Goal: Task Accomplishment & Management: Complete application form

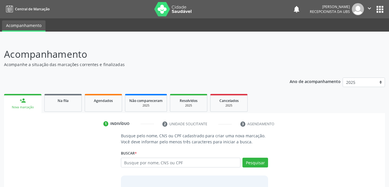
click at [192, 165] on input "text" at bounding box center [181, 163] width 120 height 10
type input "g"
type input "15210610411"
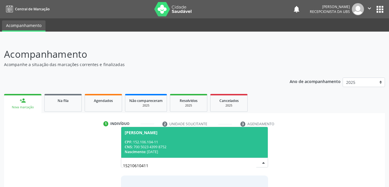
click at [175, 150] on div "Nascimento: 30/05/2003" at bounding box center [195, 152] width 140 height 5
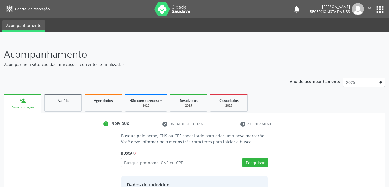
scroll to position [51, 0]
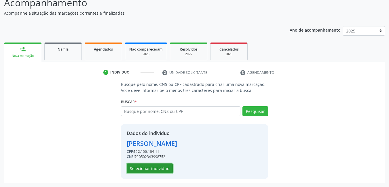
click at [158, 168] on button "Selecionar indivíduo" at bounding box center [150, 169] width 46 height 10
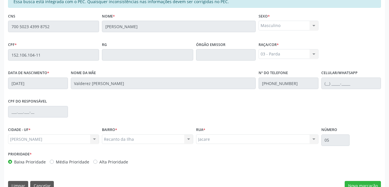
scroll to position [149, 0]
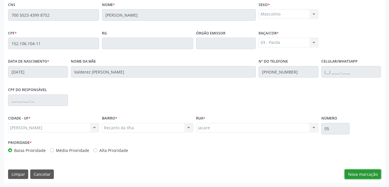
click at [356, 175] on button "Nova marcação" at bounding box center [362, 175] width 36 height 10
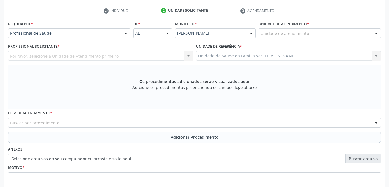
scroll to position [111, 0]
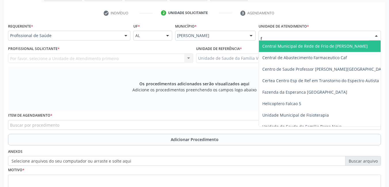
type input "fl"
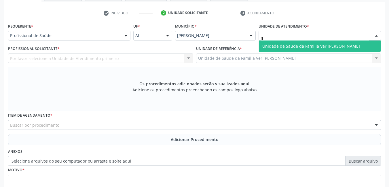
click at [308, 47] on span "Unidade de Saude da Familia Ver [PERSON_NAME]" at bounding box center [311, 45] width 98 height 5
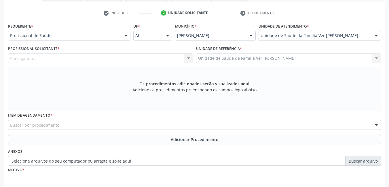
click at [175, 56] on div "Carregando... Nenhum resultado encontrado para: " " Não há nenhuma opção para s…" at bounding box center [100, 59] width 185 height 10
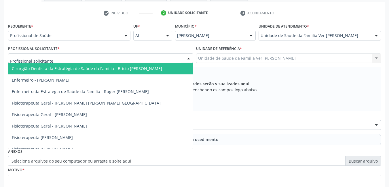
click at [173, 61] on div at bounding box center [100, 59] width 185 height 10
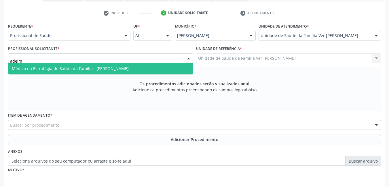
type input "adelmo"
click at [163, 66] on span "Médico da Estratégia de Saúde da Família - [PERSON_NAME]" at bounding box center [100, 69] width 184 height 12
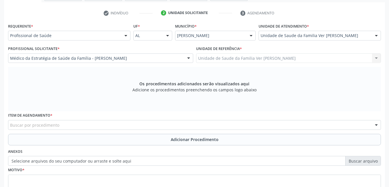
click at [125, 125] on div "Buscar por procedimento" at bounding box center [194, 125] width 372 height 10
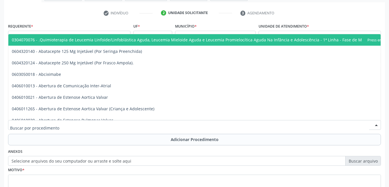
click at [125, 125] on input "text" at bounding box center [189, 128] width 359 height 12
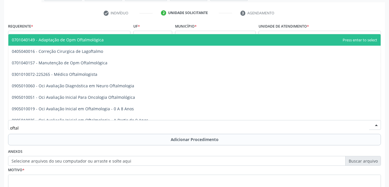
type input "oftalm"
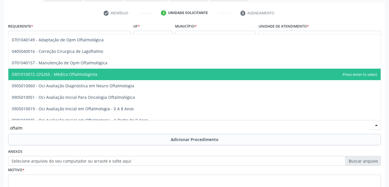
click at [122, 73] on span "0301010072-225265 - Médico Oftalmologista" at bounding box center [194, 75] width 372 height 12
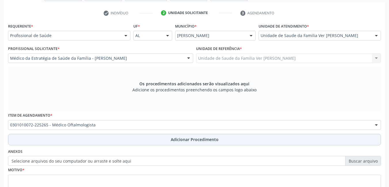
click at [130, 139] on button "Adicionar Procedimento" at bounding box center [194, 140] width 372 height 12
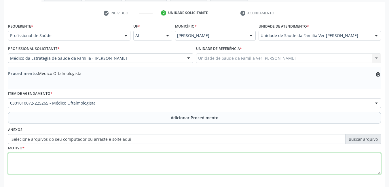
click at [106, 164] on textarea at bounding box center [194, 164] width 372 height 22
type textarea "p"
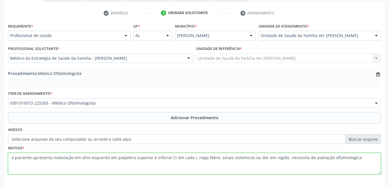
scroll to position [136, 0]
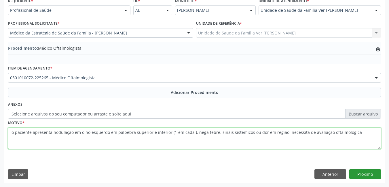
type textarea "o paciente apresenta nodulação em olho esquerdo em palpebra superior e inferior…"
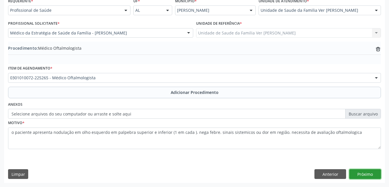
click at [374, 169] on button "Próximo" at bounding box center [365, 174] width 32 height 10
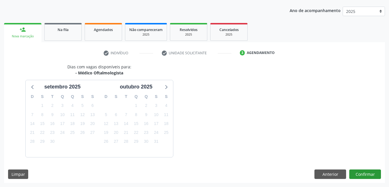
scroll to position [88, 0]
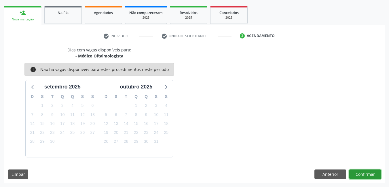
click at [366, 172] on button "Confirmar" at bounding box center [365, 175] width 32 height 10
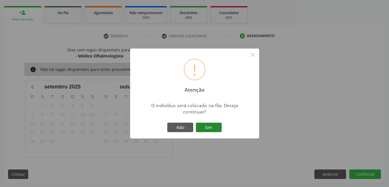
click at [202, 130] on button "Sim" at bounding box center [209, 128] width 26 height 10
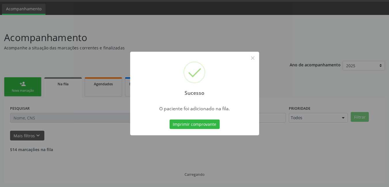
scroll to position [11, 0]
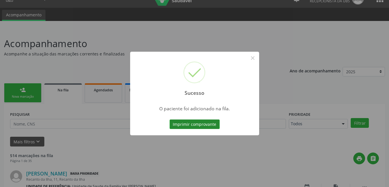
click at [211, 128] on button "Imprimir comprovante" at bounding box center [194, 125] width 50 height 10
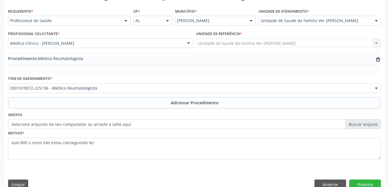
scroll to position [136, 0]
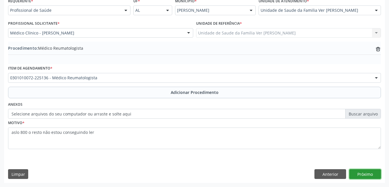
click at [368, 173] on button "Próximo" at bounding box center [365, 174] width 32 height 10
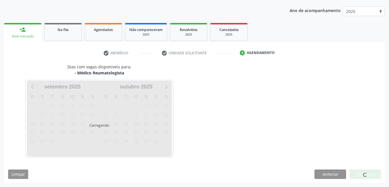
scroll to position [88, 0]
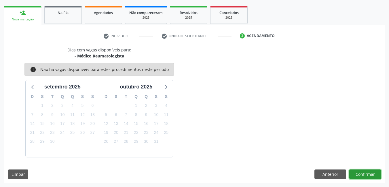
click at [363, 175] on button "Confirmar" at bounding box center [365, 175] width 32 height 10
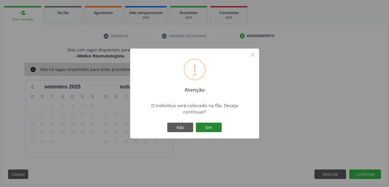
click at [203, 125] on button "Sim" at bounding box center [209, 128] width 26 height 10
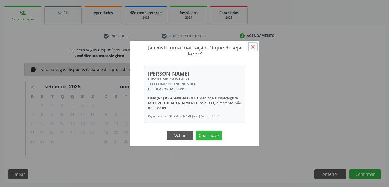
click at [253, 47] on button "×" at bounding box center [253, 47] width 10 height 10
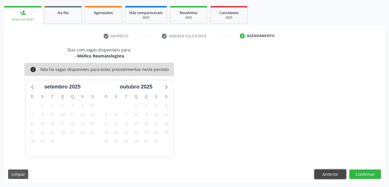
click at [335, 170] on button "Anterior" at bounding box center [330, 175] width 32 height 10
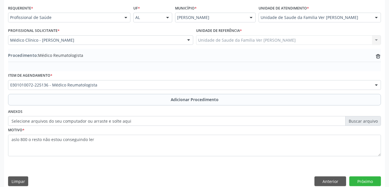
scroll to position [136, 0]
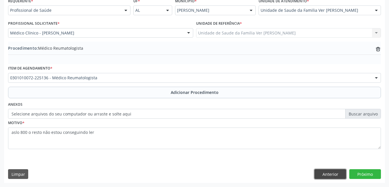
click at [324, 173] on button "Anterior" at bounding box center [330, 174] width 32 height 10
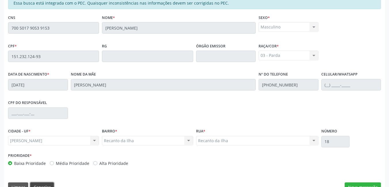
click at [45, 185] on button "Cancelar" at bounding box center [42, 188] width 24 height 10
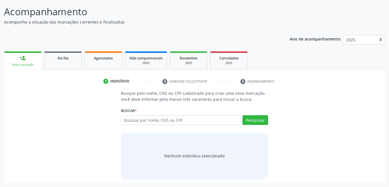
scroll to position [43, 0]
click at [163, 122] on input "text" at bounding box center [181, 120] width 120 height 10
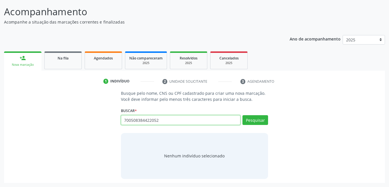
type input "700508384422052"
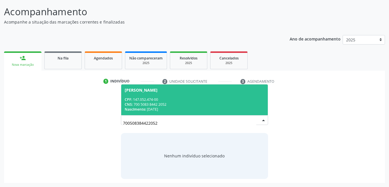
click at [184, 103] on div "CNS: 700 5083 8442 2052" at bounding box center [195, 104] width 140 height 5
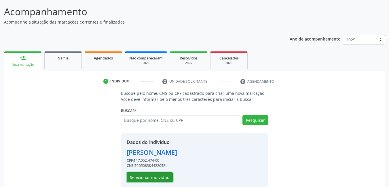
click at [161, 178] on button "Selecionar indivíduo" at bounding box center [150, 178] width 46 height 10
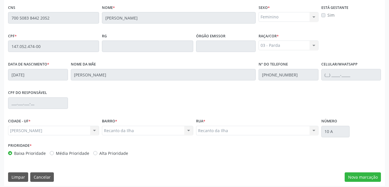
scroll to position [149, 0]
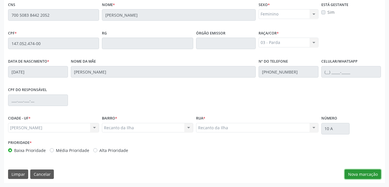
click at [371, 172] on button "Nova marcação" at bounding box center [362, 175] width 36 height 10
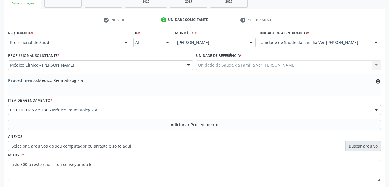
scroll to position [103, 0]
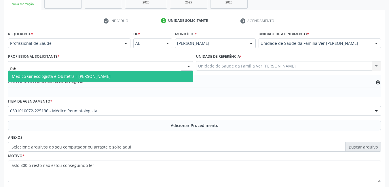
type input "fabi"
click at [172, 77] on span "Médico Ginecologista e Obstetra - [PERSON_NAME]" at bounding box center [100, 77] width 184 height 12
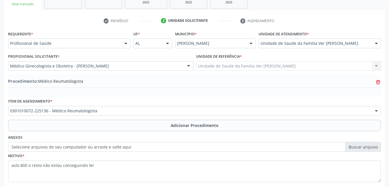
click at [377, 84] on icon at bounding box center [378, 83] width 4 height 4
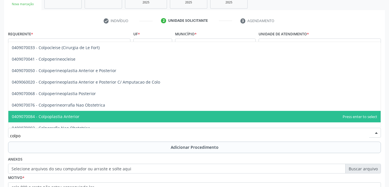
type input "colpos"
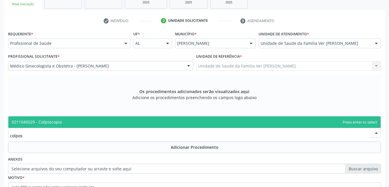
click at [128, 120] on span "0211040029 - Colposcopia" at bounding box center [194, 122] width 372 height 12
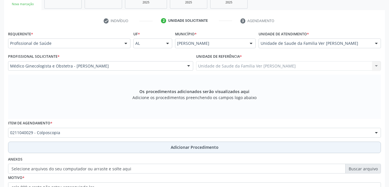
click at [119, 150] on button "Adicionar Procedimento" at bounding box center [194, 148] width 372 height 12
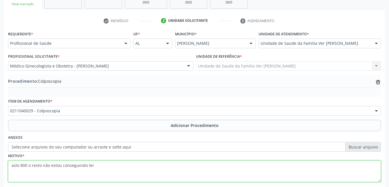
click at [104, 162] on textarea "aslo 800 o resto não estou conseguindo ler" at bounding box center [194, 172] width 372 height 22
type textarea "a"
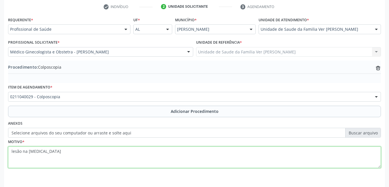
scroll to position [136, 0]
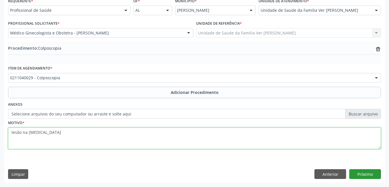
type textarea "lesão na vulva"
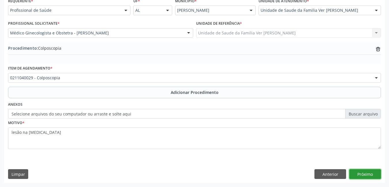
click at [357, 175] on button "Próximo" at bounding box center [365, 174] width 32 height 10
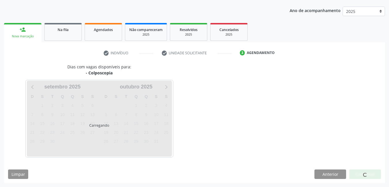
scroll to position [88, 0]
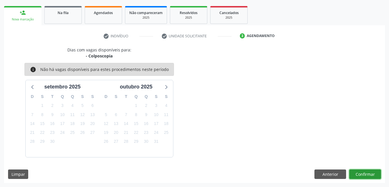
click at [364, 173] on button "Confirmar" at bounding box center [365, 175] width 32 height 10
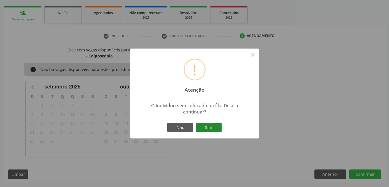
click at [202, 131] on button "Sim" at bounding box center [209, 128] width 26 height 10
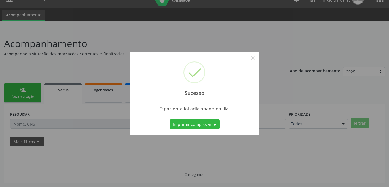
scroll to position [11, 0]
click at [205, 127] on button "Imprimir comprovante" at bounding box center [194, 125] width 50 height 10
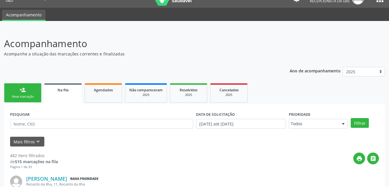
click at [16, 92] on link "person_add Nova marcação" at bounding box center [22, 92] width 37 height 19
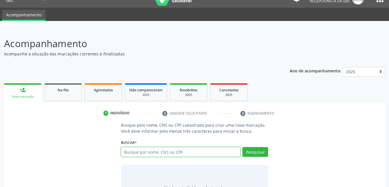
click at [170, 151] on input "text" at bounding box center [181, 152] width 120 height 10
type input "7"
type input "maria sophia santos"
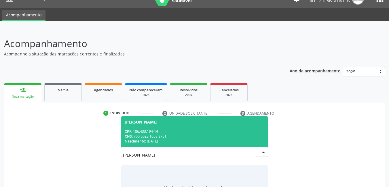
click at [177, 138] on div "CNS: 700 5023 1658 8751" at bounding box center [195, 136] width 140 height 5
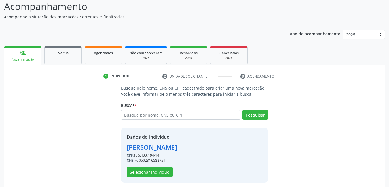
scroll to position [51, 0]
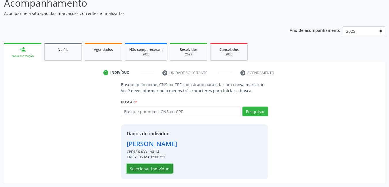
click at [164, 167] on button "Selecionar indivíduo" at bounding box center [150, 169] width 46 height 10
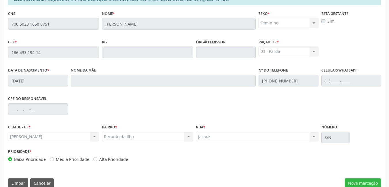
scroll to position [141, 0]
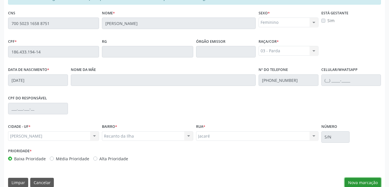
click at [360, 179] on button "Nova marcação" at bounding box center [362, 183] width 36 height 10
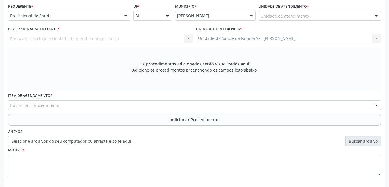
scroll to position [130, 0]
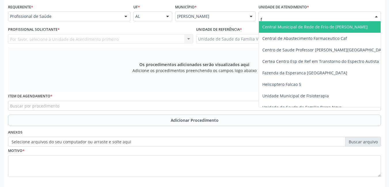
type input "fl"
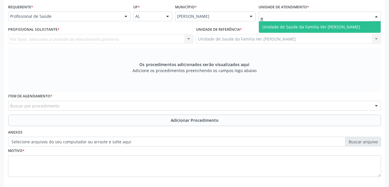
click at [276, 30] on span "Unidade de Saude da Familia Ver [PERSON_NAME]" at bounding box center [320, 27] width 122 height 12
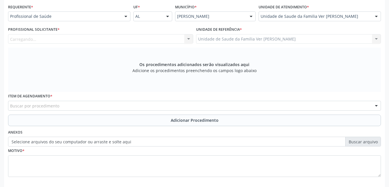
click at [177, 36] on div "Carregando... Nenhum resultado encontrado para: " " Não há nenhuma opção para s…" at bounding box center [100, 39] width 185 height 10
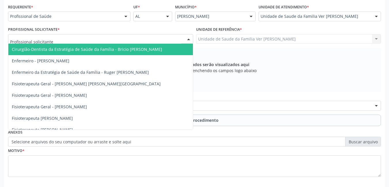
click at [167, 37] on div at bounding box center [100, 39] width 185 height 10
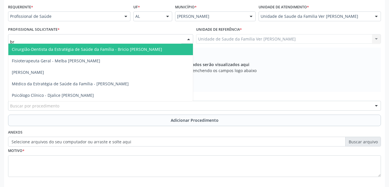
type input "bri"
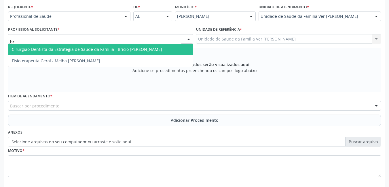
click at [164, 51] on span "Cirurgião-Dentista da Estratégia de Saúde da Família - Bricio [PERSON_NAME]" at bounding box center [100, 50] width 184 height 12
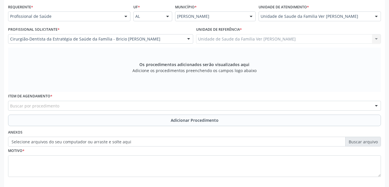
click at [109, 107] on div "Buscar por procedimento" at bounding box center [194, 106] width 372 height 10
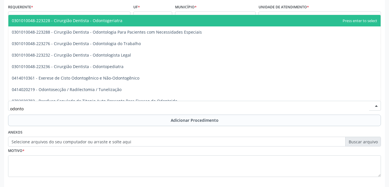
type input "odontop"
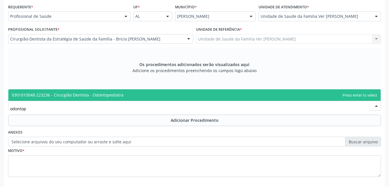
click at [135, 95] on span "0301010048-223236 - Cirurgião Dentista - Odontopediatra" at bounding box center [194, 95] width 372 height 12
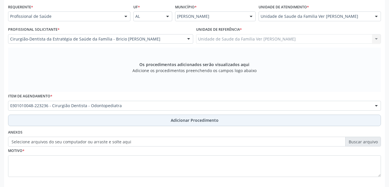
click at [126, 118] on button "Adicionar Procedimento" at bounding box center [194, 121] width 372 height 12
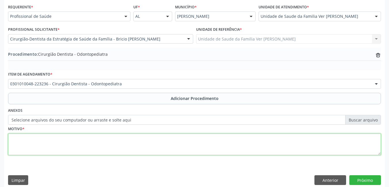
click at [103, 146] on textarea at bounding box center [194, 145] width 372 height 22
type textarea "k02- cárie dentária"
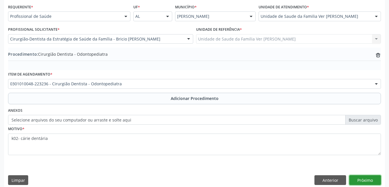
click at [376, 182] on button "Próximo" at bounding box center [365, 180] width 32 height 10
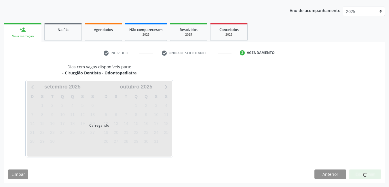
scroll to position [88, 0]
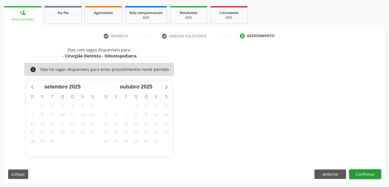
click at [368, 175] on button "Confirmar" at bounding box center [365, 175] width 32 height 10
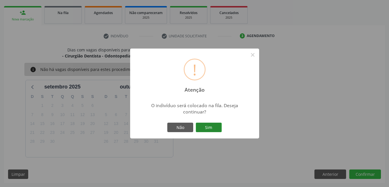
click at [216, 124] on button "Sim" at bounding box center [209, 128] width 26 height 10
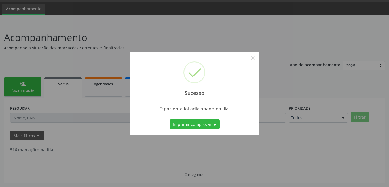
scroll to position [11, 0]
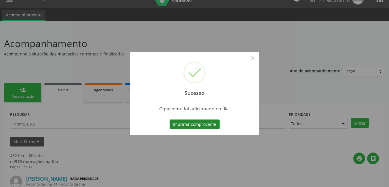
click at [185, 125] on button "Imprimir comprovante" at bounding box center [194, 125] width 50 height 10
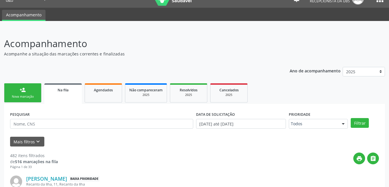
click at [26, 91] on link "person_add Nova marcação" at bounding box center [22, 92] width 37 height 19
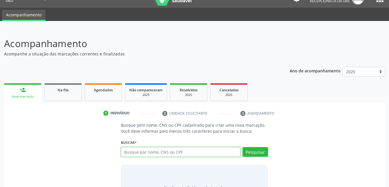
click at [141, 154] on input "text" at bounding box center [181, 152] width 120 height 10
type input "14322806430"
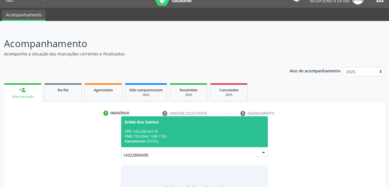
click at [152, 140] on div "Nascimento: 10/01/2002" at bounding box center [195, 141] width 140 height 5
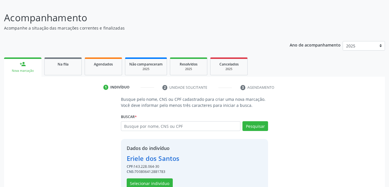
scroll to position [51, 0]
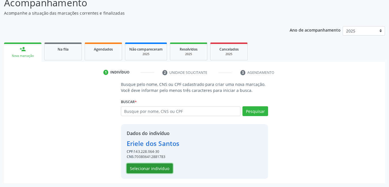
click at [170, 168] on button "Selecionar indivíduo" at bounding box center [150, 169] width 46 height 10
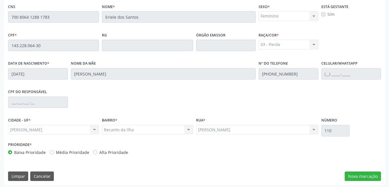
scroll to position [149, 0]
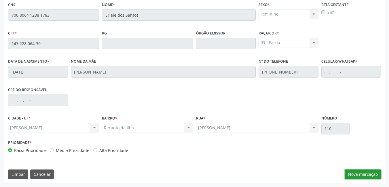
click at [372, 170] on button "Nova marcação" at bounding box center [362, 175] width 36 height 10
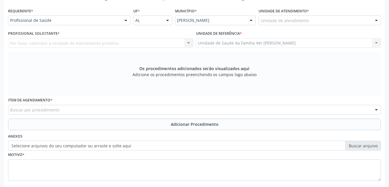
scroll to position [121, 0]
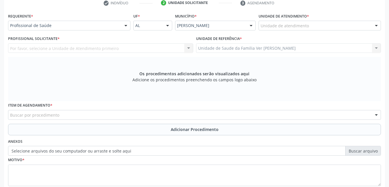
click at [331, 25] on div "Unidade de atendimento" at bounding box center [319, 26] width 122 height 10
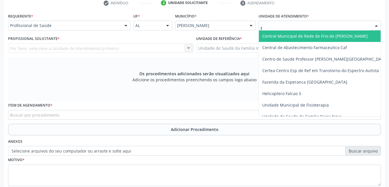
type input "fl"
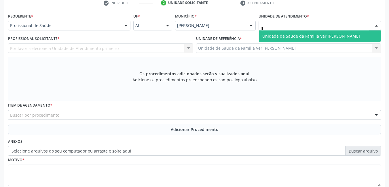
click at [324, 37] on span "Unidade de Saude da Familia Ver [PERSON_NAME]" at bounding box center [311, 35] width 98 height 5
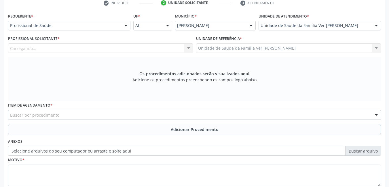
click at [151, 49] on div "Carregando... Nenhum resultado encontrado para: " " Não há nenhuma opção para s…" at bounding box center [100, 48] width 185 height 10
click at [151, 49] on div "Profissional solicitante" at bounding box center [100, 48] width 185 height 10
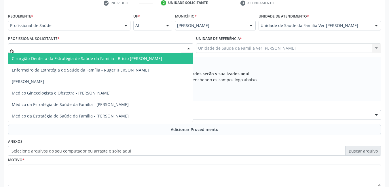
type input "fab"
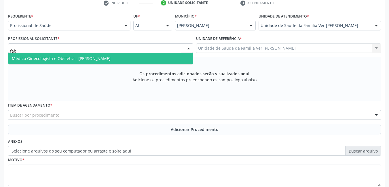
click at [116, 62] on span "Médico Ginecologista e Obstetra - [PERSON_NAME]" at bounding box center [100, 59] width 184 height 12
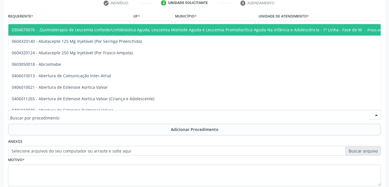
click at [81, 116] on div at bounding box center [194, 115] width 372 height 10
type input "g"
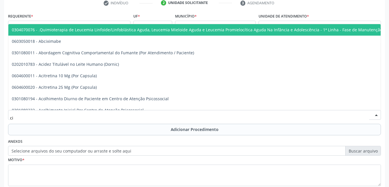
type input "c"
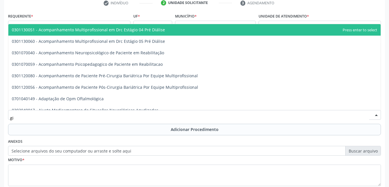
type input "g"
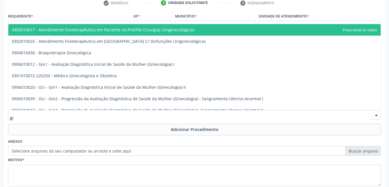
type input "g"
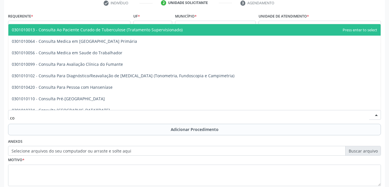
type input "c"
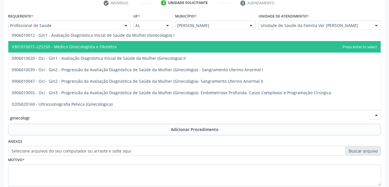
type input "ginecolog"
click at [120, 47] on span "0301010072-225250 - Médico Ginecologista e Obstetra" at bounding box center [194, 47] width 372 height 12
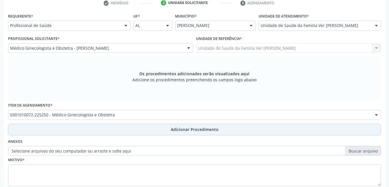
click at [102, 124] on button "Adicionar Procedimento" at bounding box center [194, 130] width 372 height 12
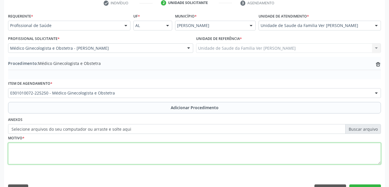
click at [83, 150] on textarea at bounding box center [194, 154] width 372 height 22
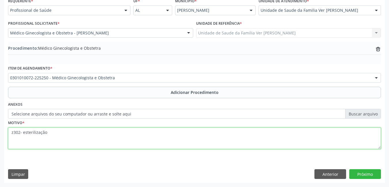
type textarea "z302- esterilização"
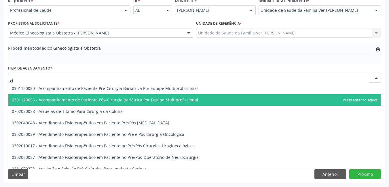
type input "c"
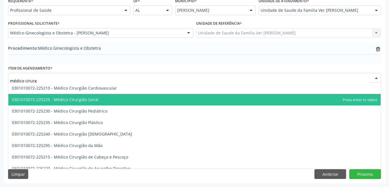
scroll to position [0, 0]
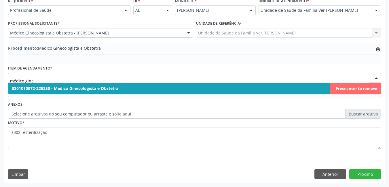
click at [276, 87] on span "0301010072-225250 - Médico Ginecologista e Obstetra" at bounding box center [194, 89] width 372 height 12
type input "médico gine"
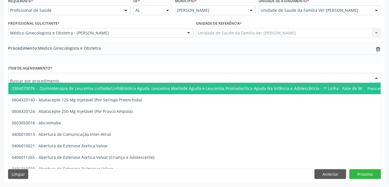
click at [131, 75] on div at bounding box center [194, 78] width 372 height 10
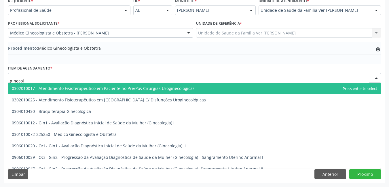
type input "ginecolo"
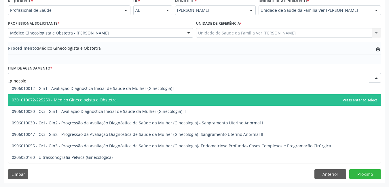
click at [107, 100] on span "0301010072-225250 - Médico Ginecologista e Obstetra" at bounding box center [64, 99] width 105 height 5
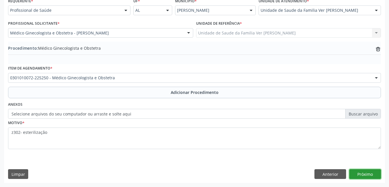
click at [366, 173] on button "Próximo" at bounding box center [365, 174] width 32 height 10
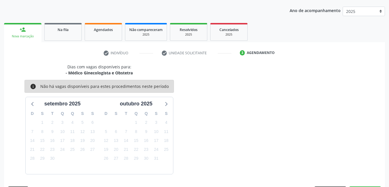
scroll to position [88, 0]
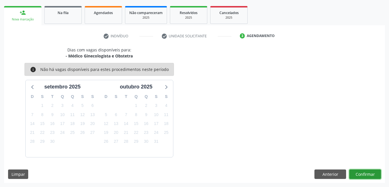
click at [366, 174] on button "Confirmar" at bounding box center [365, 175] width 32 height 10
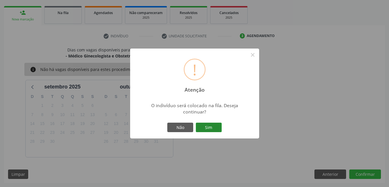
click at [211, 127] on button "Sim" at bounding box center [209, 128] width 26 height 10
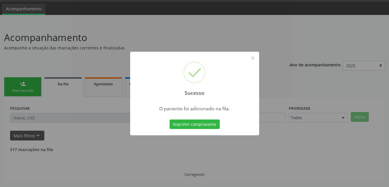
scroll to position [11, 0]
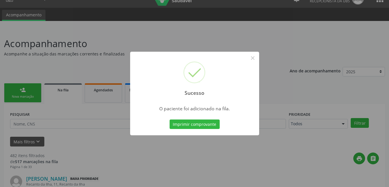
click at [211, 127] on button "Imprimir comprovante" at bounding box center [194, 125] width 50 height 10
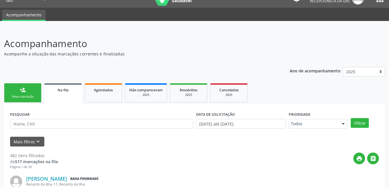
click at [19, 97] on div "Nova marcação" at bounding box center [22, 97] width 29 height 4
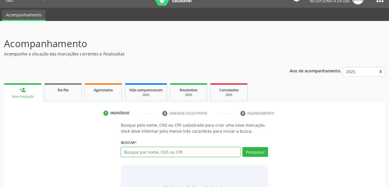
click at [164, 152] on input "text" at bounding box center [181, 152] width 120 height 10
type input "14322806430"
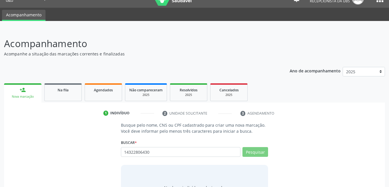
drag, startPoint x: 384, startPoint y: 130, endPoint x: 380, endPoint y: 137, distance: 8.4
click at [380, 137] on div "Busque pelo nome, CNS ou CPF cadastrado para criar uma nova marcação. Você deve…" at bounding box center [194, 168] width 381 height 93
click at [380, 137] on div "Busque pelo nome, CNS ou CPF cadastrado para criar uma nova marcação. Você deve…" at bounding box center [194, 166] width 372 height 89
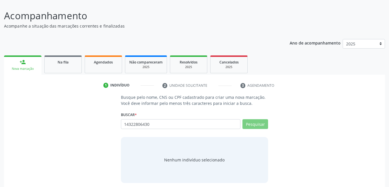
scroll to position [43, 0]
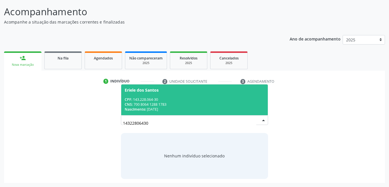
click at [217, 109] on div "Nascimento: 10/01/2002" at bounding box center [195, 109] width 140 height 5
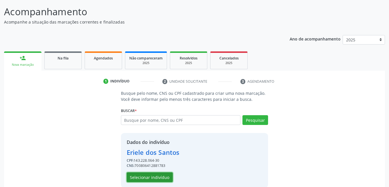
click at [154, 179] on button "Selecionar indivíduo" at bounding box center [150, 178] width 46 height 10
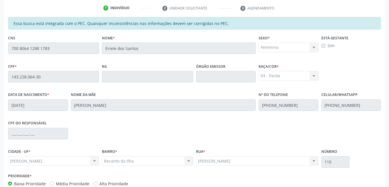
scroll to position [148, 0]
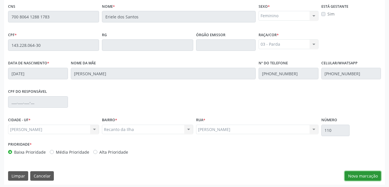
click at [374, 176] on button "Nova marcação" at bounding box center [362, 176] width 36 height 10
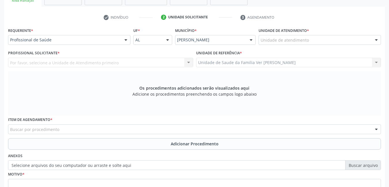
scroll to position [98, 0]
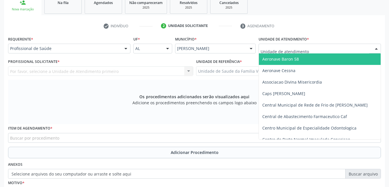
click at [342, 48] on div at bounding box center [319, 49] width 122 height 10
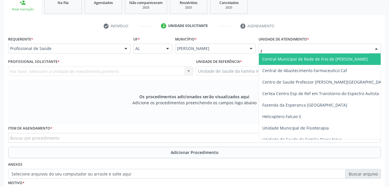
type input "fl"
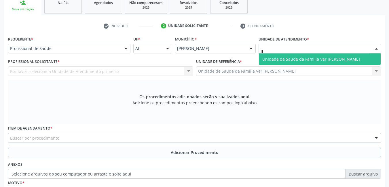
click at [337, 61] on span "Unidade de Saude da Familia Ver [PERSON_NAME]" at bounding box center [311, 58] width 98 height 5
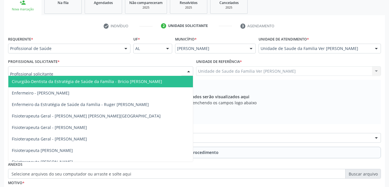
click at [147, 70] on div at bounding box center [100, 71] width 185 height 10
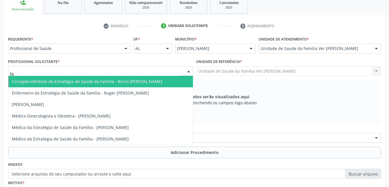
type input "fab"
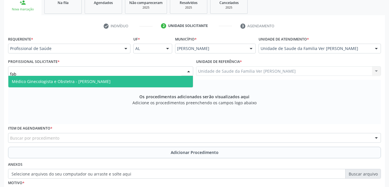
click at [146, 77] on span "Médico Ginecologista e Obstetra - [PERSON_NAME]" at bounding box center [100, 82] width 184 height 12
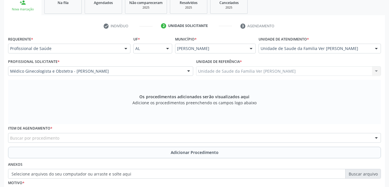
click at [114, 131] on div "Item de agendamento * Buscar por procedimento 0304070076 - .Quimioterapia de Le…" at bounding box center [194, 133] width 372 height 18
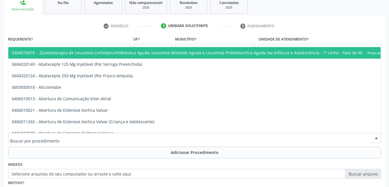
click at [114, 135] on div at bounding box center [194, 138] width 372 height 10
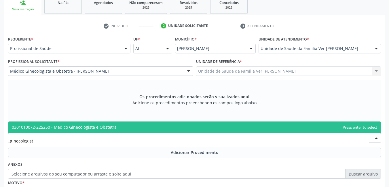
type input "ginecologista"
click at [114, 129] on span "0301010072-225250 - Médico Ginecologista e Obstetra" at bounding box center [64, 127] width 105 height 5
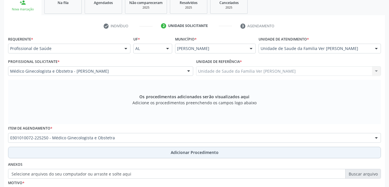
click at [102, 150] on button "Adicionar Procedimento" at bounding box center [194, 153] width 372 height 12
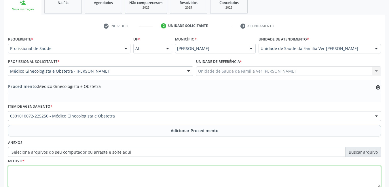
click at [82, 172] on textarea at bounding box center [194, 177] width 372 height 22
type textarea "z"
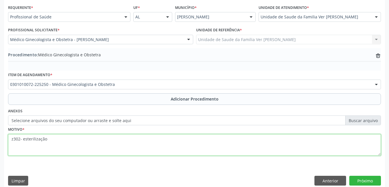
scroll to position [136, 0]
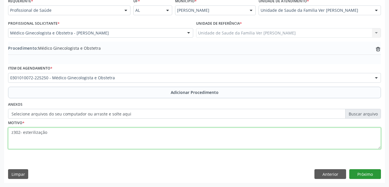
type textarea "z302- esterilização"
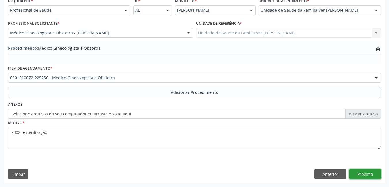
click at [365, 173] on button "Próximo" at bounding box center [365, 174] width 32 height 10
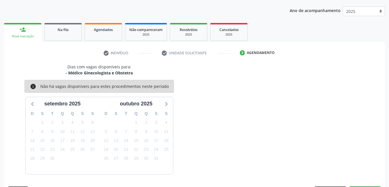
scroll to position [88, 0]
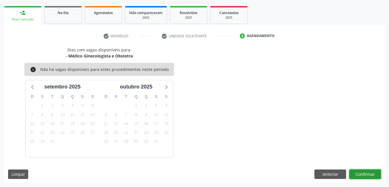
click at [357, 174] on button "Confirmar" at bounding box center [365, 175] width 32 height 10
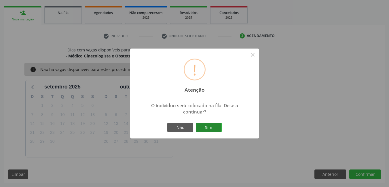
click at [217, 128] on button "Sim" at bounding box center [209, 128] width 26 height 10
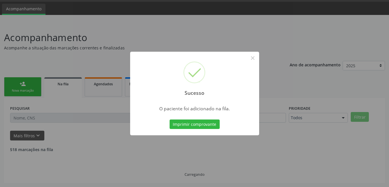
scroll to position [11, 0]
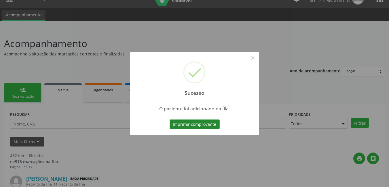
click at [198, 125] on button "Imprimir comprovante" at bounding box center [194, 125] width 50 height 10
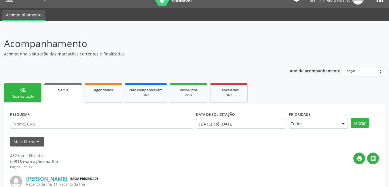
click at [27, 85] on link "person_add Nova marcação" at bounding box center [22, 92] width 37 height 19
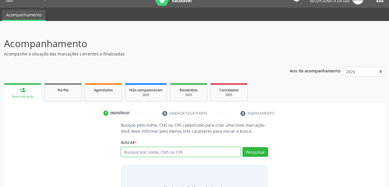
click at [172, 150] on input "text" at bounding box center [181, 152] width 120 height 10
type input "13642834418"
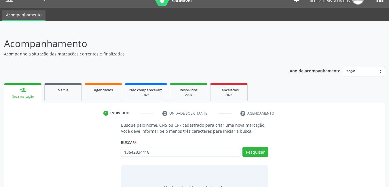
drag, startPoint x: 386, startPoint y: 77, endPoint x: 393, endPoint y: 120, distance: 42.8
click at [388, 120] on html "Central de Marcação notifications José Artur Cardozo dos Santos Recepcionista d…" at bounding box center [194, 82] width 389 height 187
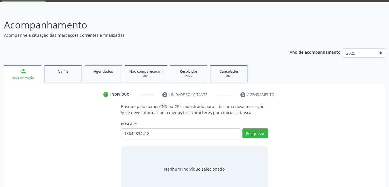
scroll to position [43, 0]
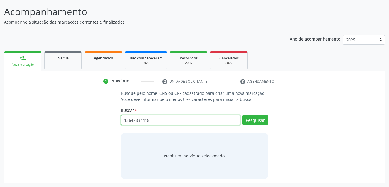
click at [176, 119] on input "13642834418" at bounding box center [181, 120] width 120 height 10
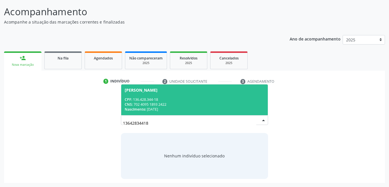
click at [156, 107] on div "CNS: 702 4095 1893 2422" at bounding box center [195, 104] width 140 height 5
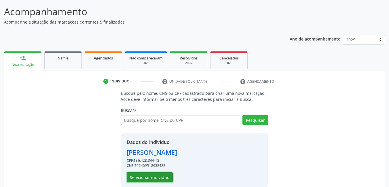
click at [148, 181] on button "Selecionar indivíduo" at bounding box center [150, 178] width 46 height 10
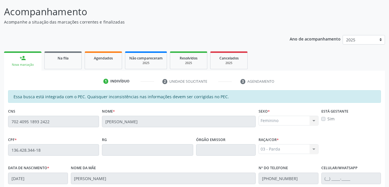
scroll to position [149, 0]
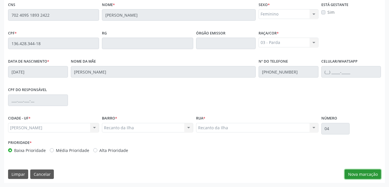
click at [360, 174] on button "Nova marcação" at bounding box center [362, 175] width 36 height 10
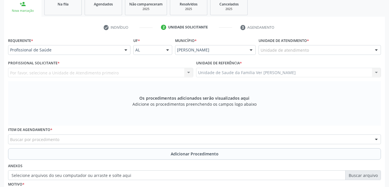
scroll to position [94, 0]
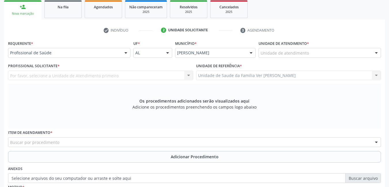
click at [333, 50] on div "Unidade de atendimento" at bounding box center [319, 53] width 122 height 10
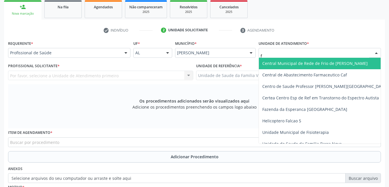
type input "fl"
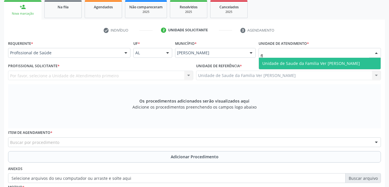
click at [355, 59] on span "Unidade de Saude da Familia Ver [PERSON_NAME]" at bounding box center [320, 64] width 122 height 12
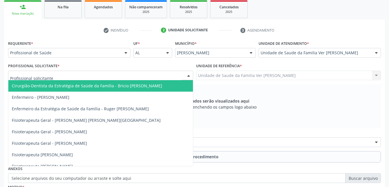
click at [130, 76] on div at bounding box center [100, 76] width 185 height 10
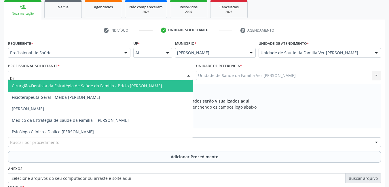
type input "bri"
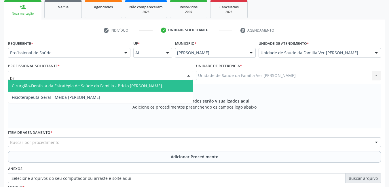
click at [146, 86] on span "Cirurgião-Dentista da Estratégia de Saúde da Família - Bricio [PERSON_NAME]" at bounding box center [87, 85] width 150 height 5
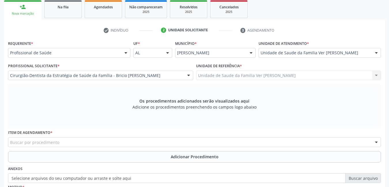
click at [80, 139] on div "Buscar por procedimento" at bounding box center [194, 142] width 372 height 10
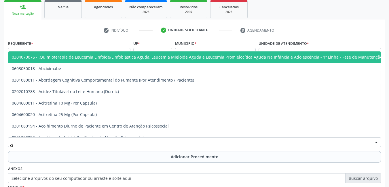
type input "c"
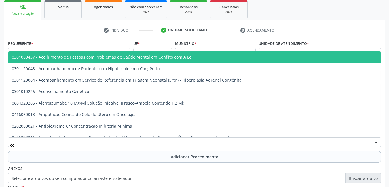
type input "c"
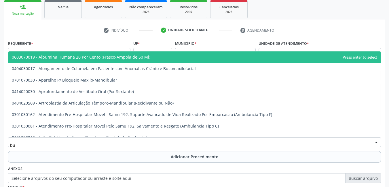
type input "b"
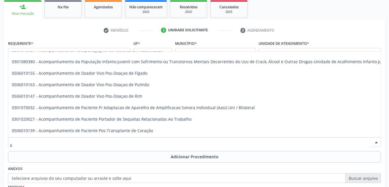
scroll to position [0, 0]
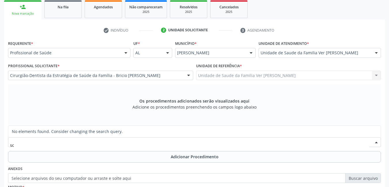
type input "s"
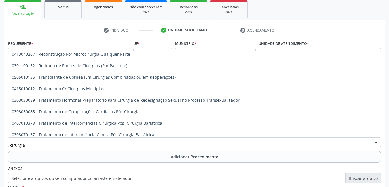
scroll to position [742, 0]
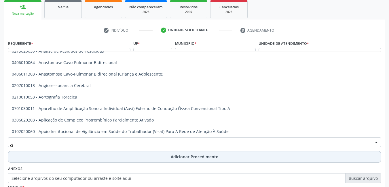
type input "c"
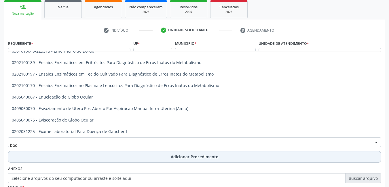
scroll to position [0, 0]
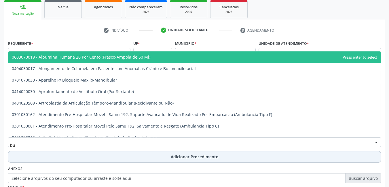
type input "b"
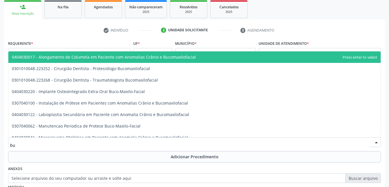
type input "b"
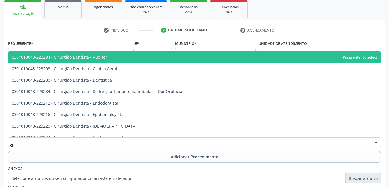
type input "c"
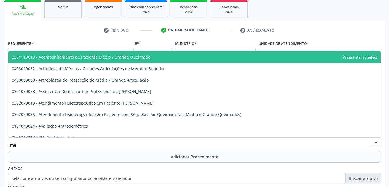
type input "m"
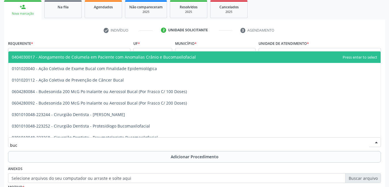
type input "buco"
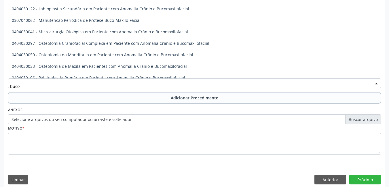
scroll to position [158, 0]
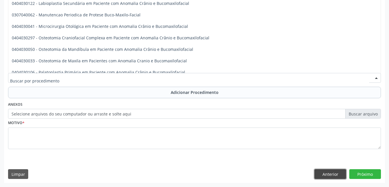
click at [327, 172] on button "Anterior" at bounding box center [330, 174] width 32 height 10
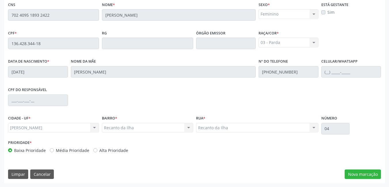
scroll to position [149, 0]
click at [48, 173] on button "Cancelar" at bounding box center [42, 175] width 24 height 10
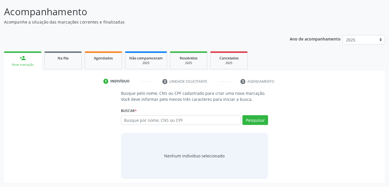
scroll to position [43, 0]
click at [184, 115] on div "Buscar * Busque por nome, CNS ou CPF Nenhum resultado encontrado para: " " Digi…" at bounding box center [194, 117] width 147 height 22
click at [185, 124] on input "text" at bounding box center [181, 120] width 120 height 10
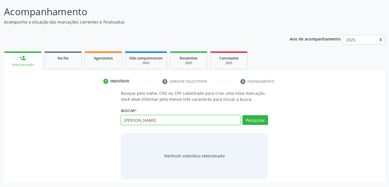
type input "tania evely de oliveira silva"
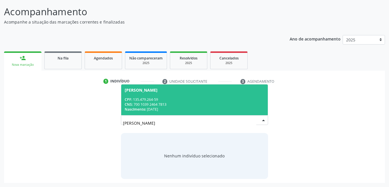
click at [202, 107] on div "CNS: 700 1039 2464 7813" at bounding box center [195, 104] width 140 height 5
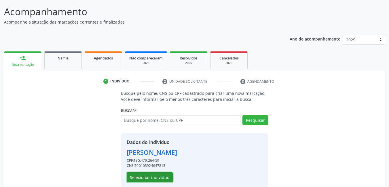
click at [151, 178] on button "Selecionar indivíduo" at bounding box center [150, 178] width 46 height 10
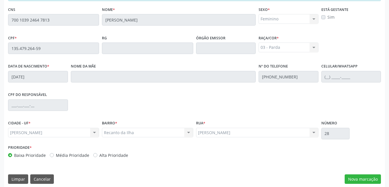
scroll to position [149, 0]
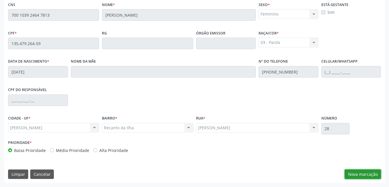
click at [372, 171] on button "Nova marcação" at bounding box center [362, 175] width 36 height 10
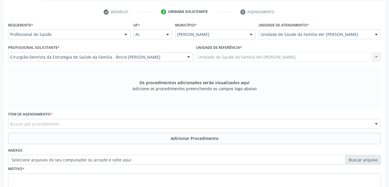
scroll to position [110, 0]
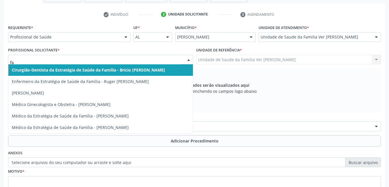
type input "fab"
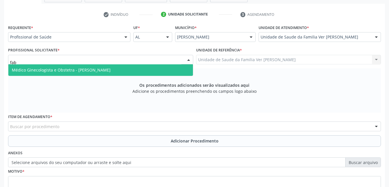
click at [158, 70] on span "Médico Ginecologista e Obstetra - [PERSON_NAME]" at bounding box center [100, 70] width 184 height 12
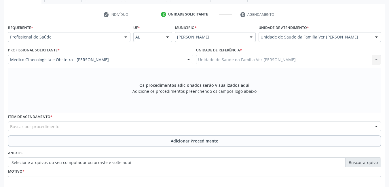
click at [120, 125] on div "Buscar por procedimento" at bounding box center [194, 127] width 372 height 10
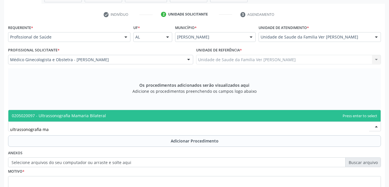
type input "ultrassonografia mam"
click at [119, 116] on span "0205020097 - Ultrassonografia Mamaria Bilateral" at bounding box center [194, 116] width 372 height 12
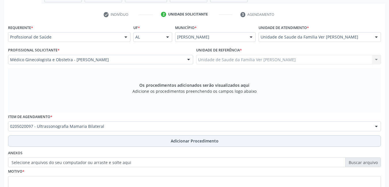
click at [131, 142] on button "Adicionar Procedimento" at bounding box center [194, 141] width 372 height 12
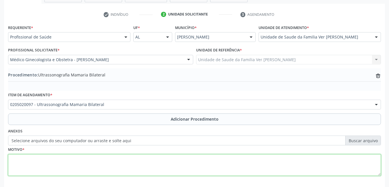
click at [108, 168] on textarea at bounding box center [194, 165] width 372 height 22
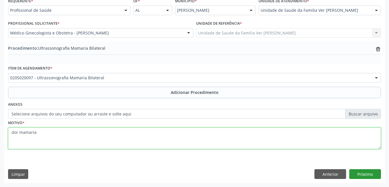
type textarea "dor mamaria"
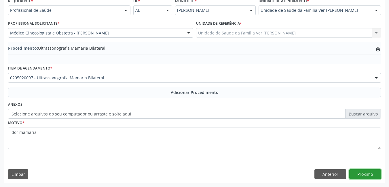
click at [372, 173] on button "Próximo" at bounding box center [365, 174] width 32 height 10
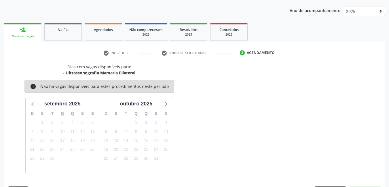
scroll to position [88, 0]
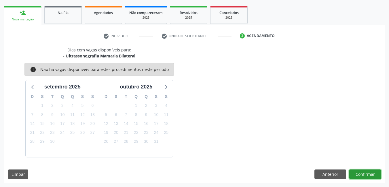
click at [372, 173] on button "Confirmar" at bounding box center [365, 175] width 32 height 10
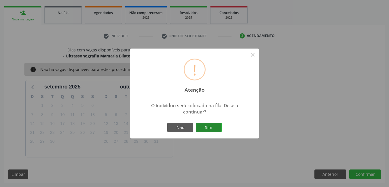
click at [211, 132] on button "Sim" at bounding box center [209, 128] width 26 height 10
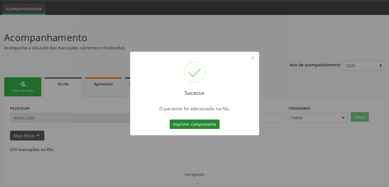
scroll to position [11, 0]
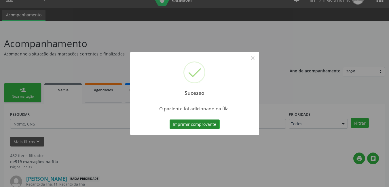
click at [203, 122] on button "Imprimir comprovante" at bounding box center [194, 125] width 50 height 10
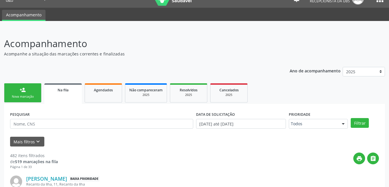
click at [32, 89] on link "person_add Nova marcação" at bounding box center [22, 92] width 37 height 19
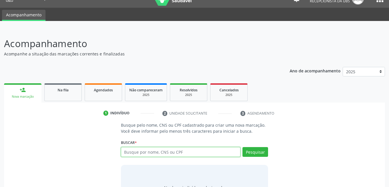
click at [158, 154] on input "text" at bounding box center [181, 152] width 120 height 10
type input "tania evely"
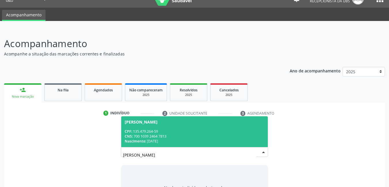
click at [164, 134] on div "CNS: 700 1039 2464 7813" at bounding box center [195, 136] width 140 height 5
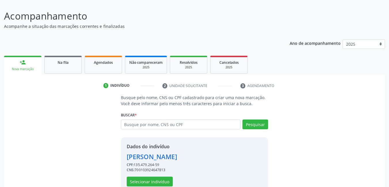
scroll to position [47, 0]
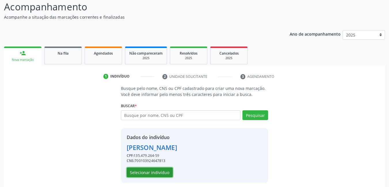
click at [141, 173] on button "Selecionar indivíduo" at bounding box center [150, 173] width 46 height 10
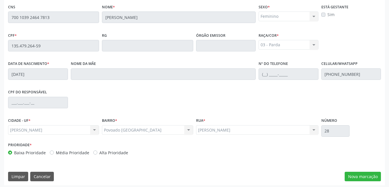
scroll to position [149, 0]
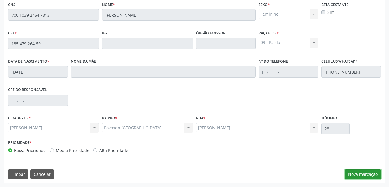
click at [370, 171] on button "Nova marcação" at bounding box center [362, 175] width 36 height 10
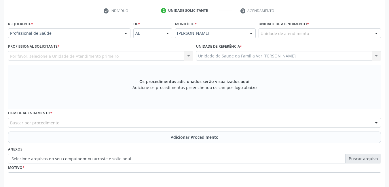
scroll to position [110, 0]
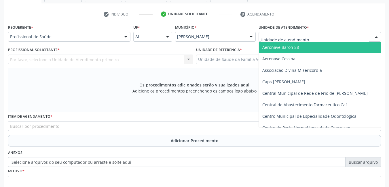
click at [325, 38] on div at bounding box center [319, 37] width 122 height 10
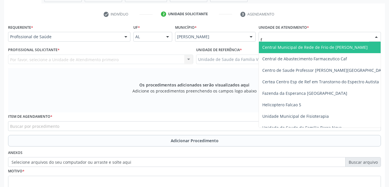
type input "fl"
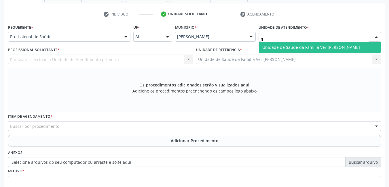
click at [274, 42] on span "Unidade de Saude da Familia Ver [PERSON_NAME]" at bounding box center [320, 48] width 122 height 12
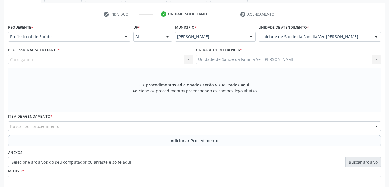
click at [152, 54] on div "Profissional Solicitante * Carregando... Nenhum resultado encontrado para: " " …" at bounding box center [100, 55] width 185 height 18
click at [150, 58] on div "Profissional solicitante" at bounding box center [100, 60] width 185 height 10
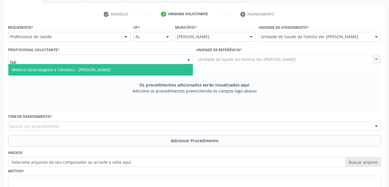
type input "fabi"
click at [110, 69] on span "Médico Ginecologista e Obstetra - [PERSON_NAME]" at bounding box center [61, 69] width 99 height 5
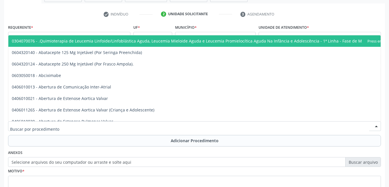
click at [90, 124] on div at bounding box center [194, 126] width 372 height 10
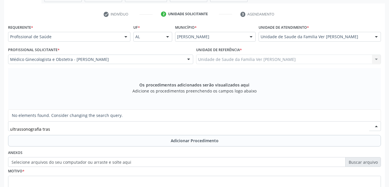
type input "ultrassonografia tra"
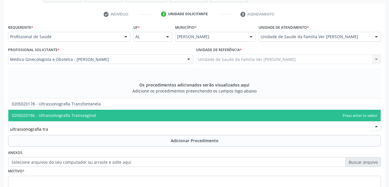
click at [93, 118] on span "0205020186 - Ultrassonografia Transvaginal" at bounding box center [54, 115] width 84 height 5
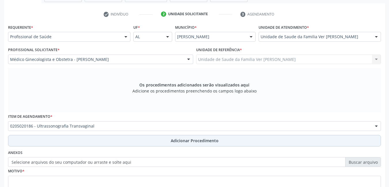
click at [110, 139] on button "Adicionar Procedimento" at bounding box center [194, 141] width 372 height 12
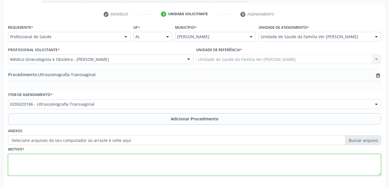
click at [91, 159] on textarea at bounding box center [194, 165] width 372 height 22
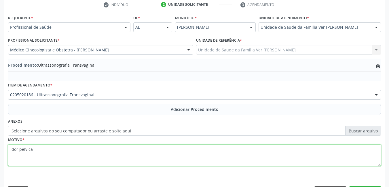
scroll to position [136, 0]
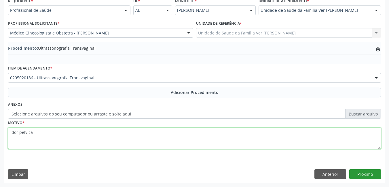
type textarea "dor pélvica"
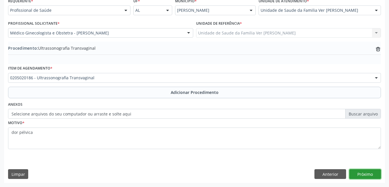
click at [364, 173] on button "Próximo" at bounding box center [365, 174] width 32 height 10
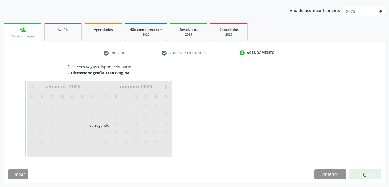
scroll to position [88, 0]
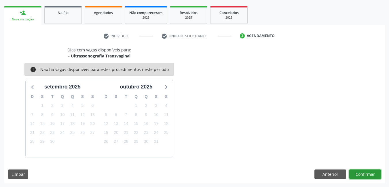
click at [363, 173] on button "Confirmar" at bounding box center [365, 175] width 32 height 10
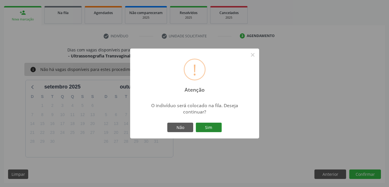
click at [219, 128] on button "Sim" at bounding box center [209, 128] width 26 height 10
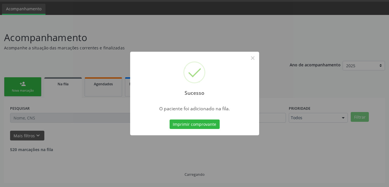
scroll to position [11, 0]
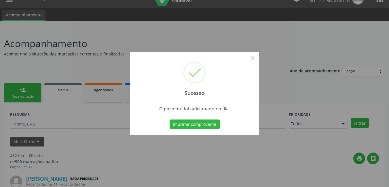
click at [217, 127] on button "Imprimir comprovante" at bounding box center [194, 125] width 50 height 10
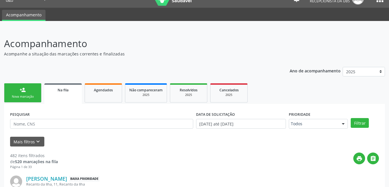
click at [20, 98] on div "Nova marcação" at bounding box center [22, 97] width 29 height 4
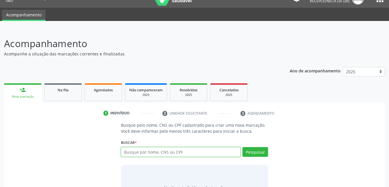
click at [136, 153] on input "text" at bounding box center [181, 152] width 120 height 10
type input "tania evely"
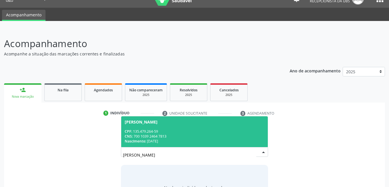
click at [157, 142] on div "Nascimento: 05/11/2001" at bounding box center [195, 141] width 140 height 5
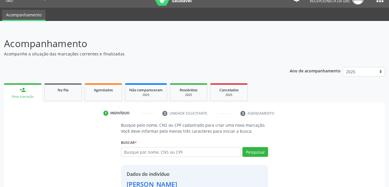
scroll to position [51, 0]
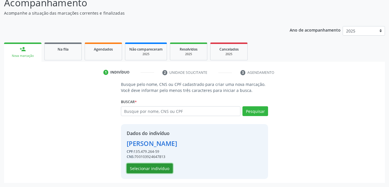
click at [136, 169] on button "Selecionar indivíduo" at bounding box center [150, 169] width 46 height 10
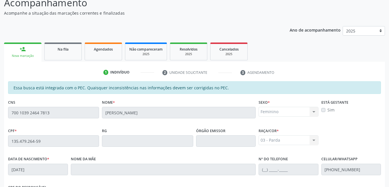
scroll to position [149, 0]
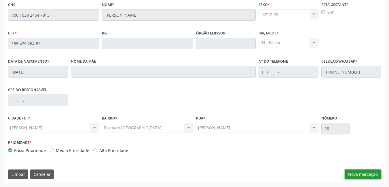
drag, startPoint x: 375, startPoint y: 174, endPoint x: 387, endPoint y: 171, distance: 12.6
click at [387, 171] on div "Acompanhamento Acompanhe a situação das marcações correntes e finalizadas Relat…" at bounding box center [194, 38] width 389 height 297
drag, startPoint x: 372, startPoint y: 172, endPoint x: 393, endPoint y: 169, distance: 20.4
click at [370, 171] on button "Nova marcação" at bounding box center [362, 175] width 36 height 10
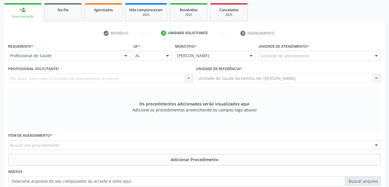
scroll to position [87, 0]
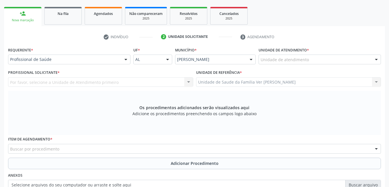
click at [323, 58] on div "Unidade de atendimento" at bounding box center [319, 60] width 122 height 10
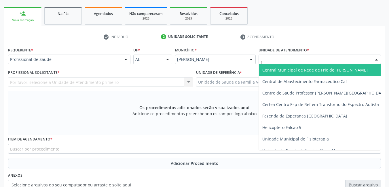
type input "fl"
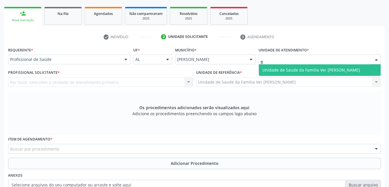
click at [323, 68] on span "Unidade de Saude da Familia Ver [PERSON_NAME]" at bounding box center [311, 69] width 98 height 5
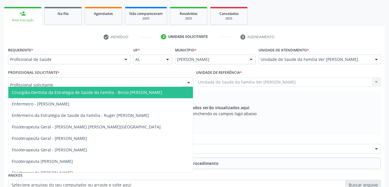
click at [133, 83] on div at bounding box center [100, 82] width 185 height 10
click at [133, 83] on input "text" at bounding box center [95, 85] width 171 height 12
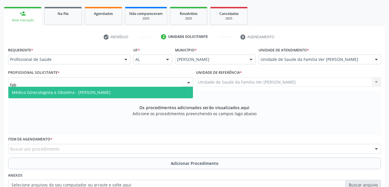
type input "fabi"
click at [110, 95] on span "Médico Ginecologista e Obstetra - [PERSON_NAME]" at bounding box center [61, 92] width 99 height 5
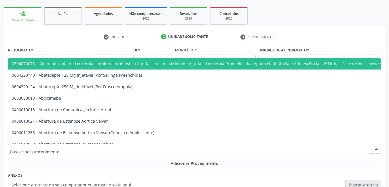
click at [89, 151] on div at bounding box center [194, 149] width 372 height 10
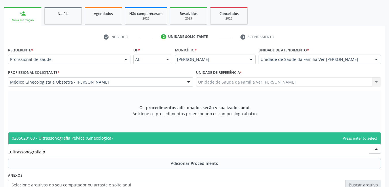
type input "ultrassonografia pe"
click at [106, 144] on span "0205020160 - Ultrassonografia Pelvica (Ginecologica)" at bounding box center [194, 139] width 372 height 12
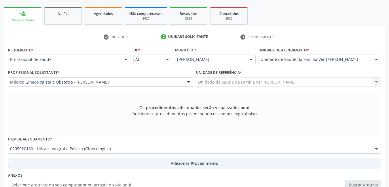
click at [115, 158] on button "Adicionar Procedimento" at bounding box center [194, 164] width 372 height 12
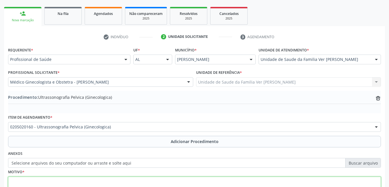
click at [105, 180] on textarea at bounding box center [194, 188] width 372 height 22
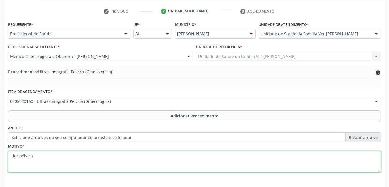
scroll to position [136, 0]
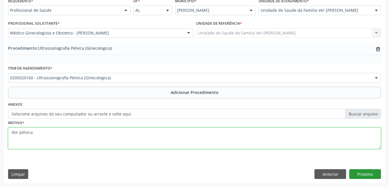
type textarea "dor pélvica"
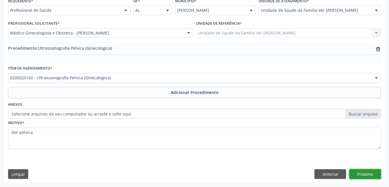
click at [364, 171] on button "Próximo" at bounding box center [365, 174] width 32 height 10
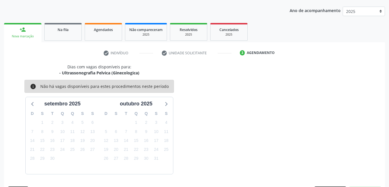
scroll to position [88, 0]
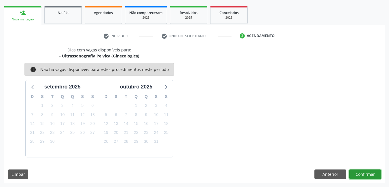
click at [360, 174] on button "Confirmar" at bounding box center [365, 175] width 32 height 10
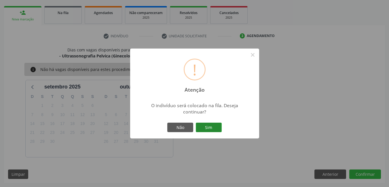
click at [217, 126] on button "Sim" at bounding box center [209, 128] width 26 height 10
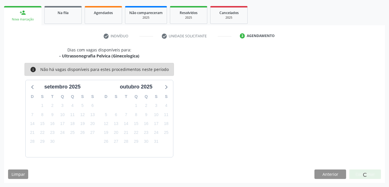
scroll to position [11, 0]
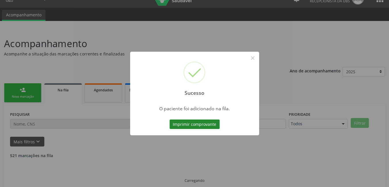
click at [211, 126] on button "Imprimir comprovante" at bounding box center [194, 125] width 50 height 10
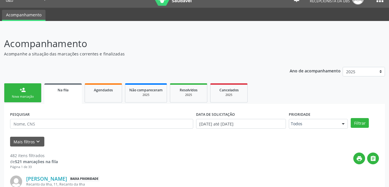
click at [29, 93] on link "person_add Nova marcação" at bounding box center [22, 92] width 37 height 19
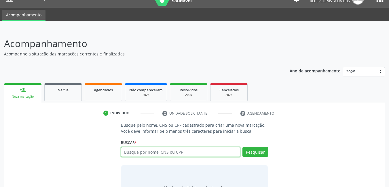
click at [168, 155] on input "text" at bounding box center [181, 152] width 120 height 10
type input "704106134894172"
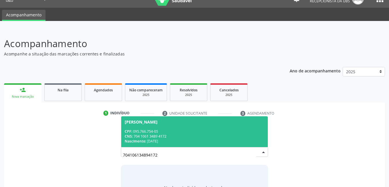
drag, startPoint x: 217, startPoint y: 140, endPoint x: 388, endPoint y: 94, distance: 177.5
click at [388, 94] on div "Acompanhamento Acompanhe a situação das marcações correntes e finalizadas Relat…" at bounding box center [194, 124] width 389 height 190
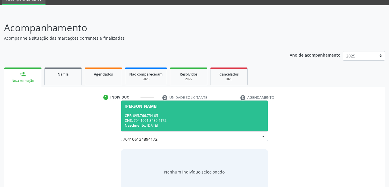
scroll to position [43, 0]
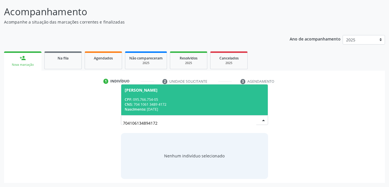
click at [246, 98] on div "CPF: 095.766.754-05" at bounding box center [195, 99] width 140 height 5
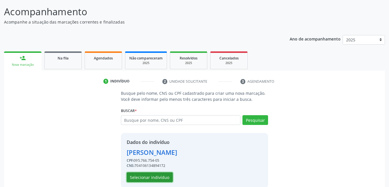
click at [152, 175] on button "Selecionar indivíduo" at bounding box center [150, 178] width 46 height 10
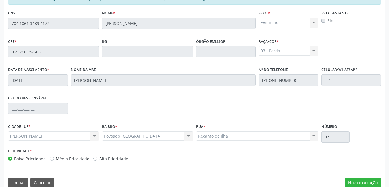
scroll to position [149, 0]
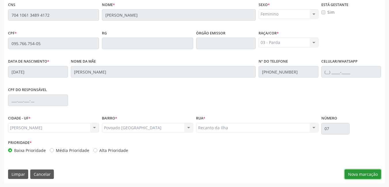
click at [367, 172] on button "Nova marcação" at bounding box center [362, 175] width 36 height 10
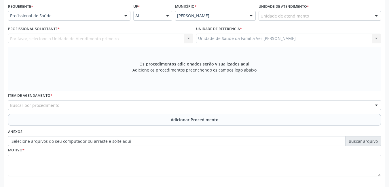
scroll to position [129, 0]
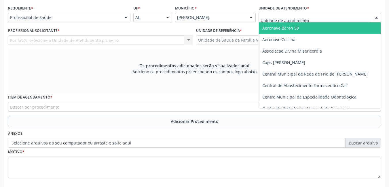
click at [324, 18] on div at bounding box center [319, 18] width 122 height 10
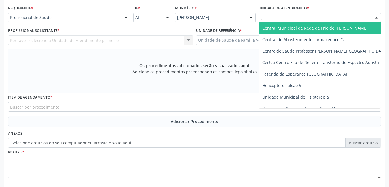
type input "fl"
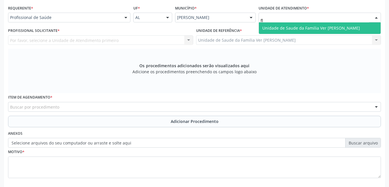
click at [316, 27] on span "Unidade de Saude da Familia Ver [PERSON_NAME]" at bounding box center [311, 27] width 98 height 5
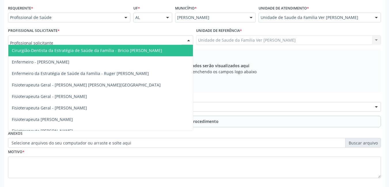
click at [107, 39] on div at bounding box center [100, 40] width 185 height 10
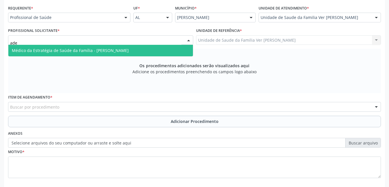
type input "adel"
click at [105, 53] on span "Médico da Estratégia de Saúde da Família - [PERSON_NAME]" at bounding box center [70, 50] width 117 height 5
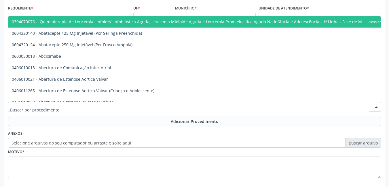
click at [83, 106] on div at bounding box center [194, 107] width 372 height 10
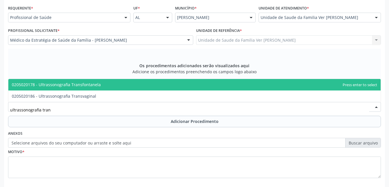
type input "ultrassonografia trans"
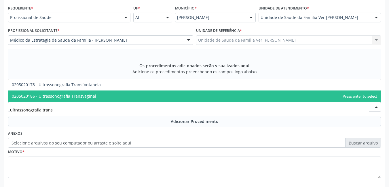
click at [101, 95] on span "0205020186 - Ultrassonografia Transvaginal" at bounding box center [194, 97] width 372 height 12
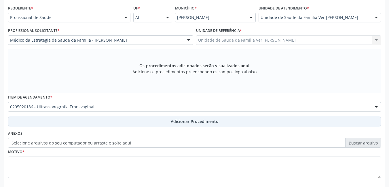
click at [82, 121] on button "Adicionar Procedimento" at bounding box center [194, 122] width 372 height 12
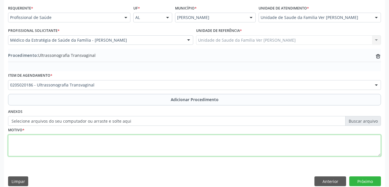
click at [72, 140] on textarea at bounding box center [194, 146] width 372 height 22
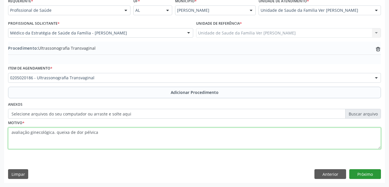
type textarea "avaliação ginecológica. queixa de dor pélvica"
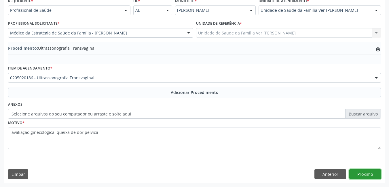
click at [380, 173] on button "Próximo" at bounding box center [365, 174] width 32 height 10
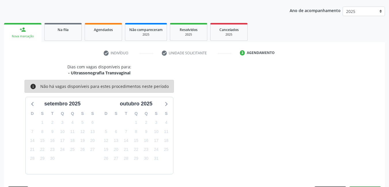
scroll to position [88, 0]
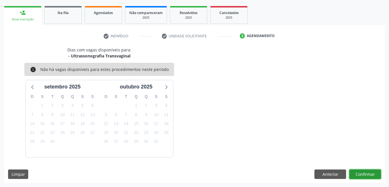
click at [364, 173] on button "Confirmar" at bounding box center [365, 175] width 32 height 10
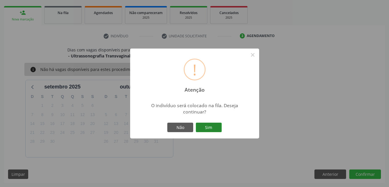
click at [217, 127] on button "Sim" at bounding box center [209, 128] width 26 height 10
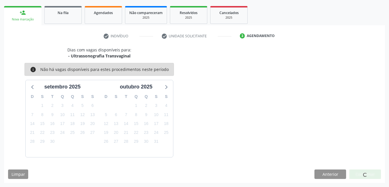
scroll to position [11, 0]
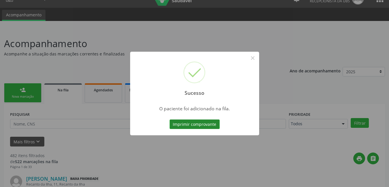
click at [214, 127] on button "Imprimir comprovante" at bounding box center [194, 125] width 50 height 10
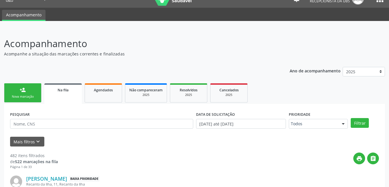
click at [16, 89] on link "person_add Nova marcação" at bounding box center [22, 92] width 37 height 19
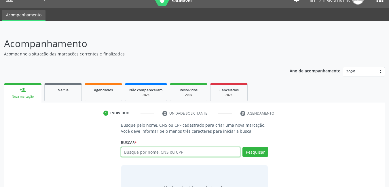
click at [144, 155] on input "text" at bounding box center [181, 152] width 120 height 10
type input "t"
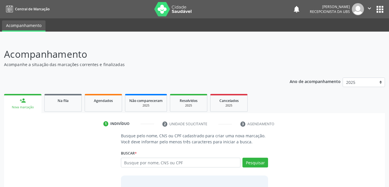
scroll to position [11, 0]
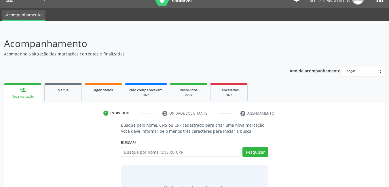
type input "v"
type input "[PERSON_NAME]"
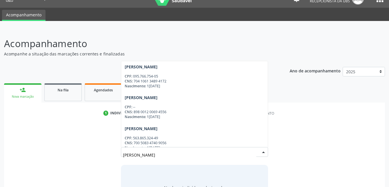
scroll to position [104, 0]
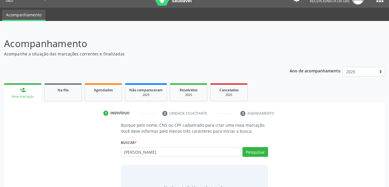
click at [308, 90] on ul "person_add Nova marcação Na fila Agendados Não compareceram 2025 Resolvidos 202…" at bounding box center [194, 92] width 381 height 21
click at [178, 152] on input "[PERSON_NAME]" at bounding box center [181, 152] width 120 height 10
type input "m"
type input "70410634894172"
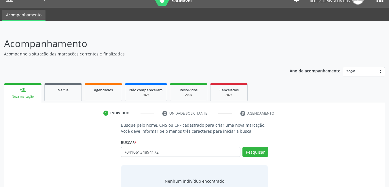
type input "704106134894172"
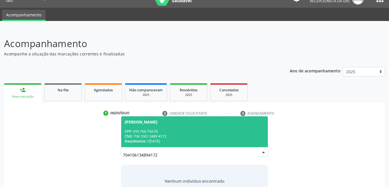
click at [164, 139] on div "Nascimento: 1[DATE]" at bounding box center [195, 141] width 140 height 5
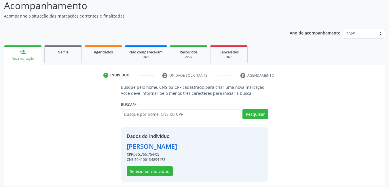
scroll to position [51, 0]
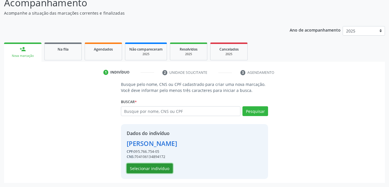
drag, startPoint x: 167, startPoint y: 168, endPoint x: 317, endPoint y: 140, distance: 152.1
click at [317, 140] on div "Busque pelo nome, CNS ou CPF cadastrado para criar uma nova marcação. Você deve…" at bounding box center [194, 130] width 372 height 98
click at [168, 167] on button "Selecionar indivíduo" at bounding box center [150, 169] width 46 height 10
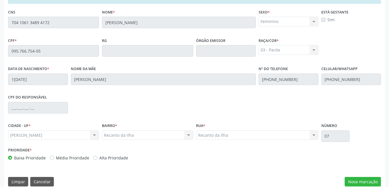
scroll to position [146, 0]
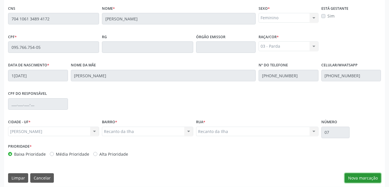
click at [372, 177] on button "Nova marcação" at bounding box center [362, 178] width 36 height 10
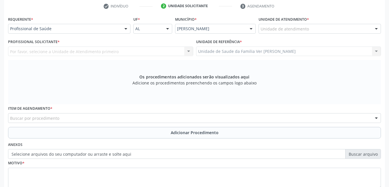
scroll to position [117, 0]
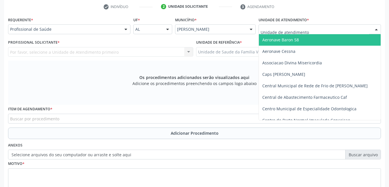
click at [316, 26] on div at bounding box center [319, 29] width 122 height 10
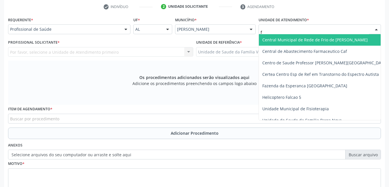
type input "fl"
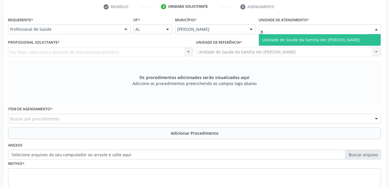
click at [309, 34] on span "Unidade de Saude da Familia Ver [PERSON_NAME]" at bounding box center [320, 40] width 122 height 12
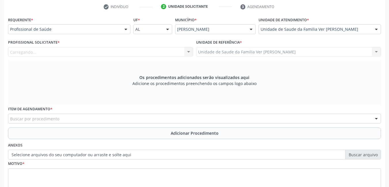
click at [172, 51] on div "Carregando..." at bounding box center [100, 52] width 185 height 10
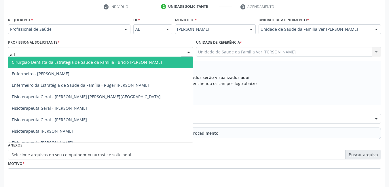
type input "ade"
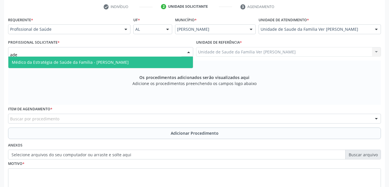
click at [152, 66] on span "Médico da Estratégia de Saúde da Família - [PERSON_NAME]" at bounding box center [100, 63] width 184 height 12
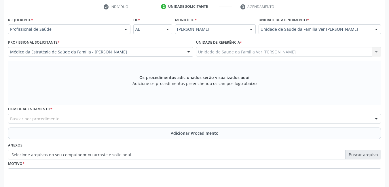
click at [63, 119] on div "Buscar por procedimento" at bounding box center [194, 119] width 372 height 10
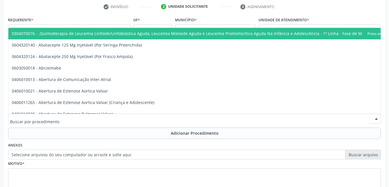
click at [63, 119] on input "text" at bounding box center [189, 122] width 359 height 12
type input "o"
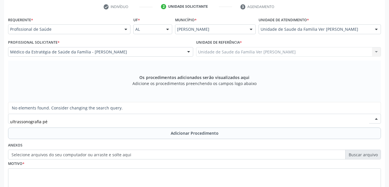
type input "ultrassonografia p"
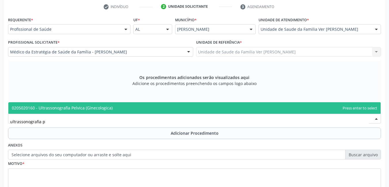
click at [77, 105] on span "0205020160 - Ultrassonografia Pelvica (Ginecologica)" at bounding box center [194, 108] width 372 height 12
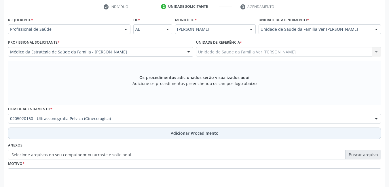
click at [79, 133] on button "Adicionar Procedimento" at bounding box center [194, 134] width 372 height 12
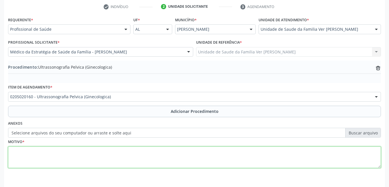
click at [69, 155] on textarea at bounding box center [194, 158] width 372 height 22
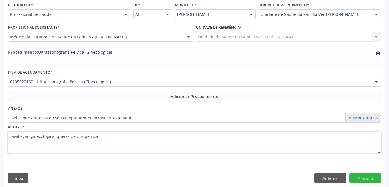
scroll to position [136, 0]
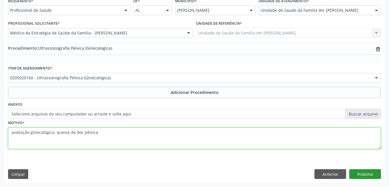
type textarea "avaliação ginecológica. queixa de dor pélvica"
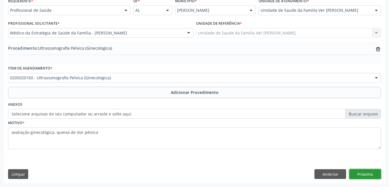
click at [368, 172] on button "Próximo" at bounding box center [365, 174] width 32 height 10
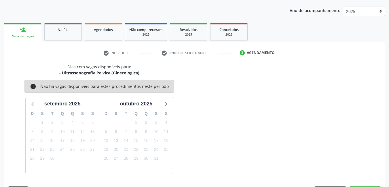
scroll to position [88, 0]
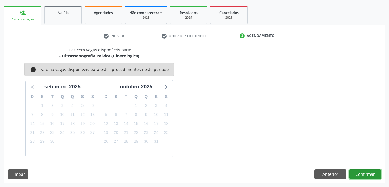
click at [367, 172] on button "Confirmar" at bounding box center [365, 175] width 32 height 10
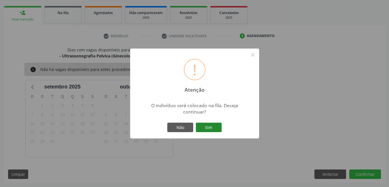
click at [215, 128] on button "Sim" at bounding box center [209, 128] width 26 height 10
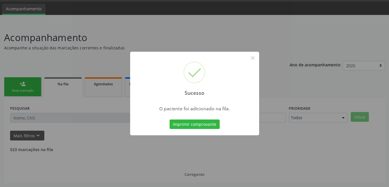
scroll to position [11, 0]
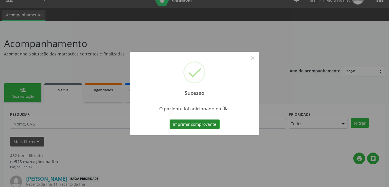
click at [206, 127] on button "Imprimir comprovante" at bounding box center [194, 125] width 50 height 10
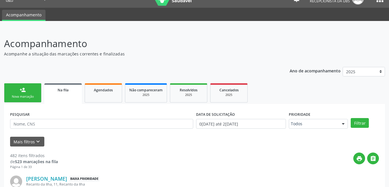
click at [9, 86] on link "person_add Nova marcação" at bounding box center [22, 92] width 37 height 19
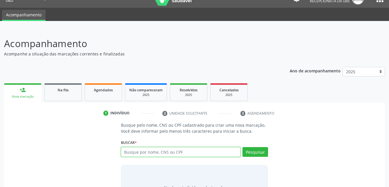
click at [147, 153] on input "text" at bounding box center [181, 152] width 120 height 10
type input "73168459534"
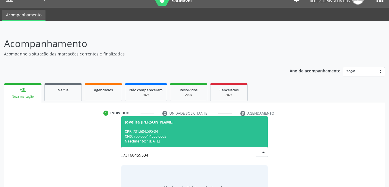
click at [165, 133] on div "CPF: 731.684.595-34" at bounding box center [195, 131] width 140 height 5
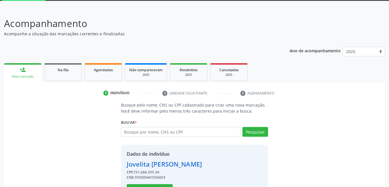
scroll to position [51, 0]
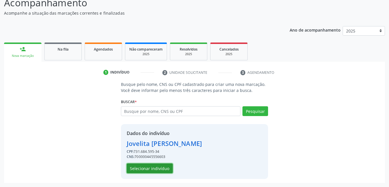
click at [167, 167] on button "Selecionar indivíduo" at bounding box center [150, 169] width 46 height 10
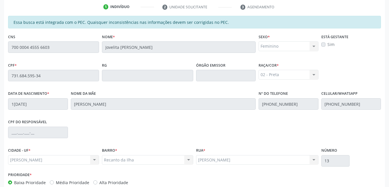
scroll to position [149, 0]
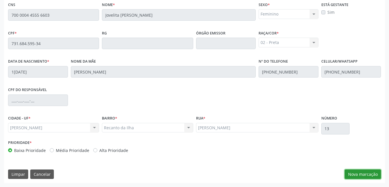
drag, startPoint x: 365, startPoint y: 174, endPoint x: 370, endPoint y: 174, distance: 4.9
click at [370, 174] on button "Nova marcação" at bounding box center [362, 175] width 36 height 10
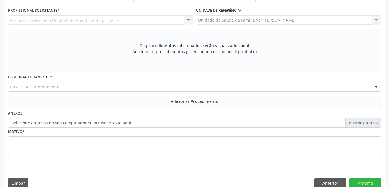
click at [370, 174] on div "Requerente * Profissional de Saúde Profissional de Saúde Paciente Nenhum result…" at bounding box center [194, 88] width 381 height 208
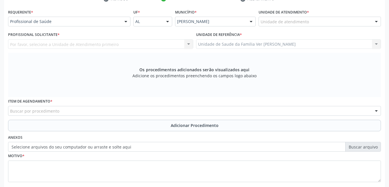
scroll to position [124, 0]
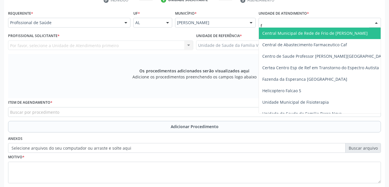
type input "fl"
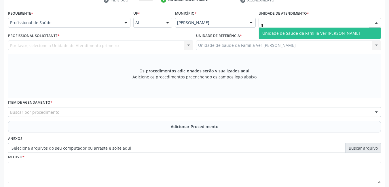
click at [298, 32] on span "Unidade de Saude da Familia Ver [PERSON_NAME]" at bounding box center [311, 32] width 98 height 5
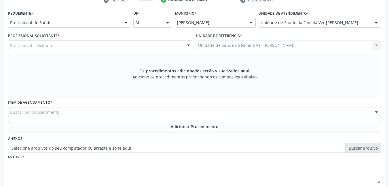
click at [175, 41] on div "Profissional solicitante" at bounding box center [100, 46] width 185 height 10
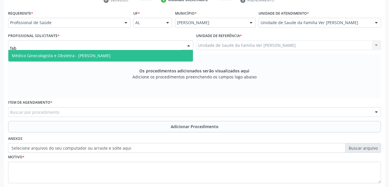
type input "fabi"
click at [168, 53] on span "Médico Ginecologista e Obstetra - [PERSON_NAME]" at bounding box center [100, 56] width 184 height 12
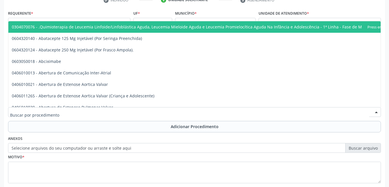
click at [112, 111] on div at bounding box center [194, 112] width 372 height 10
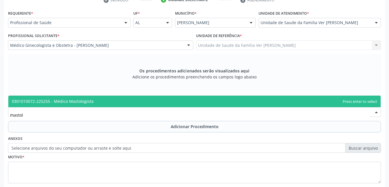
type input "mastolo"
click at [112, 102] on span "0301010072-225255 - Médico Mastologista" at bounding box center [194, 102] width 372 height 12
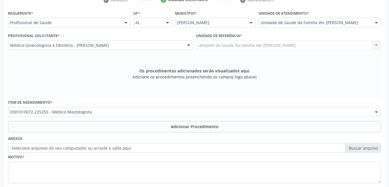
click at [106, 100] on div "Item de agendamento * 0301010072-225255 - Médico Mastologista 0304070076 - .Qui…" at bounding box center [194, 107] width 372 height 18
drag, startPoint x: 92, startPoint y: 127, endPoint x: 101, endPoint y: 124, distance: 9.1
click at [101, 124] on button "Adicionar Procedimento" at bounding box center [194, 127] width 372 height 12
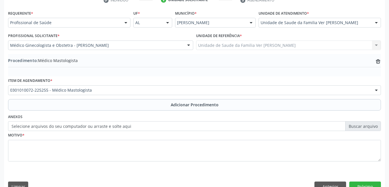
click at [101, 124] on label "Selecione arquivos do seu computador ou arraste e solte aqui" at bounding box center [194, 126] width 372 height 10
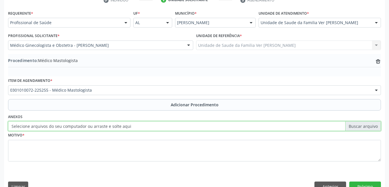
click at [101, 124] on input "Selecione arquivos do seu computador ou arraste e solte aqui" at bounding box center [194, 126] width 372 height 10
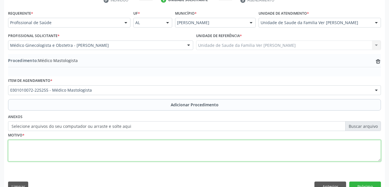
click at [123, 148] on textarea at bounding box center [194, 151] width 372 height 22
type textarea "n"
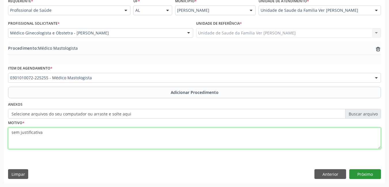
type textarea "sem justificativa"
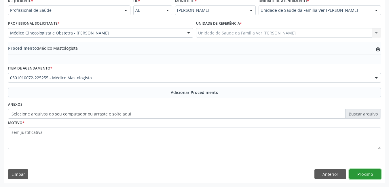
click at [364, 174] on button "Próximo" at bounding box center [365, 174] width 32 height 10
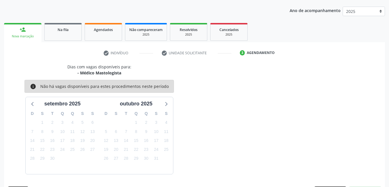
scroll to position [88, 0]
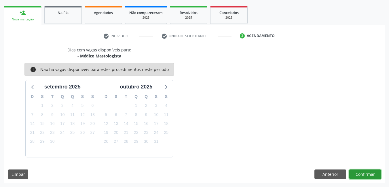
click at [364, 174] on button "Confirmar" at bounding box center [365, 175] width 32 height 10
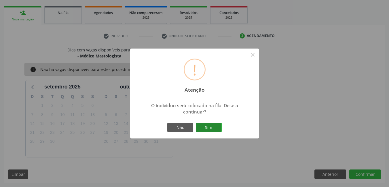
click at [217, 125] on button "Sim" at bounding box center [209, 128] width 26 height 10
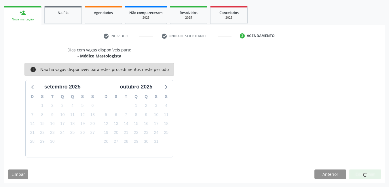
scroll to position [11, 0]
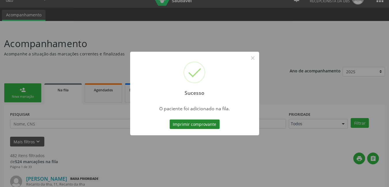
click at [215, 125] on button "Imprimir comprovante" at bounding box center [194, 125] width 50 height 10
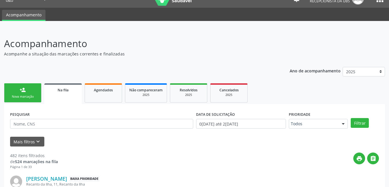
click at [26, 89] on link "person_add Nova marcação" at bounding box center [22, 92] width 37 height 19
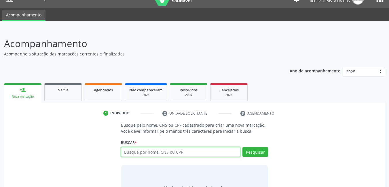
click at [156, 153] on input "text" at bounding box center [181, 152] width 120 height 10
type input "jovelita alecio"
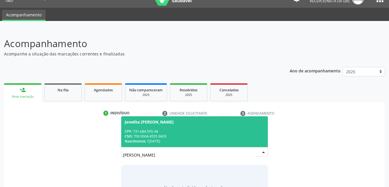
click at [163, 138] on div "CNS: 700 0004 4555 6603" at bounding box center [195, 136] width 140 height 5
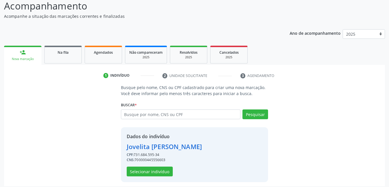
scroll to position [51, 0]
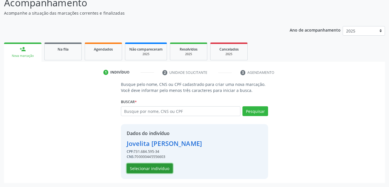
click at [165, 166] on button "Selecionar indivíduo" at bounding box center [150, 169] width 46 height 10
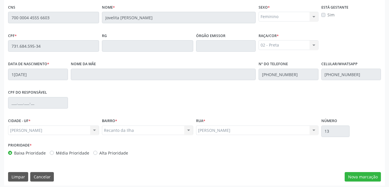
scroll to position [149, 0]
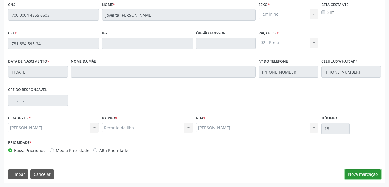
click at [362, 171] on button "Nova marcação" at bounding box center [362, 175] width 36 height 10
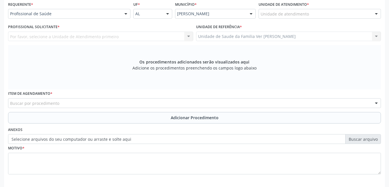
scroll to position [129, 0]
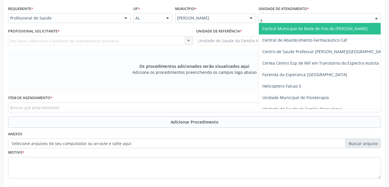
type input "fl"
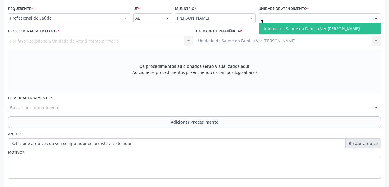
click at [303, 26] on span "Unidade de Saude da Familia Ver [PERSON_NAME]" at bounding box center [311, 28] width 98 height 5
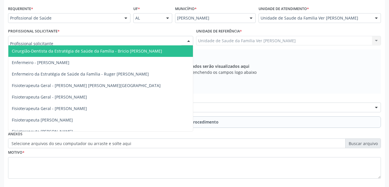
click at [111, 40] on div at bounding box center [100, 41] width 185 height 10
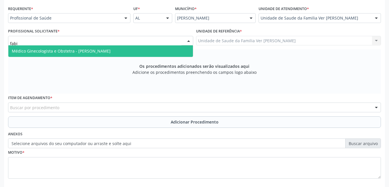
type input "fabia"
click at [108, 51] on span "Médico Ginecologista e Obstetra - [PERSON_NAME]" at bounding box center [61, 50] width 99 height 5
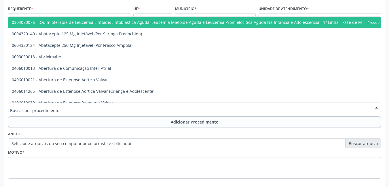
click at [64, 104] on div at bounding box center [194, 108] width 372 height 10
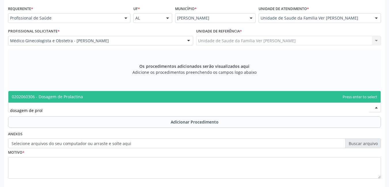
type input "dosagem de prola"
click at [91, 94] on span "0202060306 - Dosagem de Prolactina" at bounding box center [194, 97] width 372 height 12
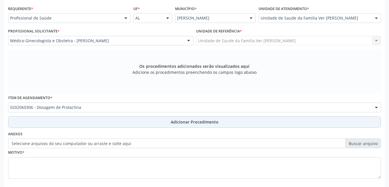
click at [87, 119] on button "Adicionar Procedimento" at bounding box center [194, 122] width 372 height 12
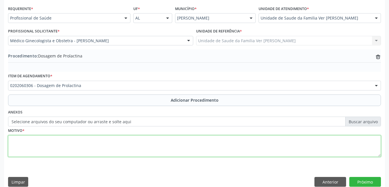
click at [69, 144] on textarea at bounding box center [194, 146] width 372 height 22
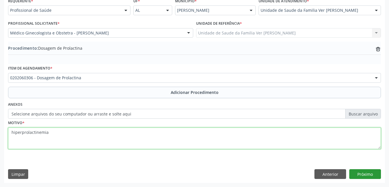
type textarea "hiperprolactinemia"
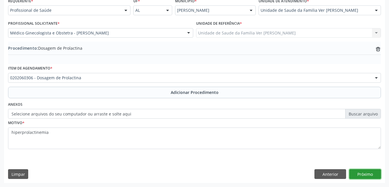
click at [358, 173] on button "Próximo" at bounding box center [365, 174] width 32 height 10
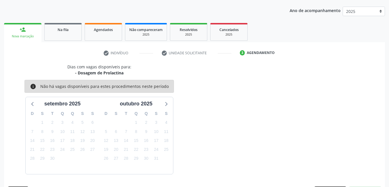
scroll to position [88, 0]
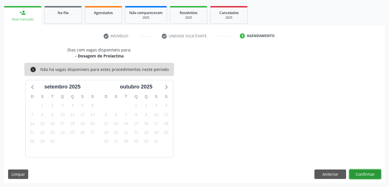
click at [360, 173] on button "Confirmar" at bounding box center [365, 175] width 32 height 10
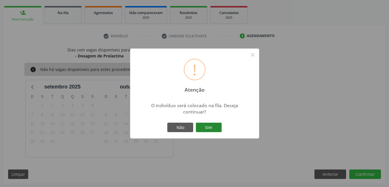
click at [217, 129] on button "Sim" at bounding box center [209, 128] width 26 height 10
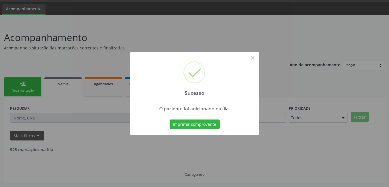
scroll to position [11, 0]
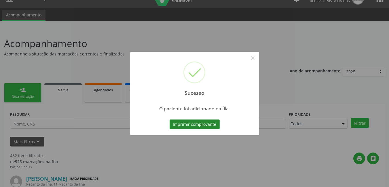
click at [215, 126] on button "Imprimir comprovante" at bounding box center [194, 125] width 50 height 10
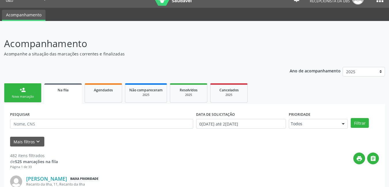
click at [30, 91] on link "person_add Nova marcação" at bounding box center [22, 92] width 37 height 19
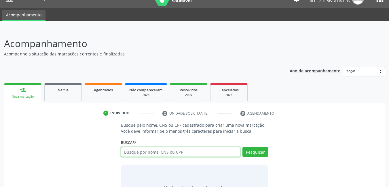
click at [158, 150] on input "text" at bounding box center [181, 152] width 120 height 10
type input "1386416"
type input "13864162408"
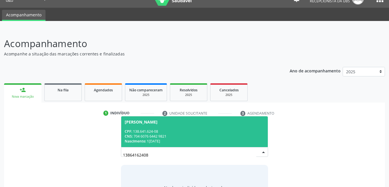
click at [167, 137] on div "CNS: 704 6076 6442 9821" at bounding box center [195, 136] width 140 height 5
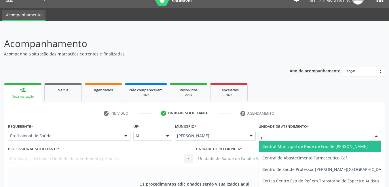
type input "fl"
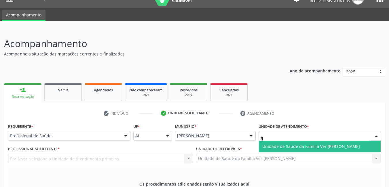
click at [301, 141] on span "Unidade de Saude da Familia Ver [PERSON_NAME]" at bounding box center [320, 147] width 122 height 12
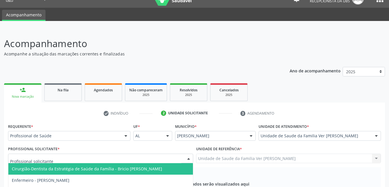
click at [174, 154] on div at bounding box center [100, 159] width 185 height 10
click at [156, 166] on span "Cirurgião-Dentista da Estratégia de Saúde da Família - Bricio [PERSON_NAME]" at bounding box center [87, 168] width 150 height 5
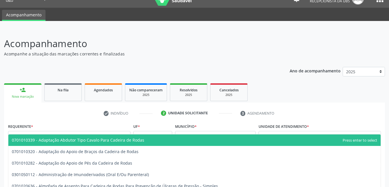
type input "o"
type input "c"
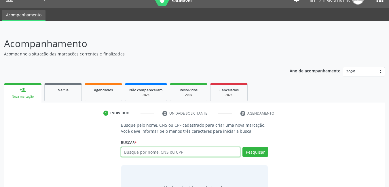
click at [187, 147] on input "text" at bounding box center [181, 152] width 120 height 10
type input "702300175443716"
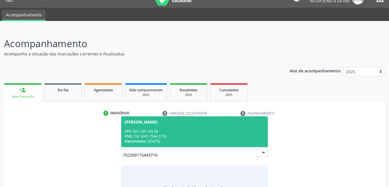
click at [193, 129] on div "CPF: 661.145.194-34" at bounding box center [195, 131] width 140 height 5
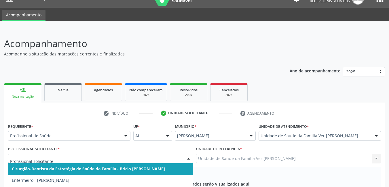
click at [159, 154] on div at bounding box center [100, 159] width 185 height 10
type input "a"
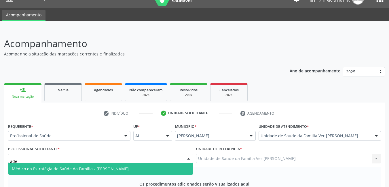
click at [152, 163] on span "Médico da Estratégia de Saúde da Família - [PERSON_NAME]" at bounding box center [100, 169] width 184 height 12
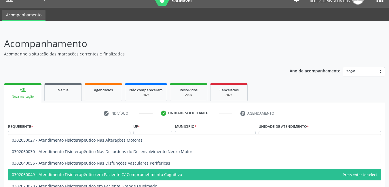
type input "fisiote"
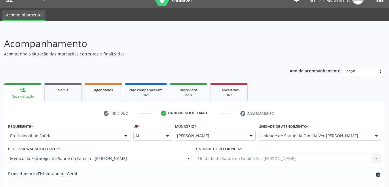
type textarea "fratura de fêmeo reabilitação"
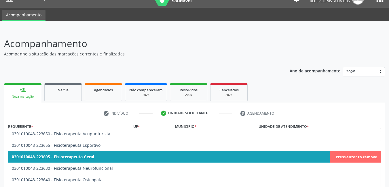
click at [107, 151] on span "0301010048-223605 - Fisioterapeuta Geral" at bounding box center [194, 157] width 372 height 12
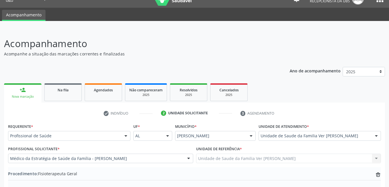
click at [378, 187] on icon at bounding box center [378, 190] width 4 height 3
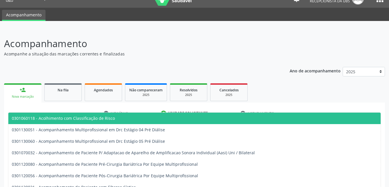
type input "f"
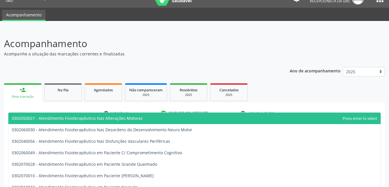
type input "fisioterape"
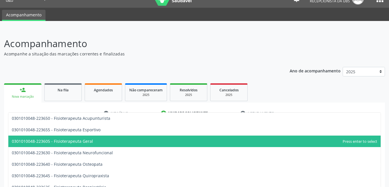
click at [125, 136] on span "0301010048-223605 - Fisioterapeuta Geral" at bounding box center [194, 142] width 372 height 12
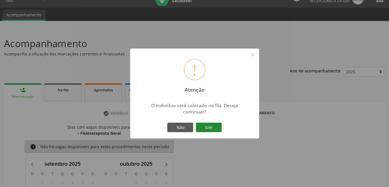
click at [215, 130] on button "Sim" at bounding box center [209, 128] width 26 height 10
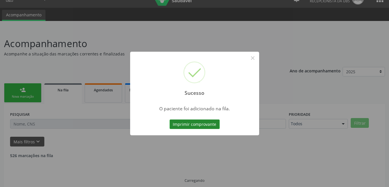
click at [208, 124] on button "Imprimir comprovante" at bounding box center [194, 125] width 50 height 10
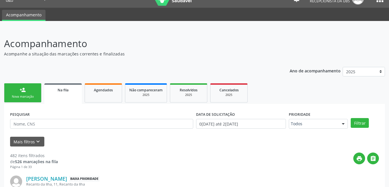
click at [27, 90] on link "person_add Nova marcação" at bounding box center [22, 92] width 37 height 19
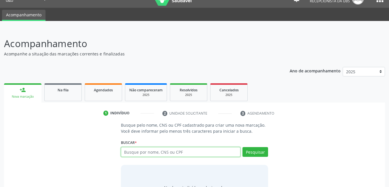
click at [186, 152] on input "text" at bounding box center [181, 152] width 120 height 10
type input "702300175"
type input "702300175443716"
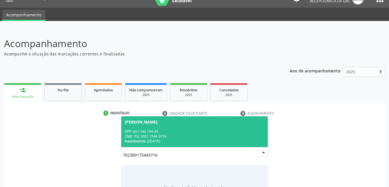
click at [197, 144] on div "Nascimento: 23/02/1965" at bounding box center [195, 141] width 140 height 5
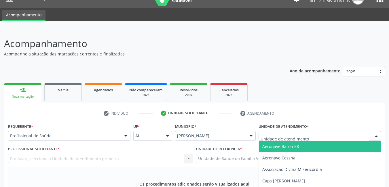
type input "f"
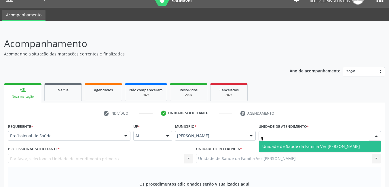
click at [300, 144] on span "Unidade de Saude da Familia Ver [PERSON_NAME]" at bounding box center [311, 146] width 98 height 5
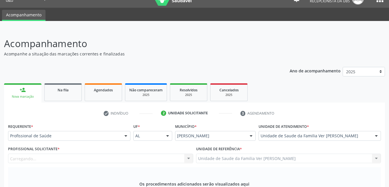
click at [171, 154] on div "Carregando... Nenhum resultado encontrado para: " " Não há nenhuma opção para s…" at bounding box center [100, 159] width 185 height 10
click at [161, 154] on div "Profissional solicitante" at bounding box center [100, 159] width 185 height 10
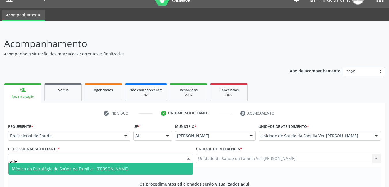
click at [160, 163] on span "Médico da Estratégia de Saúde da Família - [PERSON_NAME]" at bounding box center [100, 169] width 184 height 12
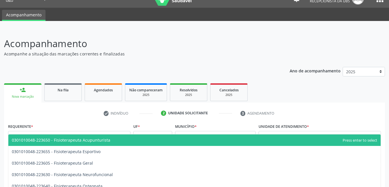
type input "fisioterapeuta"
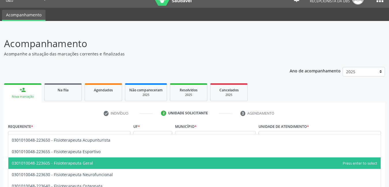
click at [98, 158] on span "0301010048-223605 - Fisioterapeuta Geral" at bounding box center [194, 164] width 372 height 12
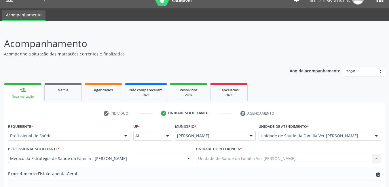
type textarea "fratura de fêmeo reabilitação"
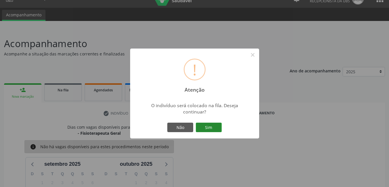
click at [214, 125] on button "Sim" at bounding box center [209, 128] width 26 height 10
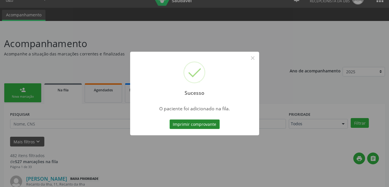
click at [205, 123] on button "Imprimir comprovante" at bounding box center [194, 125] width 50 height 10
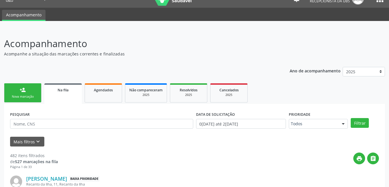
click at [25, 98] on div "Nova marcação" at bounding box center [22, 97] width 29 height 4
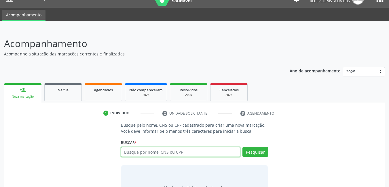
click at [148, 156] on input "text" at bounding box center [181, 152] width 120 height 10
type input "17702313507"
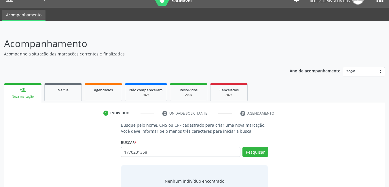
type input "17702313587"
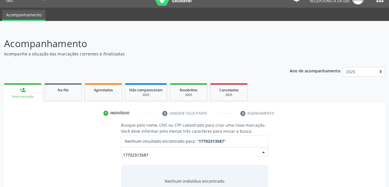
click at [178, 157] on input "17702313587" at bounding box center [189, 155] width 133 height 12
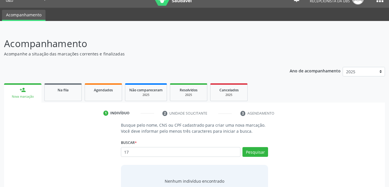
type input "1"
type input "francisco de suza garrido"
type input "f"
type input "17702313587"
type input "1"
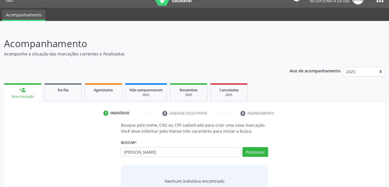
type input "francisco de souza"
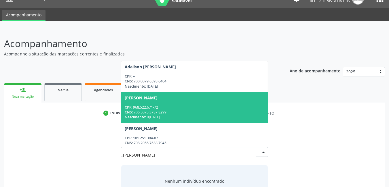
click at [376, 130] on div "Busque pelo nome, CNS ou CPF cadastrado para criar uma nova marcação. Você deve…" at bounding box center [194, 166] width 372 height 89
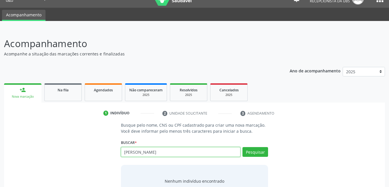
click at [209, 153] on input "francisco de souza" at bounding box center [181, 152] width 120 height 10
type input "f"
type input "70140568258"
type input "701405682589938"
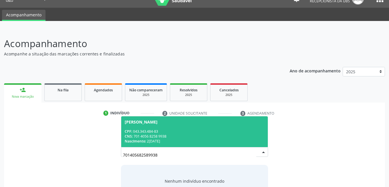
click at [254, 135] on div "CNS: 701 4056 8258 9938" at bounding box center [195, 136] width 140 height 5
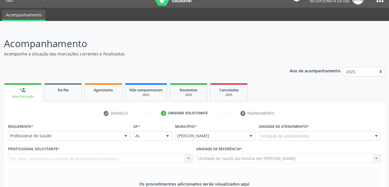
click at [329, 131] on div "Unidade de atendimento" at bounding box center [319, 136] width 122 height 10
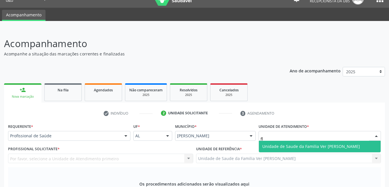
click at [323, 141] on span "Unidade de Saude da Familia Ver [PERSON_NAME]" at bounding box center [320, 147] width 122 height 12
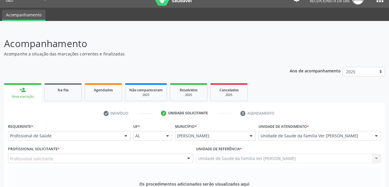
click at [155, 154] on div "Profissional solicitante" at bounding box center [100, 159] width 185 height 10
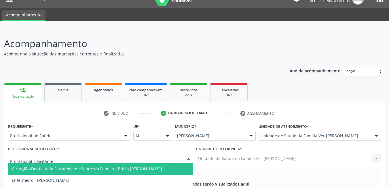
type input "f"
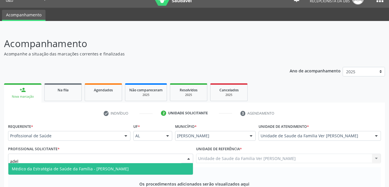
click at [142, 163] on span "Médico da Estratégia de Saúde da Família - [PERSON_NAME]" at bounding box center [100, 169] width 184 height 12
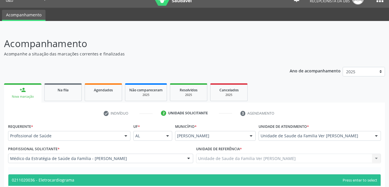
type input "eletrocard"
click at [125, 175] on span "0211020036 - Eletrocardiograma" at bounding box center [194, 181] width 372 height 12
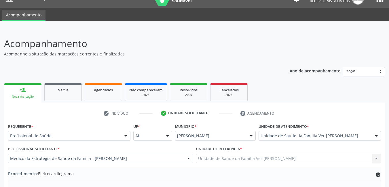
type textarea "avaliação clinico"
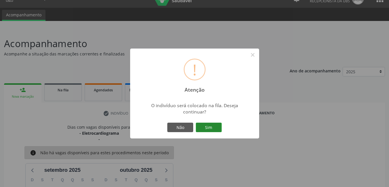
click at [217, 126] on button "Sim" at bounding box center [209, 128] width 26 height 10
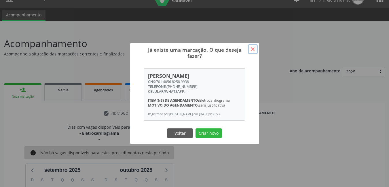
click at [251, 44] on button "×" at bounding box center [253, 49] width 10 height 10
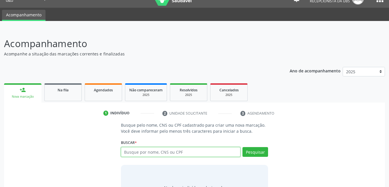
click at [211, 147] on input "text" at bounding box center [181, 152] width 120 height 10
click at [204, 147] on input "text" at bounding box center [181, 152] width 120 height 10
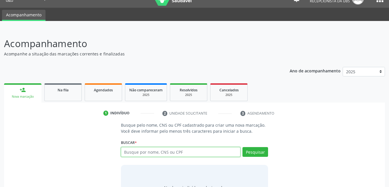
click at [204, 147] on input "text" at bounding box center [181, 152] width 120 height 10
type input "17702313587"
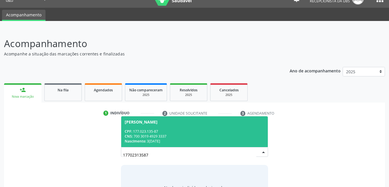
click at [191, 134] on div "CNS: 700 3019 4929 3337" at bounding box center [195, 136] width 140 height 5
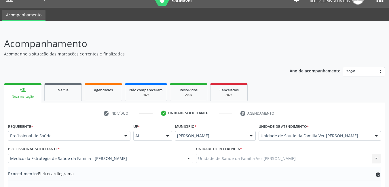
click at [179, 154] on div "Médico da Estratégia de Saúde da Família - [PERSON_NAME]" at bounding box center [100, 159] width 185 height 10
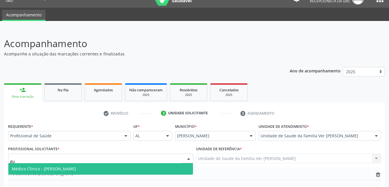
type input "gus"
click at [148, 163] on span "Médico Clínico - [PERSON_NAME]" at bounding box center [100, 169] width 184 height 12
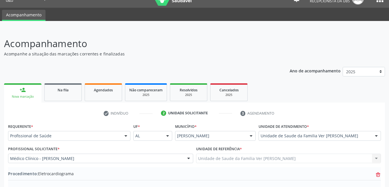
click at [376, 172] on icon "trash-outline icon" at bounding box center [378, 175] width 6 height 6
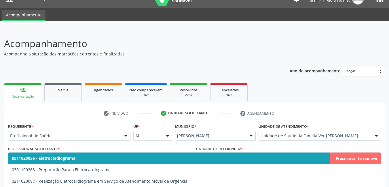
click at [152, 153] on span "0211020036 - Eletrocardiograma" at bounding box center [194, 159] width 372 height 12
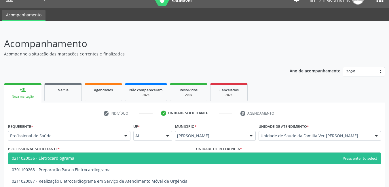
type input "eletrocardio"
click at [97, 153] on span "0211020036 - Eletrocardiograma" at bounding box center [194, 159] width 372 height 12
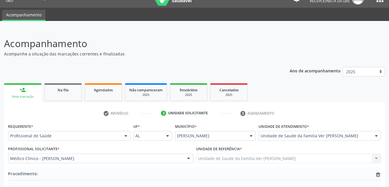
click at [379, 173] on icon at bounding box center [378, 175] width 4 height 4
type textarea "a"
type textarea "não eu para entender"
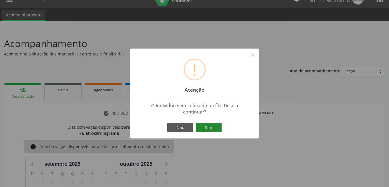
click at [218, 129] on button "Sim" at bounding box center [209, 128] width 26 height 10
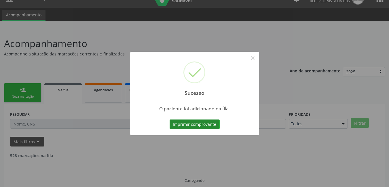
click at [195, 124] on button "Imprimir comprovante" at bounding box center [194, 125] width 50 height 10
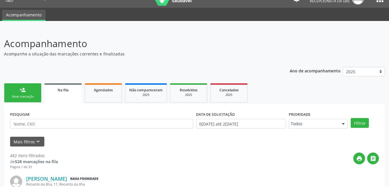
click at [16, 97] on div "Nova marcação" at bounding box center [22, 97] width 29 height 4
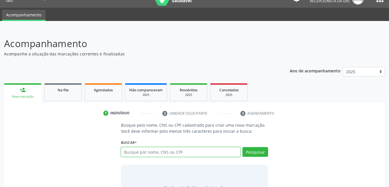
click at [157, 150] on input "text" at bounding box center [181, 152] width 120 height 10
type input "17702313"
type input "17702313587"
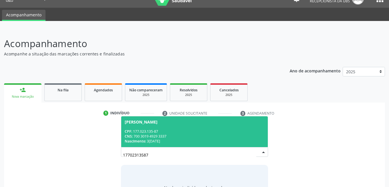
click at [175, 136] on div "CNS: 700 3019 4929 3337" at bounding box center [195, 136] width 140 height 5
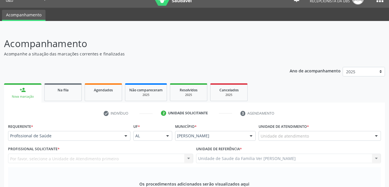
click at [322, 131] on div "Unidade de atendimento" at bounding box center [319, 136] width 122 height 10
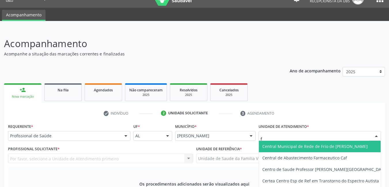
type input "fl"
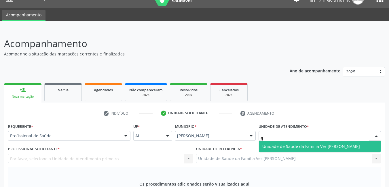
click at [311, 144] on span "Unidade de Saude da Familia Ver [PERSON_NAME]" at bounding box center [311, 146] width 98 height 5
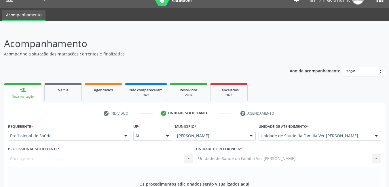
click at [293, 145] on div "Unidade de referência * Unidade de Saude da Familia Ver Flavio Teixeira Rodrigu…" at bounding box center [288, 154] width 185 height 18
click at [171, 154] on div "Profissional solicitante" at bounding box center [100, 159] width 185 height 10
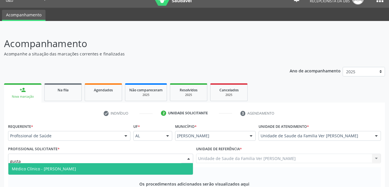
click at [153, 163] on span "Médico Clínico - [PERSON_NAME]" at bounding box center [100, 169] width 184 height 12
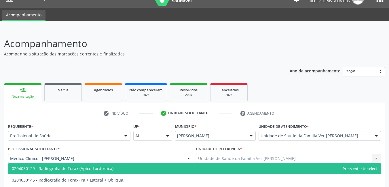
type input "radiografia de torax"
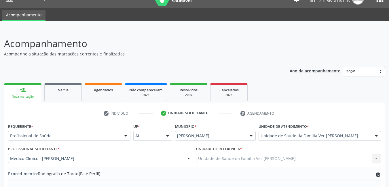
type textarea "dpol?"
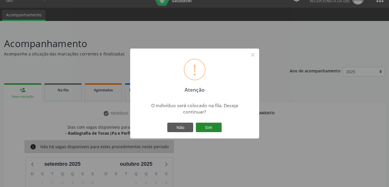
click at [219, 128] on button "Sim" at bounding box center [209, 128] width 26 height 10
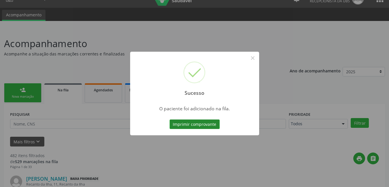
click at [213, 123] on button "Imprimir comprovante" at bounding box center [194, 125] width 50 height 10
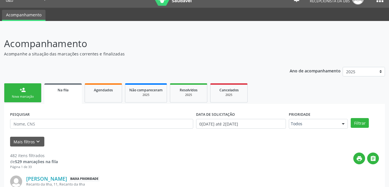
click at [30, 95] on div "Nova marcação" at bounding box center [22, 97] width 29 height 4
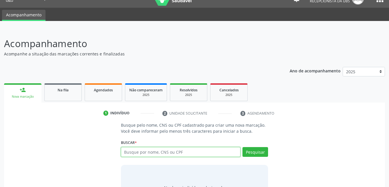
click at [161, 152] on input "text" at bounding box center [181, 152] width 120 height 10
type input "m"
type input "28691130482"
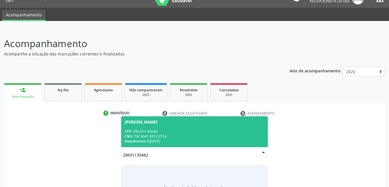
click at [182, 137] on div "CNS: 702 3041 6912 2516" at bounding box center [195, 136] width 140 height 5
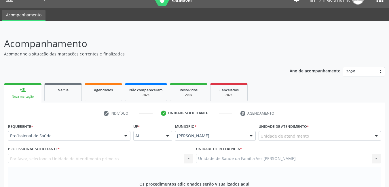
click at [320, 131] on div "Unidade de atendimento" at bounding box center [319, 136] width 122 height 10
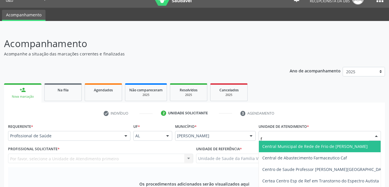
type input "fl"
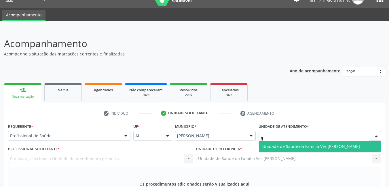
click at [315, 144] on span "Unidade de Saude da Familia Ver [PERSON_NAME]" at bounding box center [311, 146] width 98 height 5
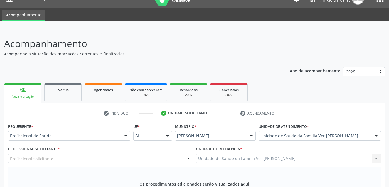
click at [177, 154] on div "Profissional solicitante" at bounding box center [100, 159] width 185 height 10
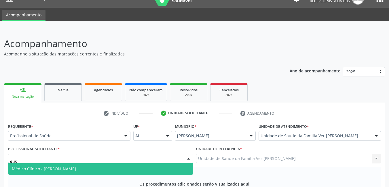
type input "gust"
click at [169, 163] on span "Médico Clínico - [PERSON_NAME]" at bounding box center [100, 169] width 184 height 12
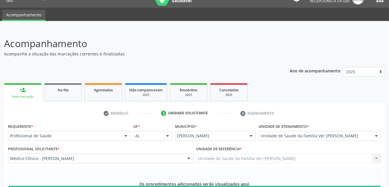
type input "nutricio"
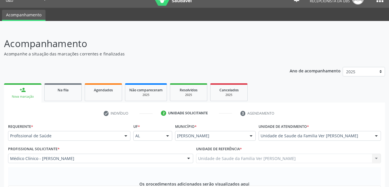
type textarea "nao da para entender"
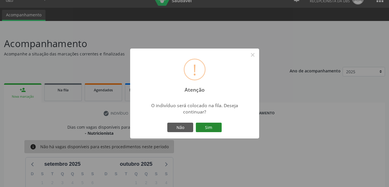
click at [204, 129] on button "Sim" at bounding box center [209, 128] width 26 height 10
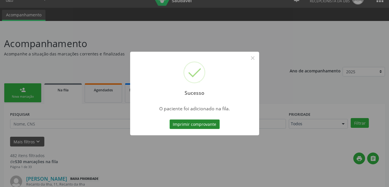
click at [201, 128] on button "Imprimir comprovante" at bounding box center [194, 125] width 50 height 10
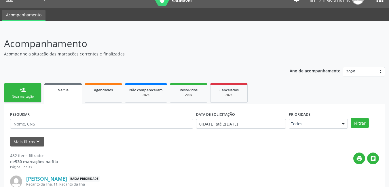
click at [28, 92] on link "person_add Nova marcação" at bounding box center [22, 92] width 37 height 19
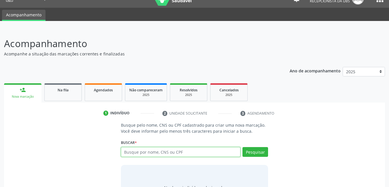
click at [165, 151] on input "text" at bounding box center [181, 152] width 120 height 10
type input "28691130482"
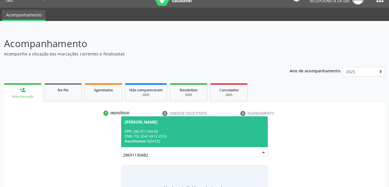
click at [261, 131] on div "CPF: 286.911.304-82" at bounding box center [195, 131] width 140 height 5
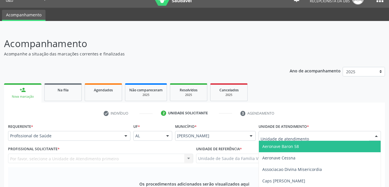
click at [314, 131] on div at bounding box center [319, 136] width 122 height 10
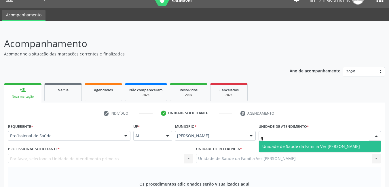
click at [308, 144] on span "Unidade de Saude da Familia Ver [PERSON_NAME]" at bounding box center [311, 146] width 98 height 5
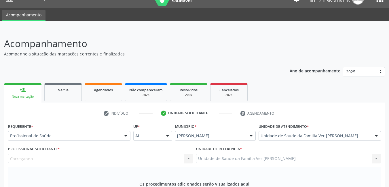
click at [270, 145] on div "Unidade de referência * Unidade de Saude da Familia Ver Flavio Teixeira Rodrigu…" at bounding box center [288, 154] width 185 height 18
click at [151, 154] on div "Carregando..." at bounding box center [100, 159] width 185 height 10
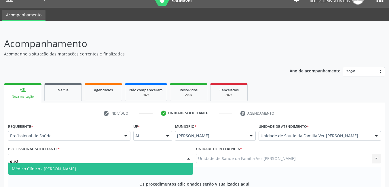
click at [147, 163] on span "Médico Clínico - [PERSON_NAME]" at bounding box center [100, 169] width 184 height 12
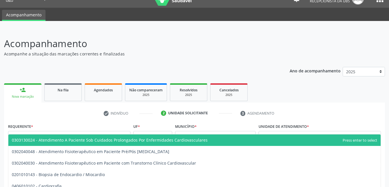
type input "cardiolo"
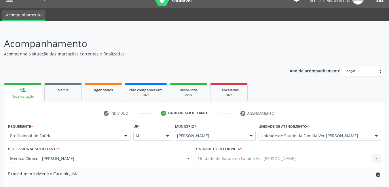
type textarea "nao da para entender"
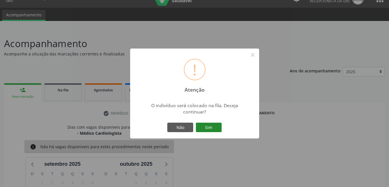
click at [212, 127] on button "Sim" at bounding box center [209, 128] width 26 height 10
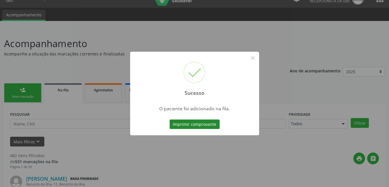
click at [207, 123] on button "Imprimir comprovante" at bounding box center [194, 125] width 50 height 10
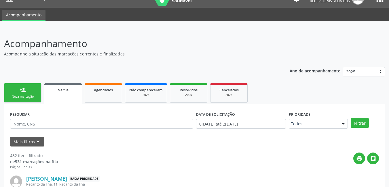
click at [23, 95] on div "Nova marcação" at bounding box center [22, 97] width 29 height 4
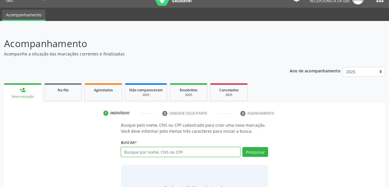
click at [169, 151] on input "text" at bounding box center [181, 152] width 120 height 10
type input "28691130482"
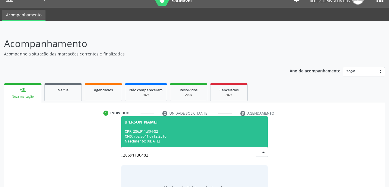
click at [180, 133] on div "CPF: 286.911.304-82" at bounding box center [195, 131] width 140 height 5
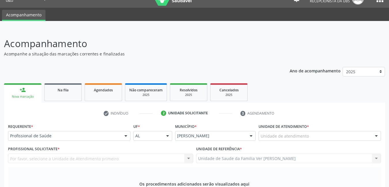
click at [326, 131] on div "Unidade de atendimento" at bounding box center [319, 136] width 122 height 10
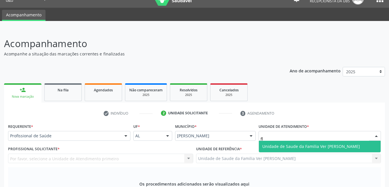
click at [322, 141] on span "Unidade de Saude da Familia Ver [PERSON_NAME]" at bounding box center [320, 147] width 122 height 12
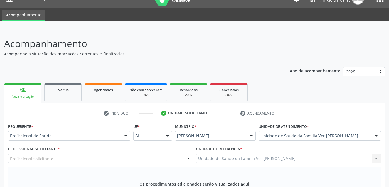
click at [76, 154] on div "Profissional solicitante" at bounding box center [100, 159] width 185 height 10
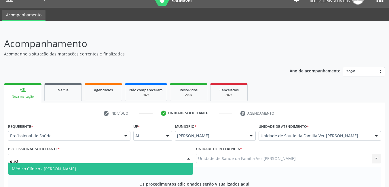
type input "gusta"
click at [76, 166] on span "Médico Clínico - [PERSON_NAME]" at bounding box center [44, 168] width 64 height 5
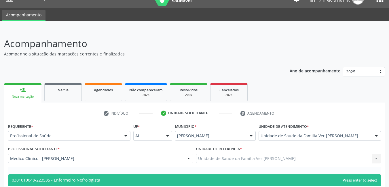
type input "nefrologi"
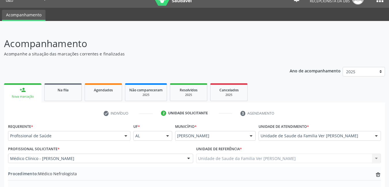
type textarea "nao da para entender"
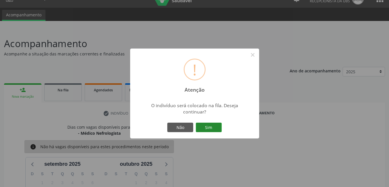
click at [218, 124] on button "Sim" at bounding box center [209, 128] width 26 height 10
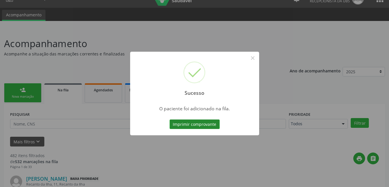
click at [212, 123] on button "Imprimir comprovante" at bounding box center [194, 125] width 50 height 10
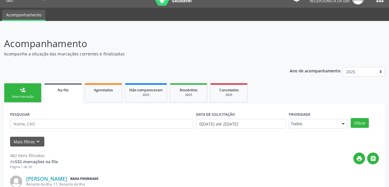
click at [29, 99] on div "Nova marcação" at bounding box center [22, 97] width 29 height 4
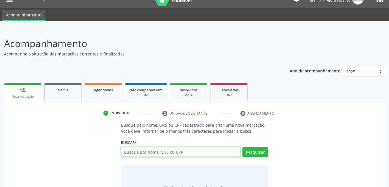
click at [211, 155] on input "text" at bounding box center [181, 152] width 120 height 10
type input "28691130482"
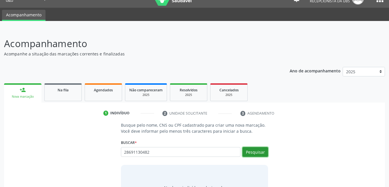
click at [249, 154] on button "Pesquisar" at bounding box center [255, 152] width 26 height 10
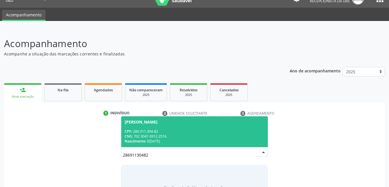
drag, startPoint x: 181, startPoint y: 142, endPoint x: 184, endPoint y: 140, distance: 3.3
click at [184, 140] on div "Nascimento: 01/05/1950" at bounding box center [195, 141] width 140 height 5
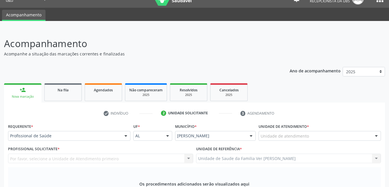
click at [324, 131] on div "Unidade de atendimento" at bounding box center [319, 136] width 122 height 10
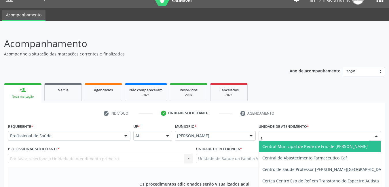
type input "fl"
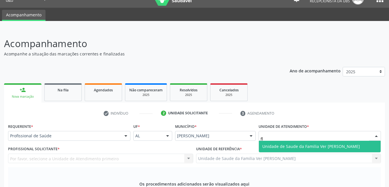
click at [316, 141] on span "Unidade de Saude da Familia Ver [PERSON_NAME]" at bounding box center [320, 147] width 122 height 12
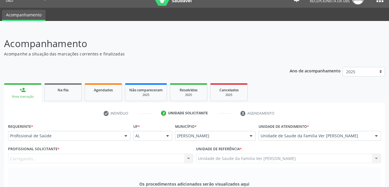
click at [294, 122] on div "Unidade de atendimento * Unidade de Saude da Familia Ver Flavio Teixeira Rodrig…" at bounding box center [319, 133] width 125 height 22
click at [170, 154] on div "Carregando... Nenhum resultado encontrado para: " " Não há nenhuma opção para s…" at bounding box center [100, 159] width 185 height 10
click at [167, 154] on div "Profissional solicitante" at bounding box center [100, 159] width 185 height 10
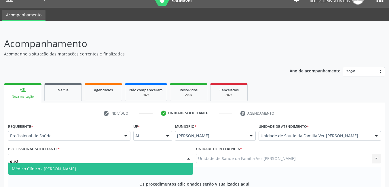
click at [163, 163] on span "Médico Clínico - [PERSON_NAME]" at bounding box center [100, 169] width 184 height 12
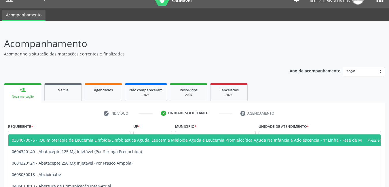
type input "ps"
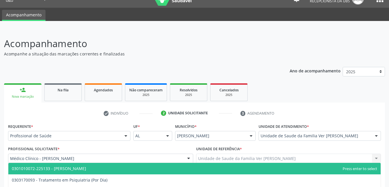
click at [108, 163] on span "0301010072-225133 - Médico Psiquiatra" at bounding box center [194, 169] width 372 height 12
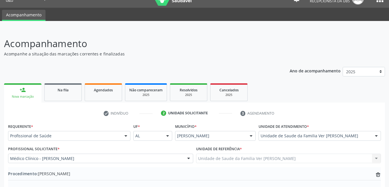
type textarea "nao da para entender"
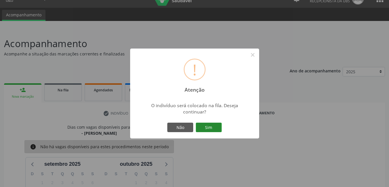
click at [211, 130] on button "Sim" at bounding box center [209, 128] width 26 height 10
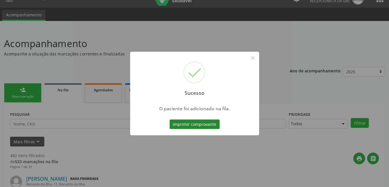
click at [202, 125] on button "Imprimir comprovante" at bounding box center [194, 125] width 50 height 10
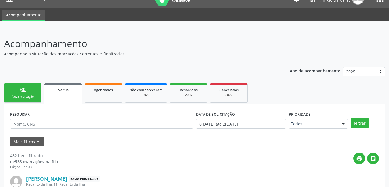
click at [32, 96] on div "Nova marcação" at bounding box center [22, 97] width 29 height 4
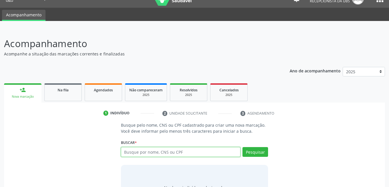
click at [156, 153] on input "text" at bounding box center [181, 152] width 120 height 10
type input "28691130482"
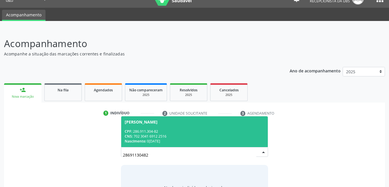
click at [167, 145] on span "Maria Auxiliadora Gomes Garrido CPF: 286.911.304-82 CNS: 702 3041 6912 2516 Nas…" at bounding box center [194, 131] width 147 height 31
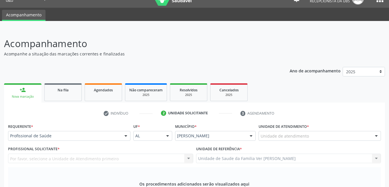
click at [329, 131] on div "Unidade de atendimento" at bounding box center [319, 136] width 122 height 10
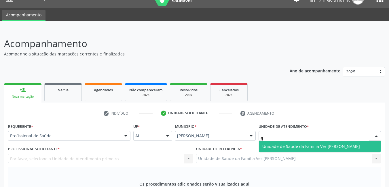
click at [328, 133] on input "fl" at bounding box center [314, 139] width 108 height 12
click at [323, 144] on span "Unidade de Saude da Familia Ver [PERSON_NAME]" at bounding box center [311, 146] width 98 height 5
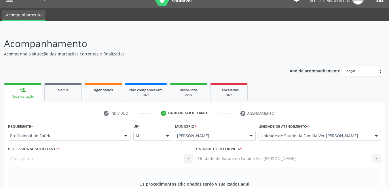
click at [286, 145] on div "Unidade de referência * Unidade de Saude da Familia Ver Flavio Teixeira Rodrigu…" at bounding box center [288, 154] width 185 height 18
click at [141, 145] on div "Profissional Solicitante * Profissional solicitante Cirurgião-Dentista da Estra…" at bounding box center [101, 156] width 188 height 22
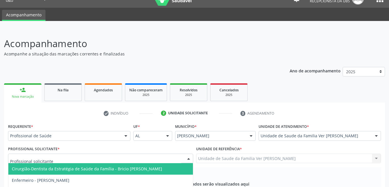
click at [140, 154] on div at bounding box center [100, 159] width 185 height 10
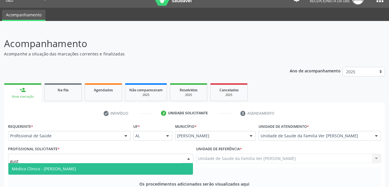
type input "gusta"
click at [128, 163] on span "Médico Clínico - [PERSON_NAME]" at bounding box center [100, 169] width 184 height 12
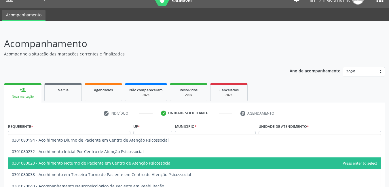
type input "psico"
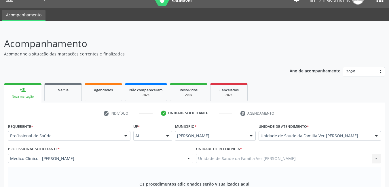
click at [386, 165] on div "Acompanhamento Acompanhe a situação das marcações correntes e finalizadas Relat…" at bounding box center [194, 182] width 389 height 306
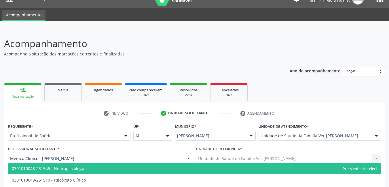
type input "psicólo"
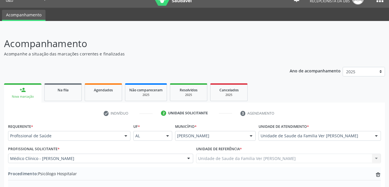
type textarea "n"
type textarea "paciente acamado"
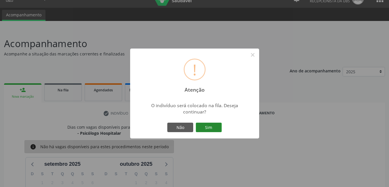
click at [215, 131] on button "Sim" at bounding box center [209, 128] width 26 height 10
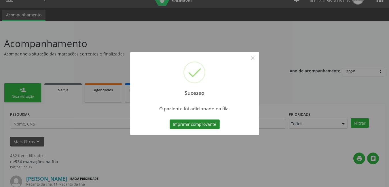
click at [200, 125] on button "Imprimir comprovante" at bounding box center [194, 125] width 50 height 10
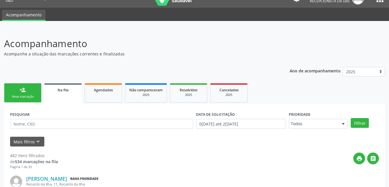
click at [32, 87] on link "person_add Nova marcação" at bounding box center [22, 92] width 37 height 19
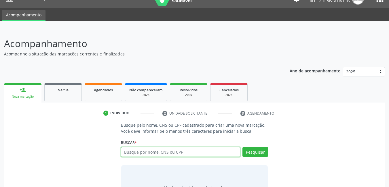
click at [211, 151] on input "text" at bounding box center [181, 152] width 120 height 10
type input "28691130"
type input "28691130482"
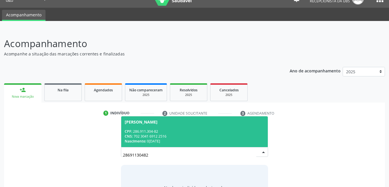
click at [250, 134] on div "CNS: 702 3041 6912 2516" at bounding box center [195, 136] width 140 height 5
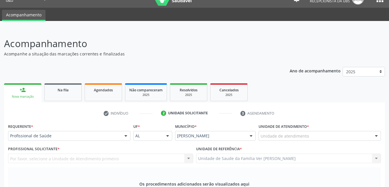
click at [314, 131] on div "Unidade de atendimento" at bounding box center [319, 136] width 122 height 10
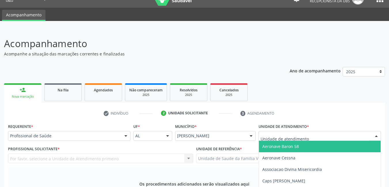
type input "f"
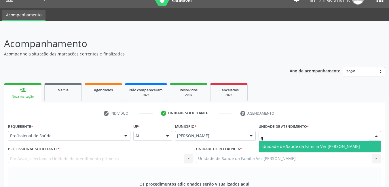
click at [308, 144] on span "Unidade de Saude da Familia Ver [PERSON_NAME]" at bounding box center [311, 146] width 98 height 5
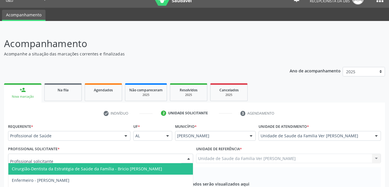
click at [161, 154] on div at bounding box center [100, 159] width 185 height 10
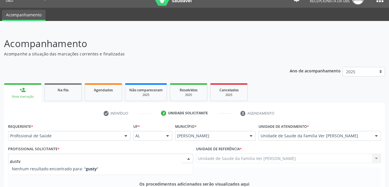
type input "gust"
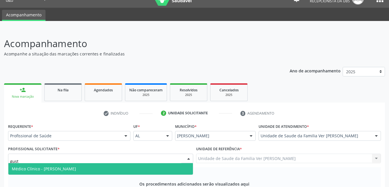
click at [158, 163] on span "Médico Clínico - [PERSON_NAME]" at bounding box center [100, 169] width 184 height 12
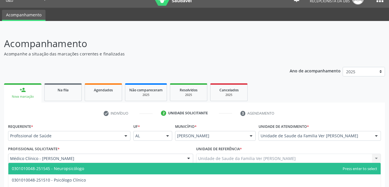
type input "psicólo"
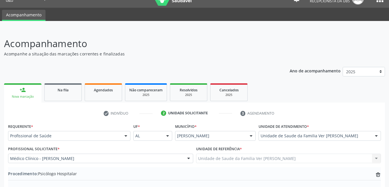
type textarea "paciente acamado"
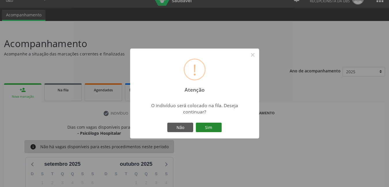
click at [221, 128] on button "Sim" at bounding box center [209, 128] width 26 height 10
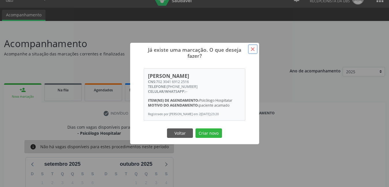
click at [252, 49] on button "×" at bounding box center [253, 49] width 10 height 10
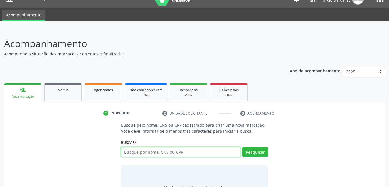
click at [206, 147] on input "text" at bounding box center [181, 152] width 120 height 10
type input "700000728343105"
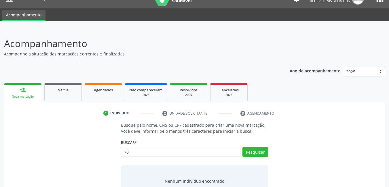
type input "7"
type input "700007283434"
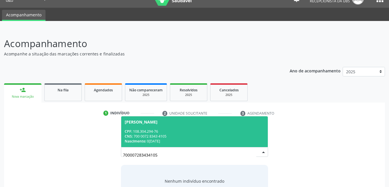
click at [202, 134] on div "CNS: 700 0072 8343 4105" at bounding box center [195, 136] width 140 height 5
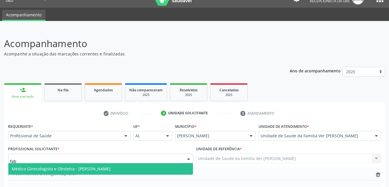
type input "fabi"
click at [164, 163] on span "Médico Ginecologista e Obstetra - [PERSON_NAME]" at bounding box center [100, 169] width 184 height 12
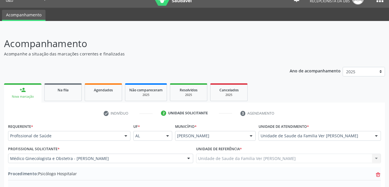
click at [380, 172] on icon "trash-outline icon" at bounding box center [378, 175] width 6 height 6
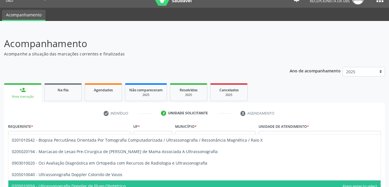
type input "ultrassonografia"
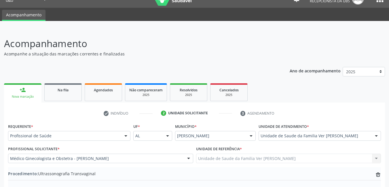
type textarea "p"
type textarea "dor pélvica"
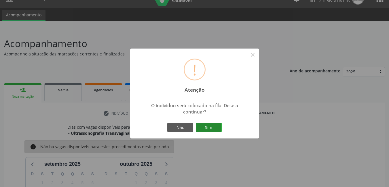
click at [203, 129] on button "Sim" at bounding box center [209, 128] width 26 height 10
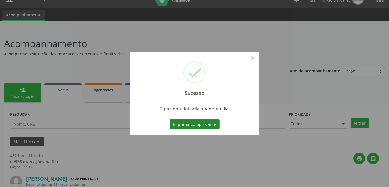
click at [200, 123] on button "Imprimir comprovante" at bounding box center [194, 125] width 50 height 10
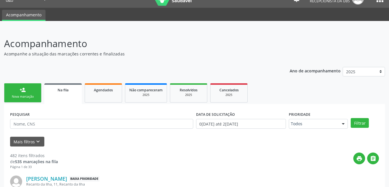
click at [28, 90] on link "person_add Nova marcação" at bounding box center [22, 92] width 37 height 19
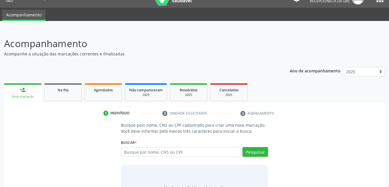
click at [184, 158] on div "Busque por nome, CNS ou CPF Nenhum resultado encontrado para: " " Digite nome, …" at bounding box center [194, 154] width 147 height 14
click at [182, 151] on input "text" at bounding box center [181, 152] width 120 height 10
click at [218, 152] on input "700007" at bounding box center [181, 152] width 120 height 10
type input "7"
click at [191, 148] on input "text" at bounding box center [181, 152] width 120 height 10
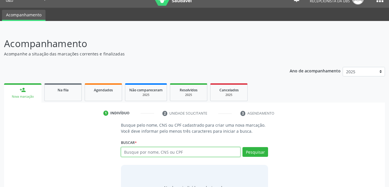
click at [191, 152] on input "text" at bounding box center [181, 152] width 120 height 10
type input "700007283434"
type input "700007283434105"
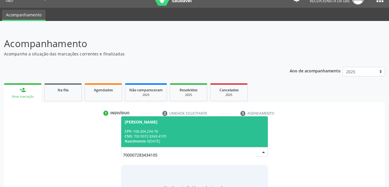
click at [202, 134] on div "CNS: 700 0072 8343 4105" at bounding box center [195, 136] width 140 height 5
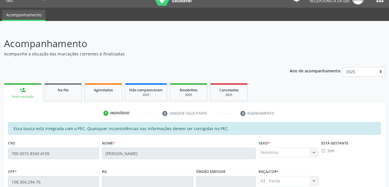
click at [306, 167] on div "Raça/cor * 03 - Parda 01 - Branca 02 - Preta 04 - Amarela 03 - Parda 05 - Indíg…" at bounding box center [288, 176] width 60 height 18
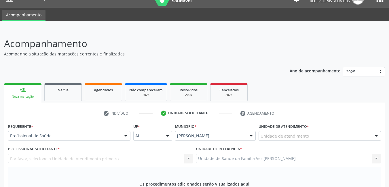
click at [311, 131] on div "Unidade de atendimento" at bounding box center [319, 136] width 122 height 10
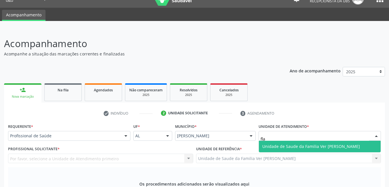
click at [313, 141] on span "Unidade de Saude da Familia Ver [PERSON_NAME]" at bounding box center [320, 147] width 122 height 12
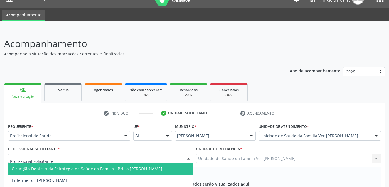
click at [92, 154] on div at bounding box center [100, 159] width 185 height 10
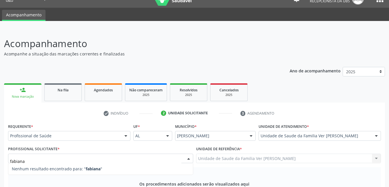
type input "fabian"
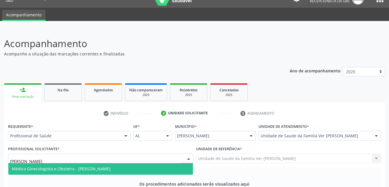
click at [81, 166] on span "Médico Ginecologista e Obstetra - [PERSON_NAME]" at bounding box center [61, 168] width 99 height 5
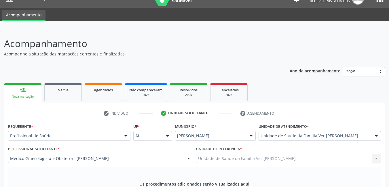
type input "ultrassonografia pe"
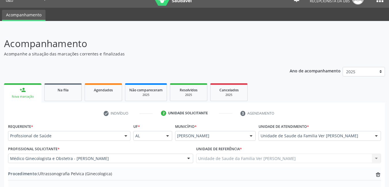
type textarea "dor pélvica"
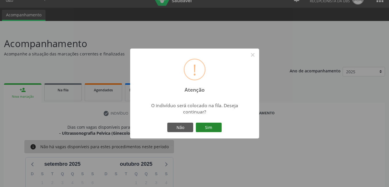
click at [214, 127] on button "Sim" at bounding box center [209, 128] width 26 height 10
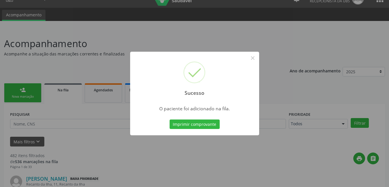
click at [215, 123] on div "Sucesso × O paciente foi adicionado na fila. Imprimir comprovante Cancel" at bounding box center [194, 93] width 389 height 187
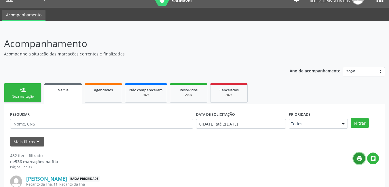
click at [358, 160] on icon "print" at bounding box center [359, 159] width 6 height 6
click at [32, 96] on div "Nova marcação" at bounding box center [22, 97] width 29 height 4
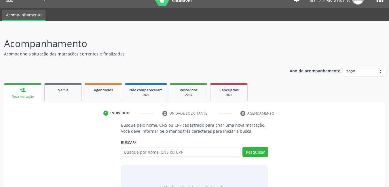
click at [95, 132] on div "1 Indivíduo 2 Unidade solicitante 3 Agendamento Busque pelo nome, CNS ou CPF ca…" at bounding box center [194, 162] width 381 height 106
click at [105, 135] on div "Busque pelo nome, CNS ou CPF cadastrado para criar uma nova marcação. Você deve…" at bounding box center [194, 166] width 372 height 89
click at [194, 157] on input "text" at bounding box center [181, 152] width 120 height 10
type input "rosivania pereir"
type input "rosivania pereira"
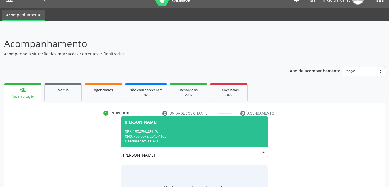
click at [187, 145] on span "Rosivania Pereira Lopes CPF: 108.304.294-76 CNS: 700 0072 8343 4105 Nascimento:…" at bounding box center [194, 131] width 147 height 31
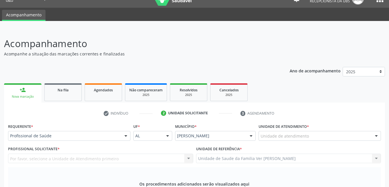
click at [323, 131] on div "Unidade de atendimento" at bounding box center [319, 136] width 122 height 10
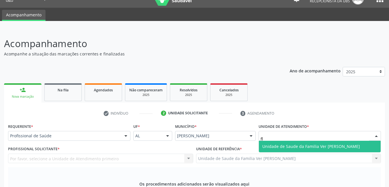
click at [318, 141] on span "Unidade de Saude da Familia Ver [PERSON_NAME]" at bounding box center [320, 147] width 122 height 12
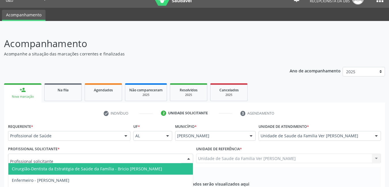
click at [182, 154] on div at bounding box center [100, 159] width 185 height 10
type input "fa"
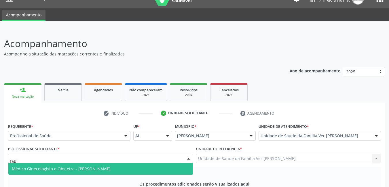
click at [165, 163] on span "Médico Ginecologista e Obstetra - [PERSON_NAME]" at bounding box center [100, 169] width 184 height 12
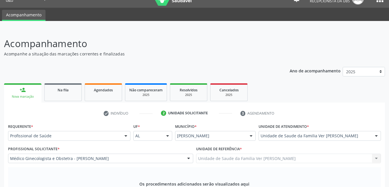
drag, startPoint x: 95, startPoint y: 146, endPoint x: 101, endPoint y: 110, distance: 36.1
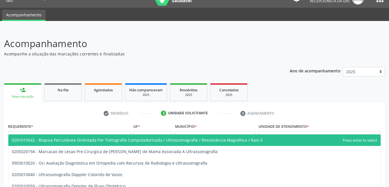
type input "ultrassonog"
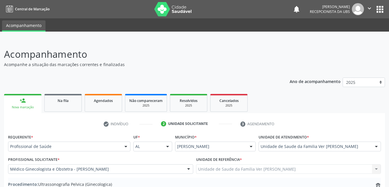
scroll to position [118, 0]
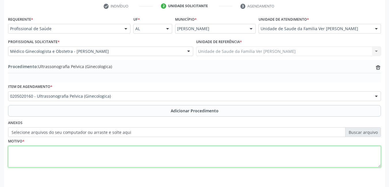
click at [109, 166] on textarea at bounding box center [194, 157] width 372 height 22
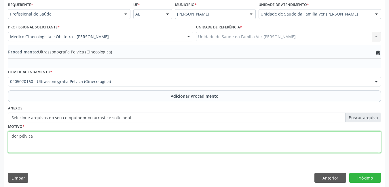
scroll to position [136, 0]
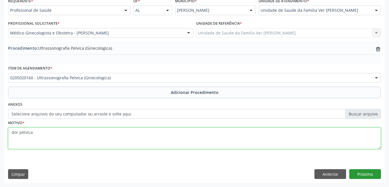
type textarea "dor pélvica"
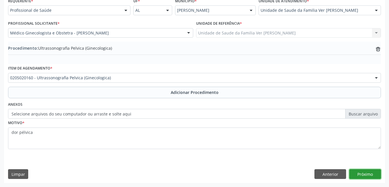
click at [371, 171] on button "Próximo" at bounding box center [365, 174] width 32 height 10
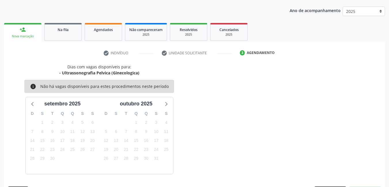
scroll to position [88, 0]
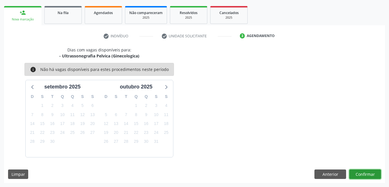
click at [362, 173] on button "Confirmar" at bounding box center [365, 175] width 32 height 10
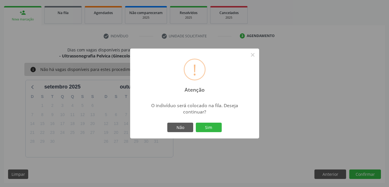
click at [222, 130] on div "Não Sim" at bounding box center [194, 128] width 57 height 12
click at [219, 130] on button "Sim" at bounding box center [209, 128] width 26 height 10
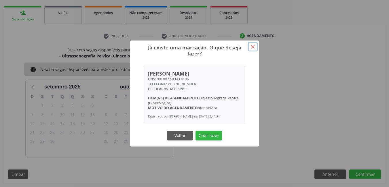
click at [252, 46] on button "×" at bounding box center [253, 47] width 10 height 10
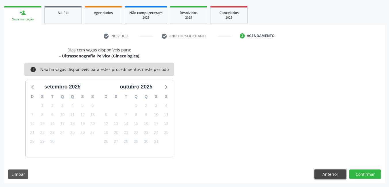
click at [324, 174] on button "Anterior" at bounding box center [330, 175] width 32 height 10
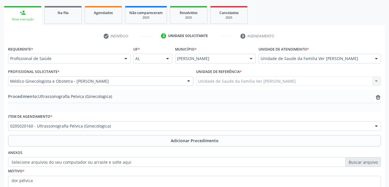
click at [387, 154] on div "Acompanhamento Acompanhe a situação das marcações correntes e finalizadas Relat…" at bounding box center [194, 94] width 389 height 284
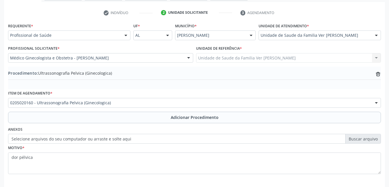
scroll to position [136, 0]
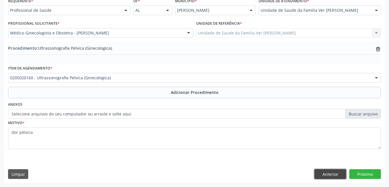
click at [341, 173] on button "Anterior" at bounding box center [330, 174] width 32 height 10
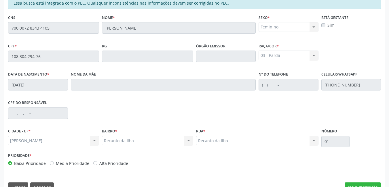
scroll to position [149, 0]
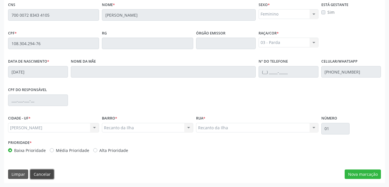
click at [38, 173] on button "Cancelar" at bounding box center [42, 175] width 24 height 10
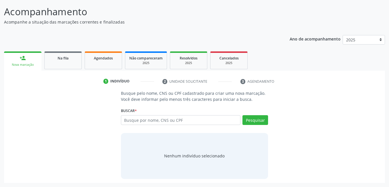
scroll to position [43, 0]
click at [143, 123] on input "text" at bounding box center [181, 120] width 120 height 10
type input "705107854243640"
drag, startPoint x: 40, startPoint y: 28, endPoint x: 123, endPoint y: 8, distance: 84.6
click at [53, 17] on div "Acompanhamento Acompanhe a situação das marcações correntes e finalizadas Relat…" at bounding box center [194, 94] width 381 height 179
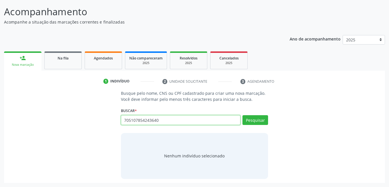
click at [189, 117] on input "705107854243640" at bounding box center [181, 120] width 120 height 10
type input "705107854243640"
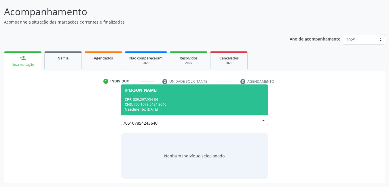
click at [186, 106] on div "CNS: 705 1078 5424 3640" at bounding box center [195, 104] width 140 height 5
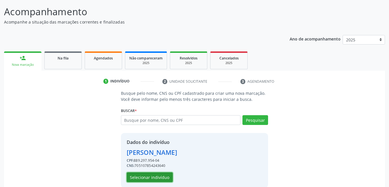
click at [166, 181] on button "Selecionar indivíduo" at bounding box center [150, 178] width 46 height 10
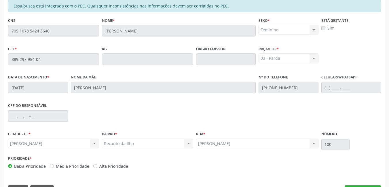
scroll to position [149, 0]
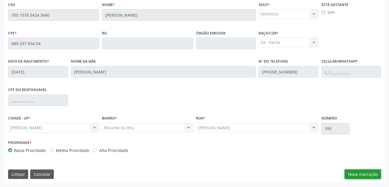
click at [372, 175] on button "Nova marcação" at bounding box center [362, 175] width 36 height 10
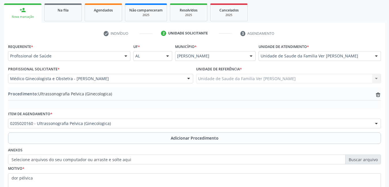
scroll to position [82, 0]
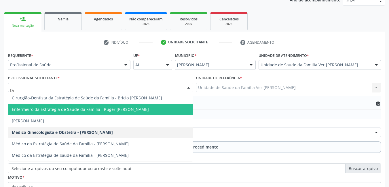
type input "f"
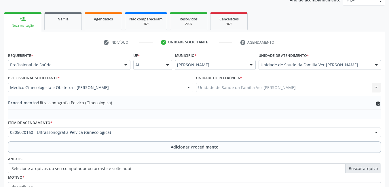
click at [290, 55] on label "Unidade de atendimento *" at bounding box center [283, 55] width 50 height 9
drag, startPoint x: 287, startPoint y: 84, endPoint x: 275, endPoint y: 90, distance: 13.0
click at [276, 90] on div "Unidade de Saude da Familia Ver Flavio Teixeira Rodrigues Unidade de Saude da F…" at bounding box center [288, 88] width 185 height 10
click at [307, 112] on div "Procedimento: Ultrassonografia Pelvica (Ginecologica) trash-outline icon" at bounding box center [194, 106] width 372 height 12
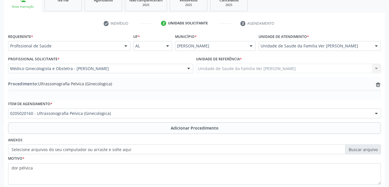
scroll to position [103, 0]
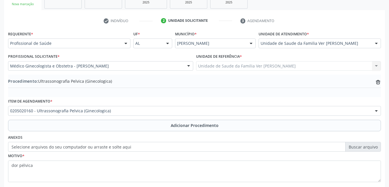
click at [123, 154] on div "Motivo * dor pélvica" at bounding box center [194, 167] width 372 height 30
click at [103, 149] on label "Selecione arquivos do seu computador ou arraste e solte aqui" at bounding box center [194, 147] width 372 height 10
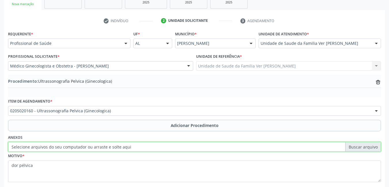
click at [103, 149] on input "Selecione arquivos do seu computador ou arraste e solte aqui" at bounding box center [194, 147] width 372 height 10
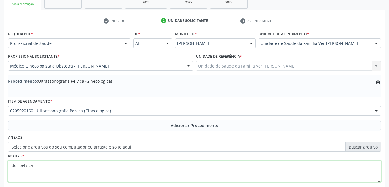
click at [144, 168] on textarea "dor pélvica" at bounding box center [194, 172] width 372 height 22
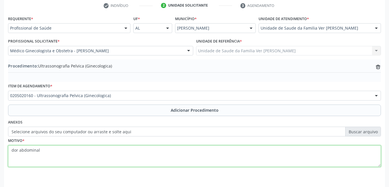
scroll to position [136, 0]
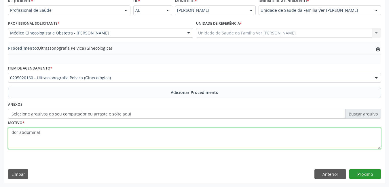
type textarea "dor abdominal"
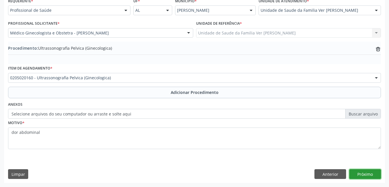
click at [372, 169] on button "Próximo" at bounding box center [365, 174] width 32 height 10
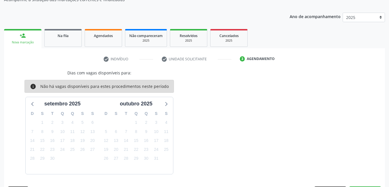
scroll to position [82, 0]
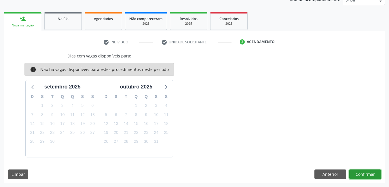
click at [368, 175] on button "Confirmar" at bounding box center [365, 175] width 32 height 10
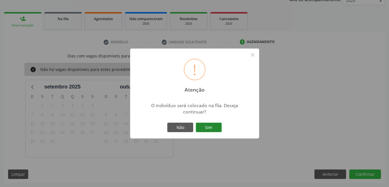
click at [212, 131] on button "Sim" at bounding box center [209, 128] width 26 height 10
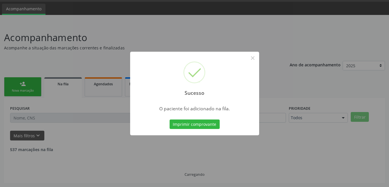
scroll to position [11, 0]
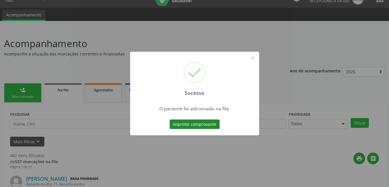
click at [209, 125] on button "Imprimir comprovante" at bounding box center [194, 125] width 50 height 10
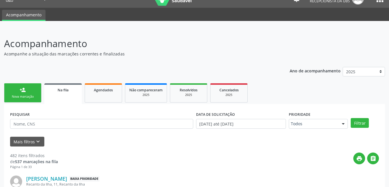
click at [19, 91] on link "person_add Nova marcação" at bounding box center [22, 92] width 37 height 19
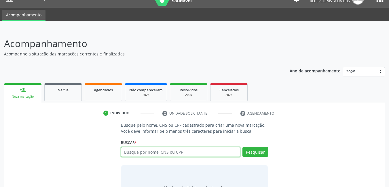
drag, startPoint x: 19, startPoint y: 91, endPoint x: 181, endPoint y: 151, distance: 173.1
click at [181, 151] on input "text" at bounding box center [181, 152] width 120 height 10
type input "705107854243640"
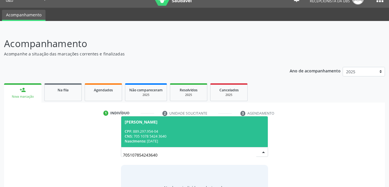
click at [240, 130] on div "CPF: 889.297.954-04" at bounding box center [195, 131] width 140 height 5
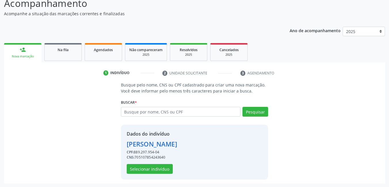
scroll to position [51, 0]
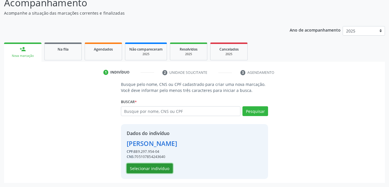
click at [161, 167] on button "Selecionar indivíduo" at bounding box center [150, 169] width 46 height 10
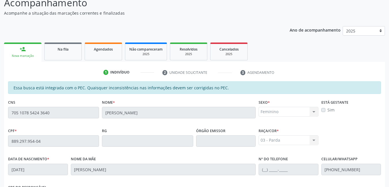
scroll to position [140, 0]
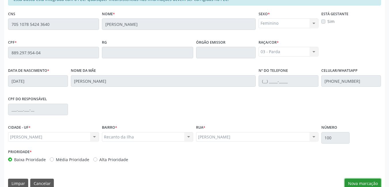
click at [368, 182] on button "Nova marcação" at bounding box center [362, 184] width 36 height 10
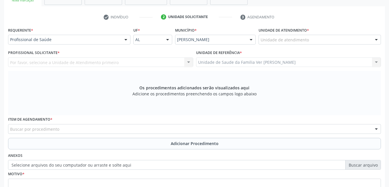
scroll to position [105, 0]
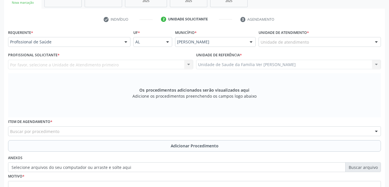
type input "fl"
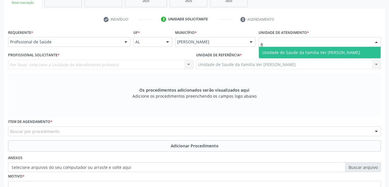
click at [299, 49] on span "Unidade de Saude da Familia Ver [PERSON_NAME]" at bounding box center [320, 53] width 122 height 12
click at [242, 47] on div "Requerente * Profissional de Saúde Profissional de Saúde Paciente Nenhum result…" at bounding box center [194, 39] width 375 height 22
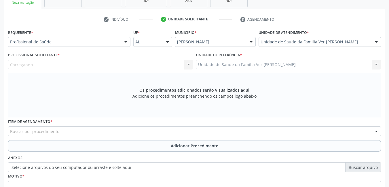
click at [173, 64] on div "Carregando..." at bounding box center [100, 65] width 185 height 10
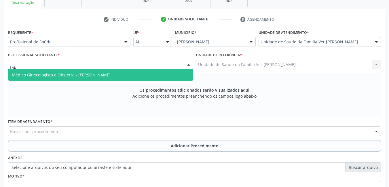
type input "fabi"
click at [159, 75] on span "Médico Ginecologista e Obstetra - [PERSON_NAME]" at bounding box center [100, 75] width 184 height 12
click at [110, 75] on span "Médico Ginecologista e Obstetra - [PERSON_NAME]" at bounding box center [61, 74] width 99 height 5
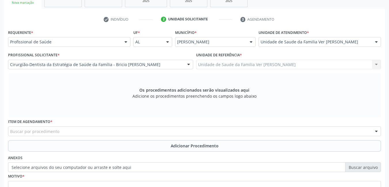
drag, startPoint x: 105, startPoint y: 72, endPoint x: 106, endPoint y: 103, distance: 31.4
click at [106, 103] on div "Requerente * Profissional de Saúde Profissional de Saúde Paciente Nenhum result…" at bounding box center [194, 119] width 372 height 183
click at [103, 132] on div "Buscar por procedimento" at bounding box center [194, 132] width 372 height 10
click at [62, 130] on div "Buscar por procedimento" at bounding box center [194, 132] width 372 height 10
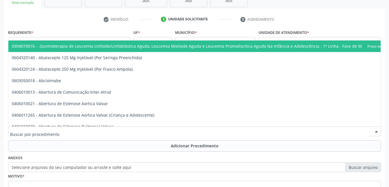
click at [62, 130] on input "text" at bounding box center [189, 135] width 359 height 12
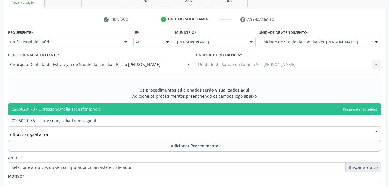
type input "ultrassonografia tran"
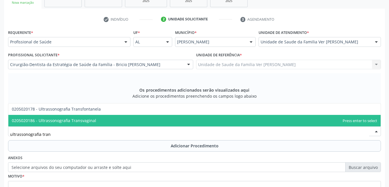
click at [74, 122] on span "0205020186 - Ultrassonografia Transvaginal" at bounding box center [54, 120] width 84 height 5
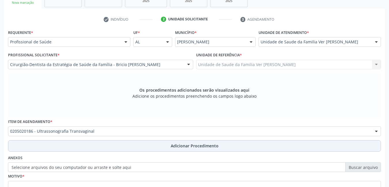
click at [79, 144] on button "Adicionar Procedimento" at bounding box center [194, 146] width 372 height 12
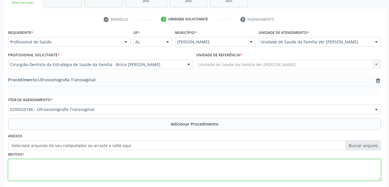
click at [70, 164] on textarea at bounding box center [194, 170] width 372 height 22
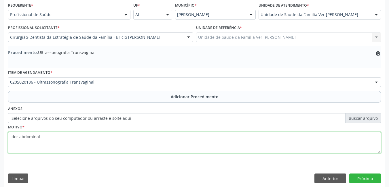
scroll to position [136, 0]
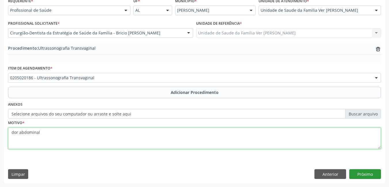
type textarea "dor abdominal"
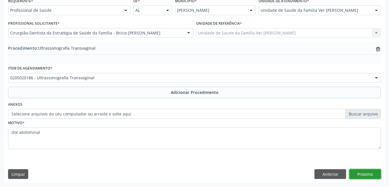
click at [372, 175] on button "Próximo" at bounding box center [365, 174] width 32 height 10
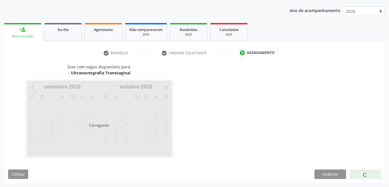
scroll to position [88, 0]
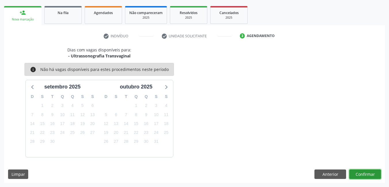
click at [371, 174] on button "Confirmar" at bounding box center [365, 175] width 32 height 10
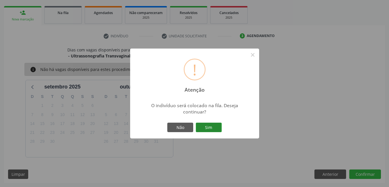
click at [215, 130] on button "Sim" at bounding box center [209, 128] width 26 height 10
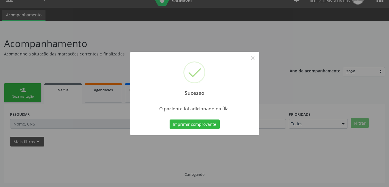
click at [215, 126] on div "Sucesso × O paciente foi adicionado na fila. Imprimir comprovante Cancel" at bounding box center [194, 93] width 389 height 187
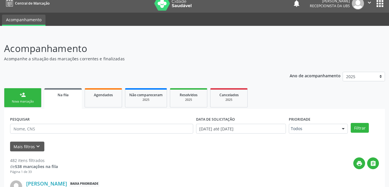
scroll to position [0, 0]
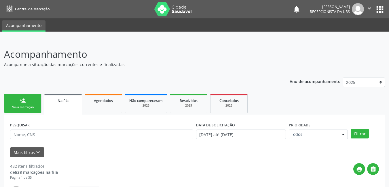
click at [26, 108] on div "Nova marcação" at bounding box center [22, 107] width 29 height 4
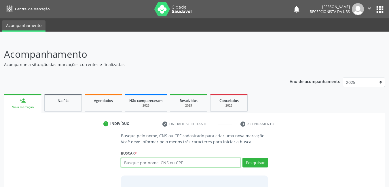
click at [158, 167] on input "text" at bounding box center [181, 163] width 120 height 10
click at [160, 164] on input "text" at bounding box center [181, 163] width 120 height 10
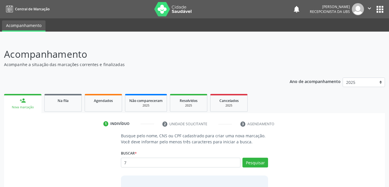
click at [296, 150] on div "Busque pelo nome, CNS ou CPF cadastrado para criar uma nova marcação. Você deve…" at bounding box center [194, 177] width 372 height 89
click at [231, 161] on input "7" at bounding box center [181, 163] width 120 height 10
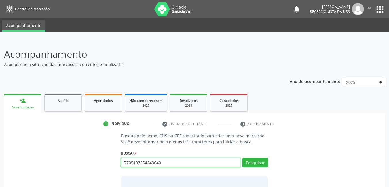
type input "7705107854243640"
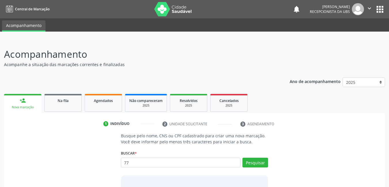
type input "7"
type input "705107854243640"
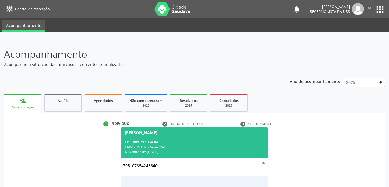
drag, startPoint x: 218, startPoint y: 136, endPoint x: 351, endPoint y: 110, distance: 135.8
click at [351, 110] on div "person_add Nova marcação Na fila Agendados Não compareceram 2025 Resolvidos 202…" at bounding box center [194, 159] width 381 height 133
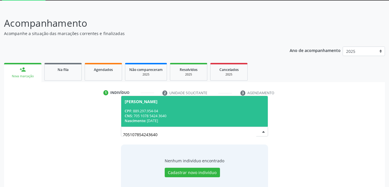
scroll to position [33, 0]
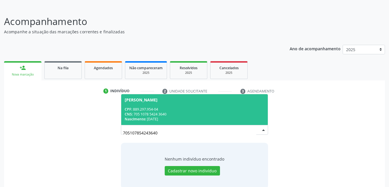
click at [203, 105] on span "[PERSON_NAME] CPF: 889.297.954-04 CNS: 705 1078 5424 3640 Nascimento: 29[DATE]" at bounding box center [194, 109] width 147 height 31
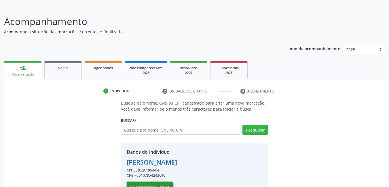
click at [152, 183] on button "Selecionar indivíduo" at bounding box center [150, 187] width 46 height 10
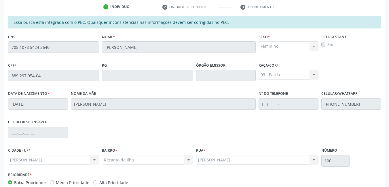
scroll to position [144, 0]
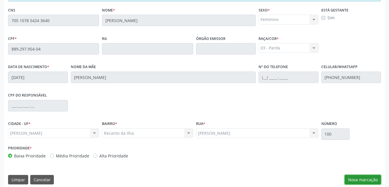
click at [365, 175] on button "Nova marcação" at bounding box center [362, 180] width 36 height 10
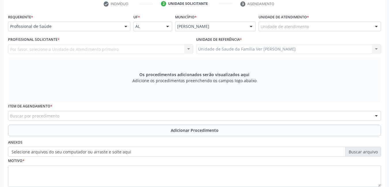
scroll to position [117, 0]
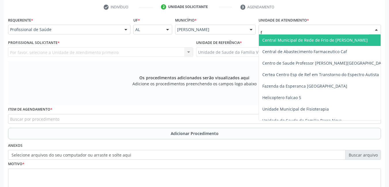
type input "fl"
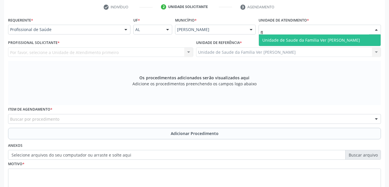
click at [290, 37] on span "Unidade de Saude da Familia Ver [PERSON_NAME]" at bounding box center [311, 39] width 98 height 5
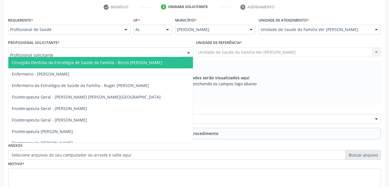
click at [170, 50] on div at bounding box center [100, 52] width 185 height 10
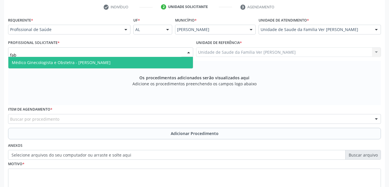
type input "fabi"
click at [159, 63] on span "Médico Ginecologista e Obstetra - [PERSON_NAME]" at bounding box center [100, 63] width 184 height 12
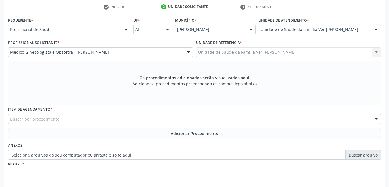
click at [102, 113] on div "Item de agendamento * Buscar por procedimento 0304070076 - .Quimioterapia de Le…" at bounding box center [194, 114] width 372 height 18
click at [99, 118] on div "Buscar por procedimento" at bounding box center [194, 119] width 372 height 10
click at [136, 118] on div "Buscar por procedimento" at bounding box center [194, 119] width 372 height 10
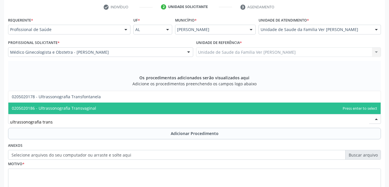
click at [131, 110] on span "0205020186 - Ultrassonografia Transvaginal" at bounding box center [194, 109] width 372 height 12
type input "ultrassonografia trans"
click at [99, 108] on span "0205020186 - Ultrassonografia Transvaginal" at bounding box center [194, 109] width 372 height 12
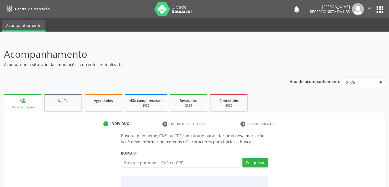
click at [175, 165] on input "text" at bounding box center [181, 163] width 120 height 10
type input "705107854243640"
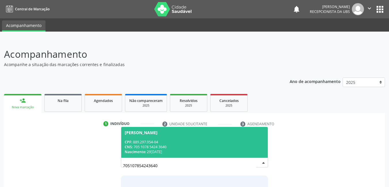
click at [184, 156] on span "[PERSON_NAME] CPF: 889.297.954-04 CNS: 705 1078 5424 3640 Nascimento: 29[DATE]" at bounding box center [194, 142] width 147 height 31
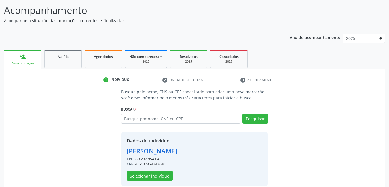
scroll to position [51, 0]
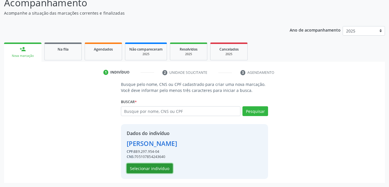
click at [164, 171] on button "Selecionar indivíduo" at bounding box center [150, 169] width 46 height 10
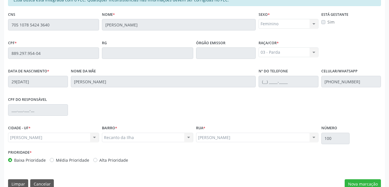
scroll to position [149, 0]
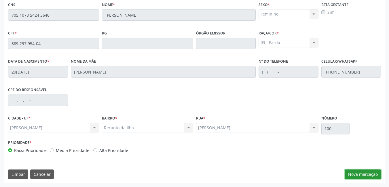
click at [360, 172] on button "Nova marcação" at bounding box center [362, 175] width 36 height 10
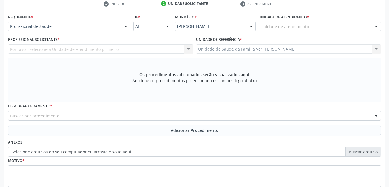
scroll to position [60, 0]
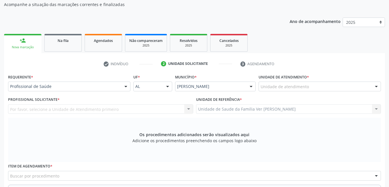
click at [330, 86] on div "Unidade de atendimento" at bounding box center [319, 87] width 122 height 10
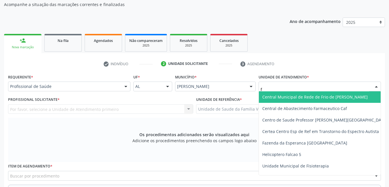
type input "fl"
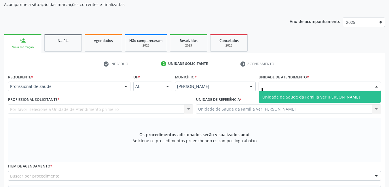
click at [311, 94] on span "Unidade de Saude da Familia Ver [PERSON_NAME]" at bounding box center [320, 97] width 122 height 12
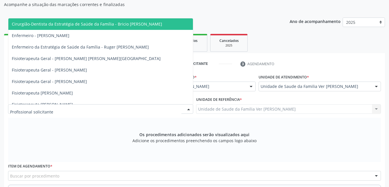
click at [138, 111] on div at bounding box center [100, 109] width 185 height 10
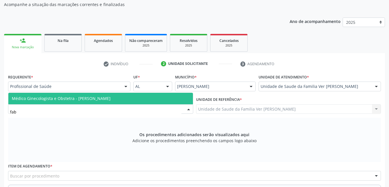
type input "fabi"
click at [110, 99] on span "Médico Ginecologista e Obstetra - [PERSON_NAME]" at bounding box center [61, 98] width 99 height 5
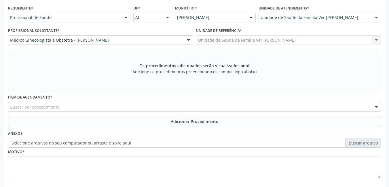
scroll to position [144, 0]
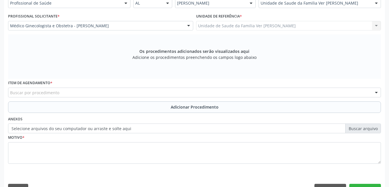
click at [108, 94] on div "Buscar por procedimento" at bounding box center [194, 93] width 372 height 10
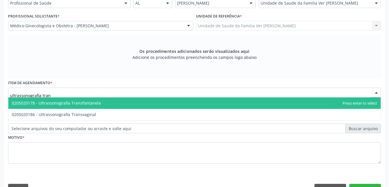
type input "ultrassonografia trans"
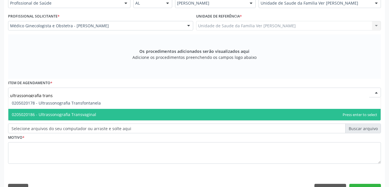
click at [103, 110] on span "0205020186 - Ultrassonografia Transvaginal" at bounding box center [194, 115] width 372 height 12
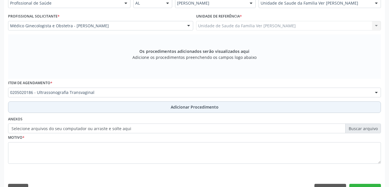
click at [101, 109] on button "Adicionar Procedimento" at bounding box center [194, 108] width 372 height 12
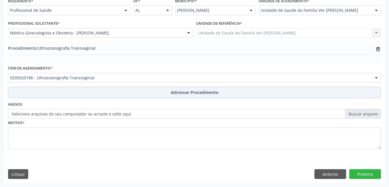
scroll to position [136, 0]
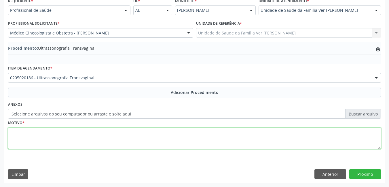
click at [80, 134] on textarea at bounding box center [194, 139] width 372 height 22
type textarea "dor abdominal"
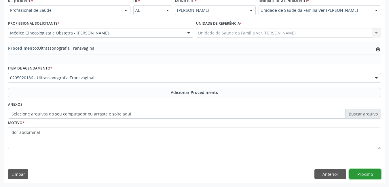
click at [360, 174] on button "Próximo" at bounding box center [365, 174] width 32 height 10
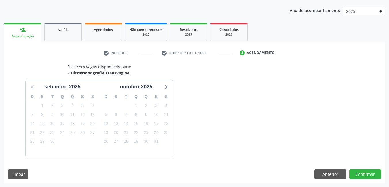
scroll to position [88, 0]
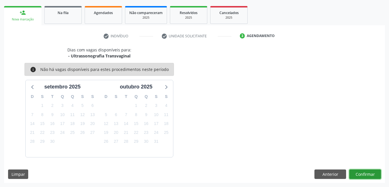
click at [360, 174] on button "Confirmar" at bounding box center [365, 175] width 32 height 10
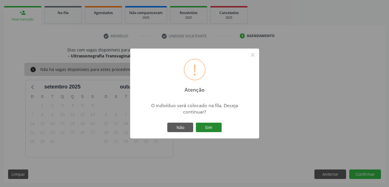
click at [210, 131] on button "Sim" at bounding box center [209, 128] width 26 height 10
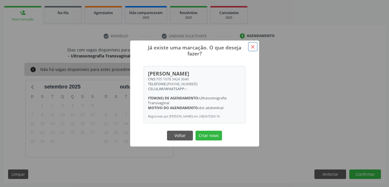
click at [255, 42] on button "×" at bounding box center [253, 47] width 10 height 10
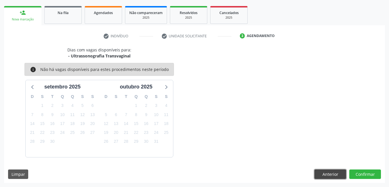
click at [330, 172] on button "Anterior" at bounding box center [330, 175] width 32 height 10
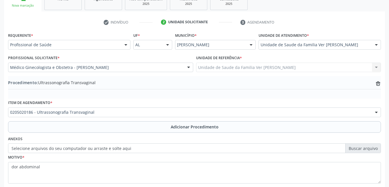
scroll to position [136, 0]
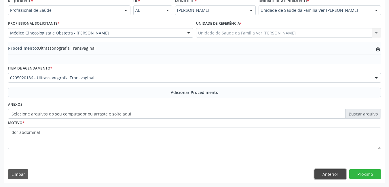
click at [328, 173] on button "Anterior" at bounding box center [330, 174] width 32 height 10
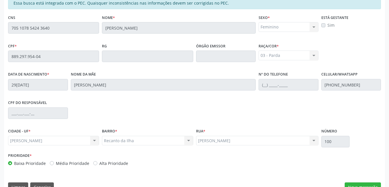
scroll to position [149, 0]
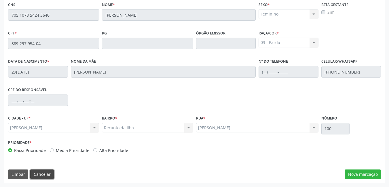
click at [46, 177] on button "Cancelar" at bounding box center [42, 175] width 24 height 10
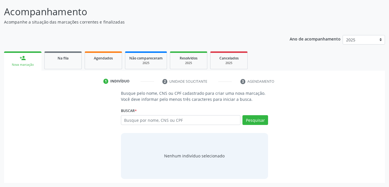
scroll to position [43, 0]
click at [162, 119] on input "text" at bounding box center [181, 120] width 120 height 10
type input "704108198104972"
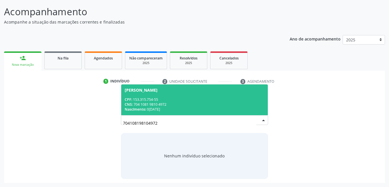
click at [195, 102] on div "CNS: 704 1081 9810 4972" at bounding box center [195, 104] width 140 height 5
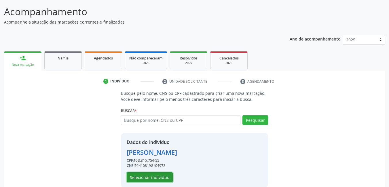
click at [152, 174] on button "Selecionar indivíduo" at bounding box center [150, 178] width 46 height 10
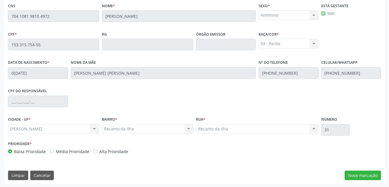
scroll to position [149, 0]
click at [363, 171] on button "Nova marcação" at bounding box center [362, 175] width 36 height 10
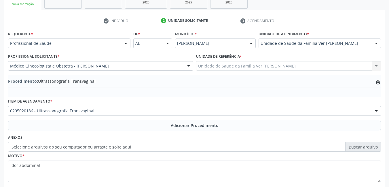
scroll to position [95, 0]
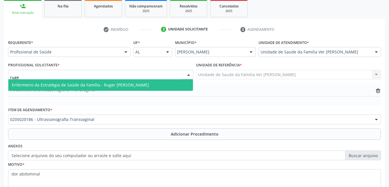
type input "ruger"
click at [102, 85] on span "Enfermeiro da Estratégia de Saúde da Família - Ruger [PERSON_NAME]" at bounding box center [80, 84] width 137 height 5
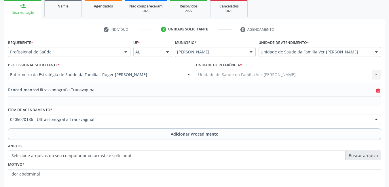
click at [379, 91] on icon "trash-outline icon" at bounding box center [378, 91] width 6 height 6
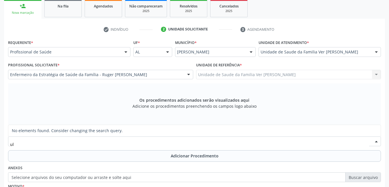
type input "u"
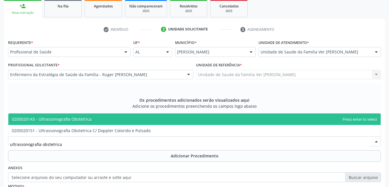
type input "ultrassonografia obstetrica"
click at [155, 119] on span "0205020143 - Ultrassonografia Obstetrica" at bounding box center [194, 120] width 372 height 12
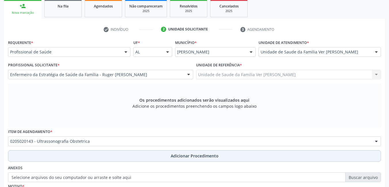
click at [138, 151] on button "Adicionar Procedimento" at bounding box center [194, 156] width 372 height 12
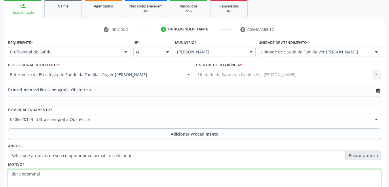
click at [107, 175] on textarea "dor abdominal" at bounding box center [194, 180] width 372 height 22
type textarea "d"
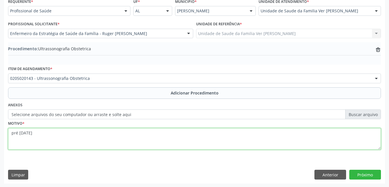
scroll to position [136, 0]
type textarea "pré [DATE]"
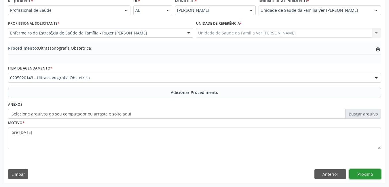
drag, startPoint x: 379, startPoint y: 172, endPoint x: 371, endPoint y: 174, distance: 8.5
click at [371, 174] on button "Próximo" at bounding box center [365, 174] width 32 height 10
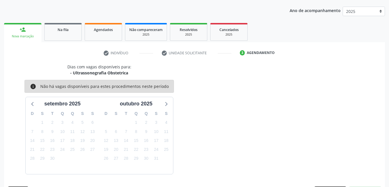
scroll to position [88, 0]
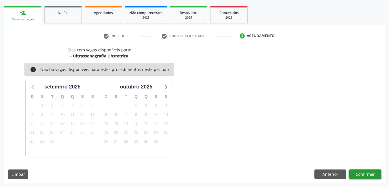
click at [365, 174] on button "Confirmar" at bounding box center [365, 175] width 32 height 10
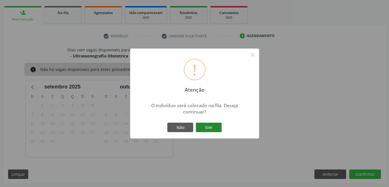
click at [221, 128] on button "Sim" at bounding box center [209, 128] width 26 height 10
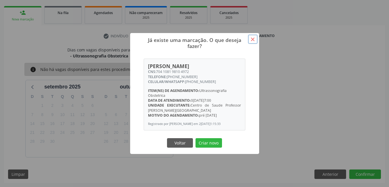
click at [250, 40] on button "×" at bounding box center [253, 40] width 10 height 10
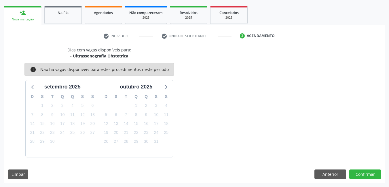
click at [324, 180] on div "Dias com vagas disponíveis para: - Ultrassonografia Obstetrica info Não há vaga…" at bounding box center [194, 115] width 381 height 136
click at [326, 176] on button "Anterior" at bounding box center [330, 175] width 32 height 10
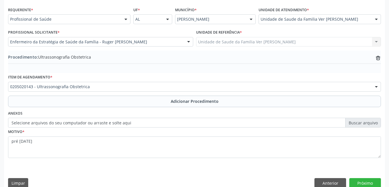
scroll to position [136, 0]
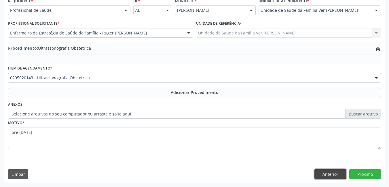
click at [336, 174] on button "Anterior" at bounding box center [330, 174] width 32 height 10
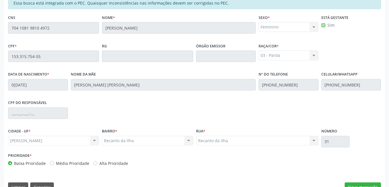
click at [350, 160] on div "Prioridade * Baixa Prioridade Média Prioridade Alta Prioridade" at bounding box center [194, 161] width 375 height 19
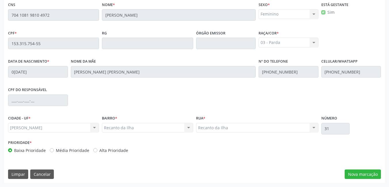
click at [188, 158] on div "Essa busca está integrada com o PEC. Quaisquer inconsistências nas informações …" at bounding box center [194, 84] width 381 height 200
click at [42, 173] on button "Cancelar" at bounding box center [42, 175] width 24 height 10
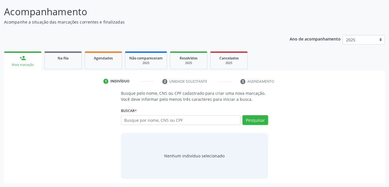
scroll to position [43, 0]
click at [218, 122] on input "text" at bounding box center [181, 120] width 120 height 10
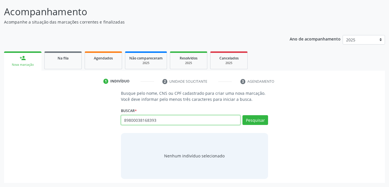
type input "89800038168393"
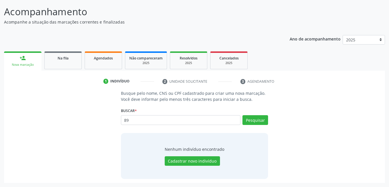
type input "8"
type input "89800038168393"
type input "8"
type input "[PERSON_NAME]"
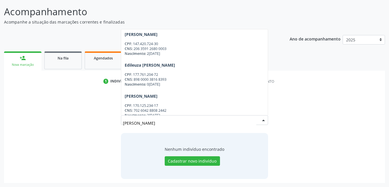
scroll to position [159, 0]
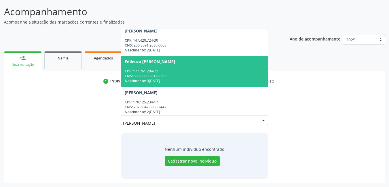
click at [219, 68] on span "Edileuza [PERSON_NAME] CPF: 177.761.204-72 CNS: 898 0000 3816 8393 Nascimento: …" at bounding box center [194, 71] width 147 height 31
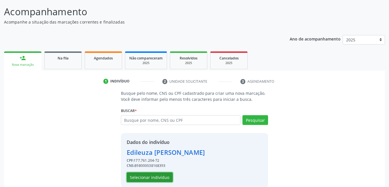
click at [145, 175] on button "Selecionar indivíduo" at bounding box center [150, 178] width 46 height 10
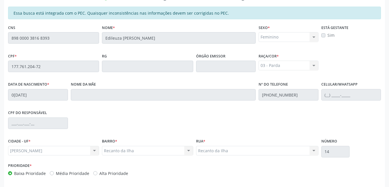
scroll to position [149, 0]
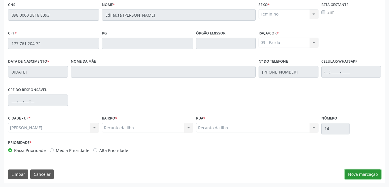
click at [373, 170] on button "Nova marcação" at bounding box center [362, 175] width 36 height 10
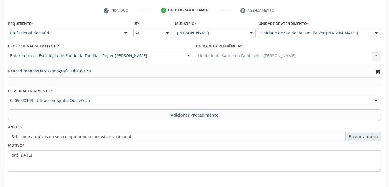
scroll to position [107, 0]
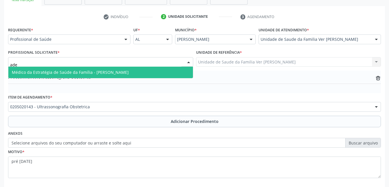
type input "adel"
click at [158, 70] on span "Médico da Estratégia de Saúde da Família - [PERSON_NAME]" at bounding box center [100, 73] width 184 height 12
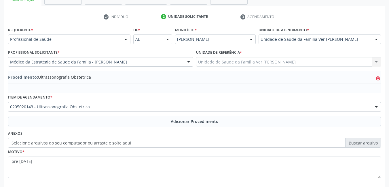
click at [378, 77] on icon "trash-outline icon" at bounding box center [378, 78] width 6 height 6
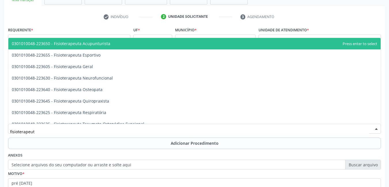
type input "fisioterapeuta"
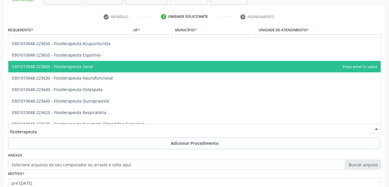
click at [134, 69] on span "0301010048-223605 - Fisioterapeuta Geral" at bounding box center [194, 67] width 372 height 12
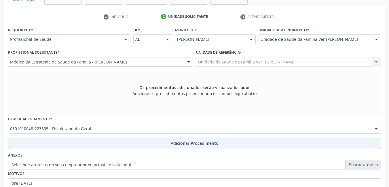
click at [95, 140] on button "Adicionar Procedimento" at bounding box center [194, 144] width 372 height 12
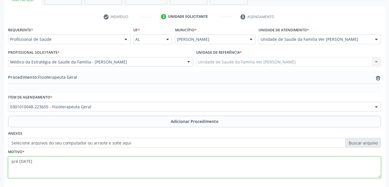
click at [79, 158] on textarea "pré [DATE]" at bounding box center [194, 168] width 372 height 22
type textarea "p"
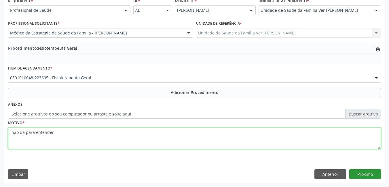
type textarea "não da para entender"
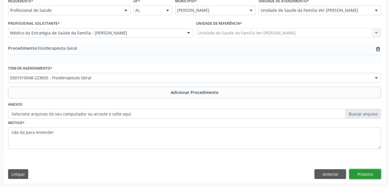
click at [361, 171] on button "Próximo" at bounding box center [365, 174] width 32 height 10
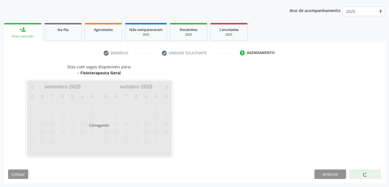
scroll to position [88, 0]
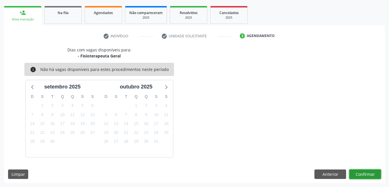
click at [361, 173] on button "Confirmar" at bounding box center [365, 175] width 32 height 10
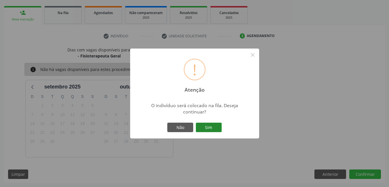
click at [214, 123] on button "Sim" at bounding box center [209, 128] width 26 height 10
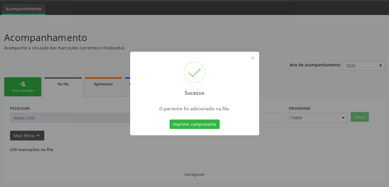
scroll to position [11, 0]
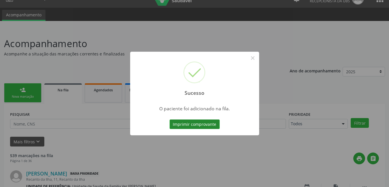
click at [200, 125] on button "Imprimir comprovante" at bounding box center [194, 125] width 50 height 10
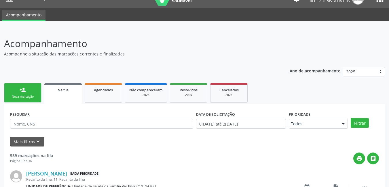
click at [19, 92] on link "person_add Nova marcação" at bounding box center [22, 92] width 37 height 19
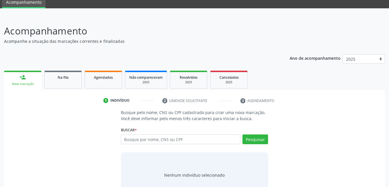
scroll to position [25, 0]
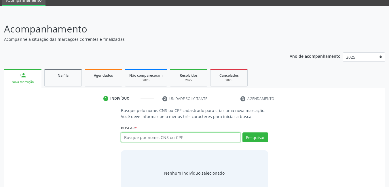
click at [231, 138] on input "text" at bounding box center [181, 138] width 120 height 10
type input "15130151410"
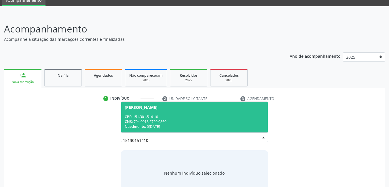
click at [173, 126] on div "Nascimento: 0[DATE]" at bounding box center [195, 126] width 140 height 5
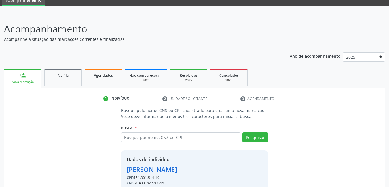
scroll to position [51, 0]
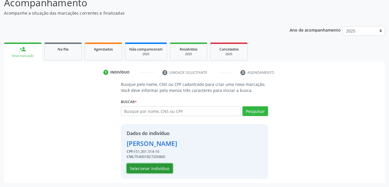
click at [159, 171] on button "Selecionar indivíduo" at bounding box center [150, 169] width 46 height 10
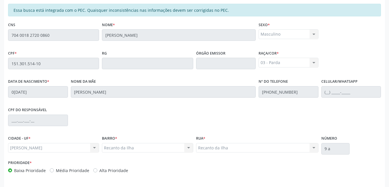
scroll to position [149, 0]
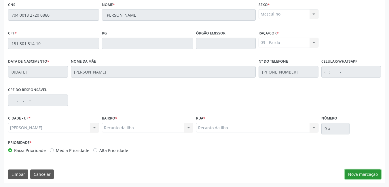
click at [362, 176] on button "Nova marcação" at bounding box center [362, 175] width 36 height 10
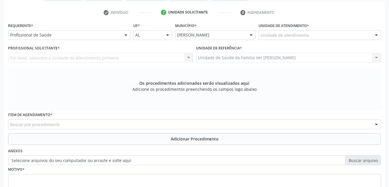
scroll to position [107, 0]
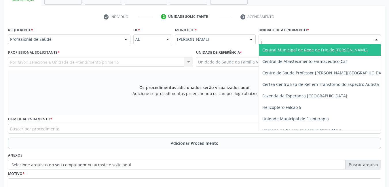
type input "fl"
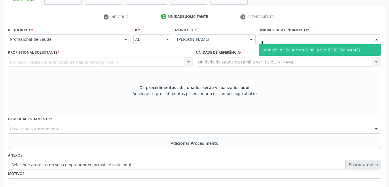
click at [311, 49] on span "Unidade de Saude da Familia Ver [PERSON_NAME]" at bounding box center [311, 49] width 98 height 5
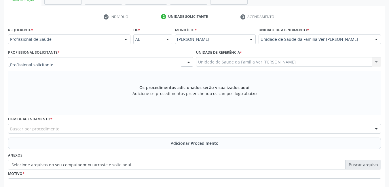
click at [177, 60] on div at bounding box center [100, 62] width 185 height 10
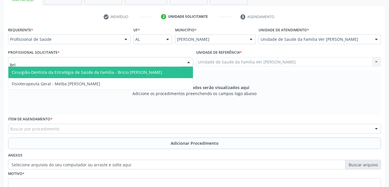
type input "bric"
click at [165, 73] on span "Cirurgião-Dentista da Estratégia de Saúde da Família - Bricio [PERSON_NAME]" at bounding box center [100, 73] width 184 height 12
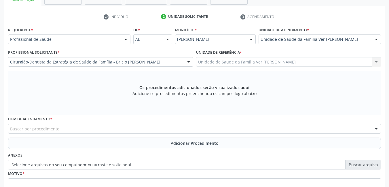
click at [119, 129] on div "Buscar por procedimento" at bounding box center [194, 129] width 372 height 10
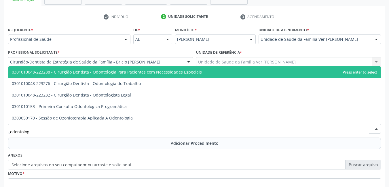
type input "odontologi"
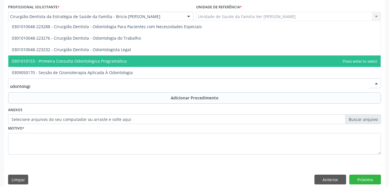
scroll to position [158, 0]
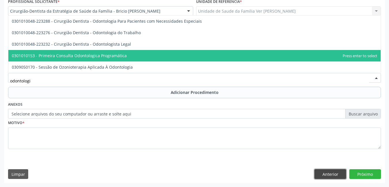
click at [322, 174] on button "Anterior" at bounding box center [330, 174] width 32 height 10
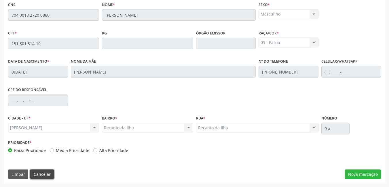
click at [37, 173] on button "Cancelar" at bounding box center [42, 175] width 24 height 10
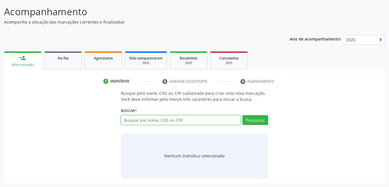
click at [161, 121] on input "text" at bounding box center [181, 120] width 120 height 10
type input "702602266149542"
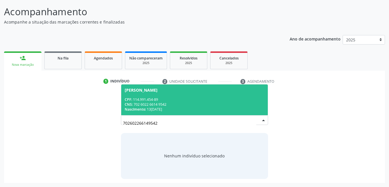
click at [176, 103] on div "CNS: 702 6022 6614 9542" at bounding box center [195, 104] width 140 height 5
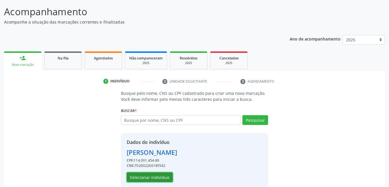
click at [159, 176] on button "Selecionar indivíduo" at bounding box center [150, 178] width 46 height 10
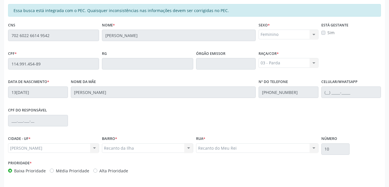
scroll to position [149, 0]
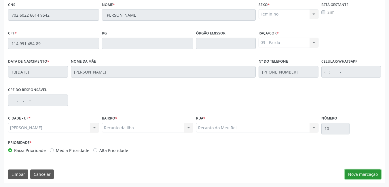
click at [361, 175] on button "Nova marcação" at bounding box center [362, 175] width 36 height 10
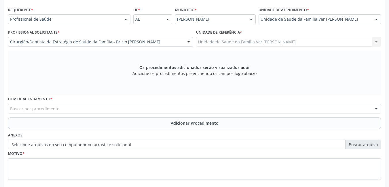
scroll to position [125, 0]
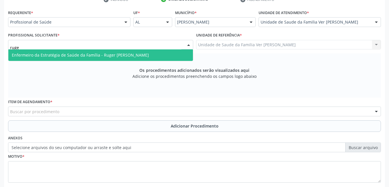
type input "ruger"
click at [148, 54] on span "Enfermeiro da Estratégia de Saúde da Família - Ruger [PERSON_NAME]" at bounding box center [80, 54] width 137 height 5
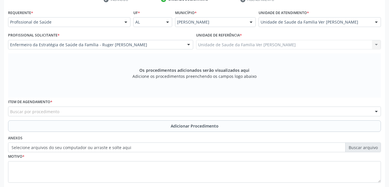
click at [124, 111] on div "Buscar por procedimento" at bounding box center [194, 112] width 372 height 10
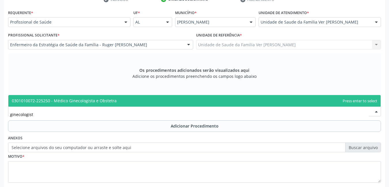
type input "ginecologista"
click at [110, 101] on span "0301010072-225250 - Médico Ginecologista e Obstetra" at bounding box center [64, 100] width 105 height 5
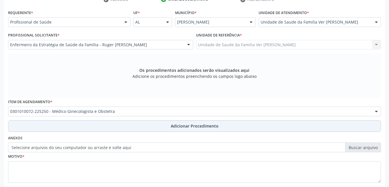
click at [115, 124] on button "Adicionar Procedimento" at bounding box center [194, 127] width 372 height 12
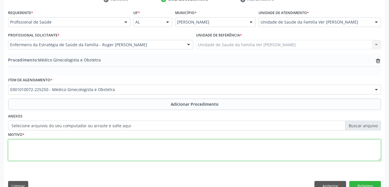
click at [88, 147] on textarea at bounding box center [194, 151] width 372 height 22
click at [178, 134] on div "Motivo * sem justificativa" at bounding box center [194, 146] width 372 height 30
type textarea "sem justificativa"
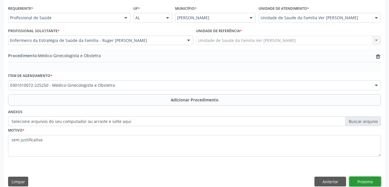
click at [365, 183] on button "Próximo" at bounding box center [365, 182] width 32 height 10
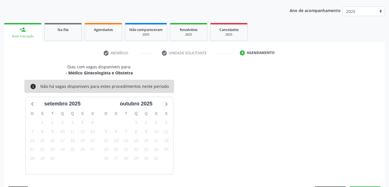
scroll to position [88, 0]
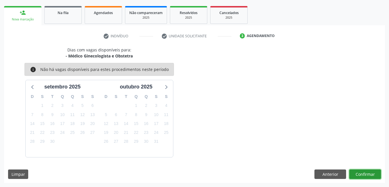
click at [361, 177] on button "Confirmar" at bounding box center [365, 175] width 32 height 10
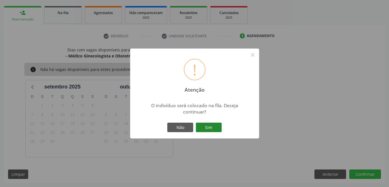
click at [210, 126] on button "Sim" at bounding box center [209, 128] width 26 height 10
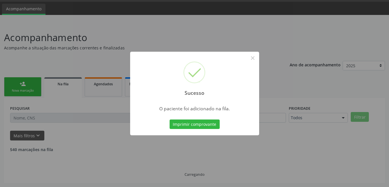
scroll to position [11, 0]
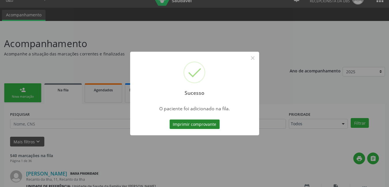
click at [215, 129] on button "Imprimir comprovante" at bounding box center [194, 125] width 50 height 10
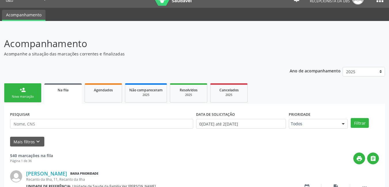
click at [28, 89] on link "person_add Nova marcação" at bounding box center [22, 92] width 37 height 19
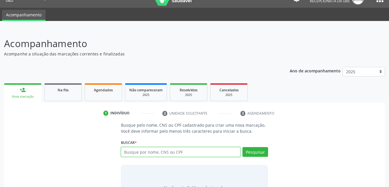
click at [184, 147] on input "text" at bounding box center [181, 152] width 120 height 10
type input "700501385796855"
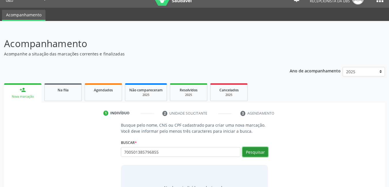
click at [266, 156] on button "Pesquisar" at bounding box center [255, 152] width 26 height 10
type input "700501385796855"
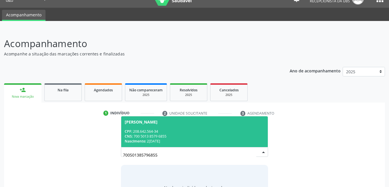
click at [241, 143] on div "Nascimento: 2[DATE]" at bounding box center [195, 141] width 140 height 5
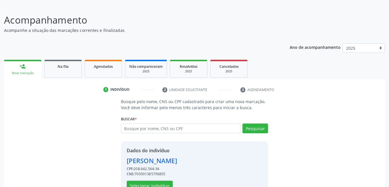
scroll to position [51, 0]
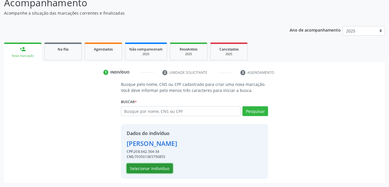
click at [168, 167] on button "Selecionar indivíduo" at bounding box center [150, 169] width 46 height 10
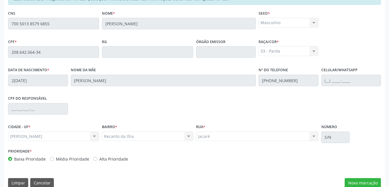
scroll to position [149, 0]
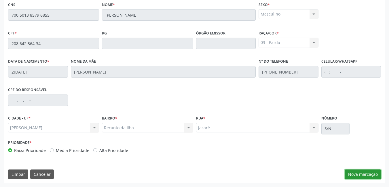
click at [369, 174] on button "Nova marcação" at bounding box center [362, 175] width 36 height 10
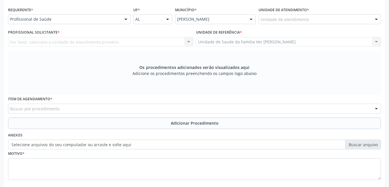
scroll to position [124, 0]
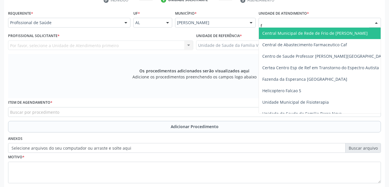
type input "fl"
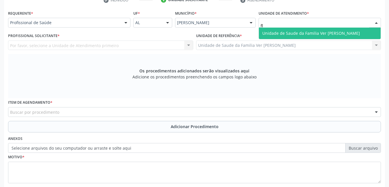
click at [288, 30] on span "Unidade de Saude da Familia Ver [PERSON_NAME]" at bounding box center [311, 32] width 98 height 5
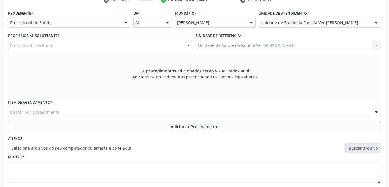
click at [154, 46] on div "Profissional solicitante" at bounding box center [100, 46] width 185 height 10
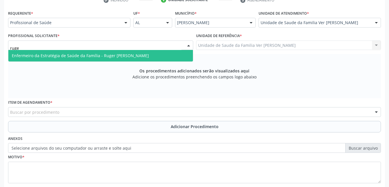
type input "ruger"
click at [38, 52] on span "Enfermeiro da Estratégia de Saúde da Família - Ruger [PERSON_NAME]" at bounding box center [100, 56] width 184 height 12
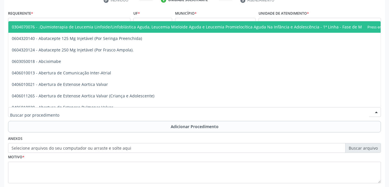
click at [77, 111] on div at bounding box center [194, 112] width 372 height 10
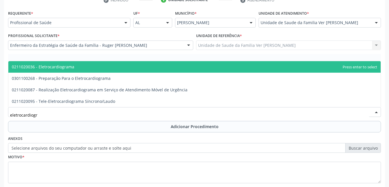
type input "eletrocardiogra"
click at [124, 67] on span "0211020036 - Eletrocardiograma" at bounding box center [194, 67] width 372 height 12
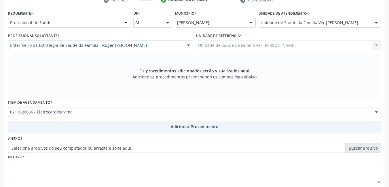
click at [124, 122] on button "Adicionar Procedimento" at bounding box center [194, 127] width 372 height 12
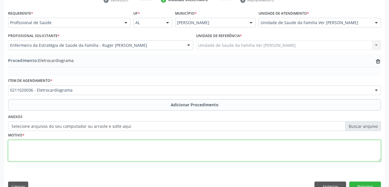
click at [102, 146] on textarea at bounding box center [194, 151] width 372 height 22
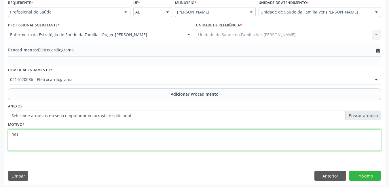
scroll to position [136, 0]
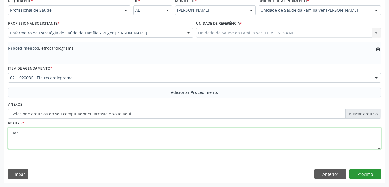
type textarea "has"
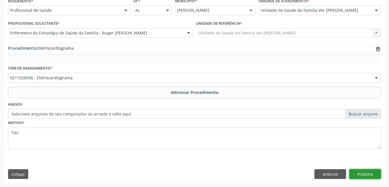
click at [368, 177] on button "Próximo" at bounding box center [365, 174] width 32 height 10
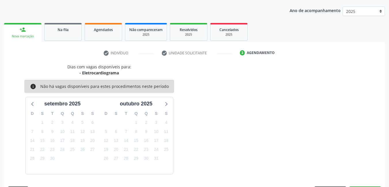
scroll to position [88, 0]
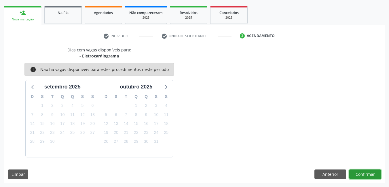
click at [367, 174] on button "Confirmar" at bounding box center [365, 175] width 32 height 10
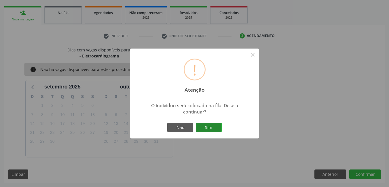
click at [203, 126] on button "Sim" at bounding box center [209, 128] width 26 height 10
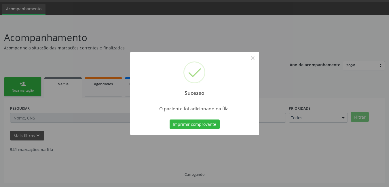
scroll to position [11, 0]
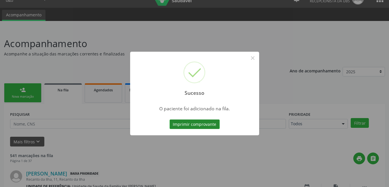
click at [202, 126] on button "Imprimir comprovante" at bounding box center [194, 125] width 50 height 10
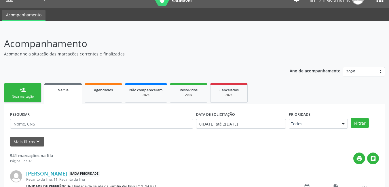
click at [267, 47] on p "Acompanhamento" at bounding box center [137, 44] width 266 height 14
click at [30, 98] on div "Nova marcação" at bounding box center [22, 97] width 29 height 4
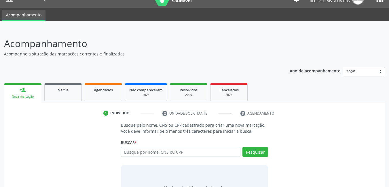
click at [115, 32] on div "Acompanhamento Acompanhe a situação das marcações correntes e finalizadas Relat…" at bounding box center [194, 124] width 389 height 190
click at [179, 152] on input "text" at bounding box center [181, 152] width 120 height 10
type input "704108198104972"
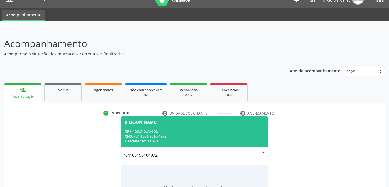
click at [187, 137] on div "CNS: 704 1081 9810 4972" at bounding box center [195, 136] width 140 height 5
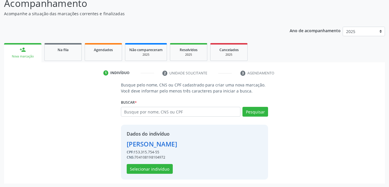
scroll to position [51, 0]
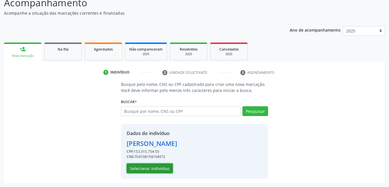
click at [151, 166] on button "Selecionar indivíduo" at bounding box center [150, 169] width 46 height 10
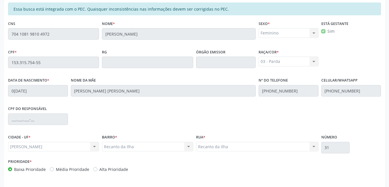
scroll to position [149, 0]
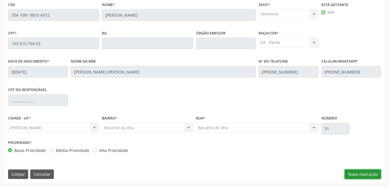
click at [370, 176] on button "Nova marcação" at bounding box center [362, 175] width 36 height 10
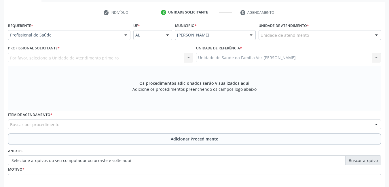
scroll to position [98, 0]
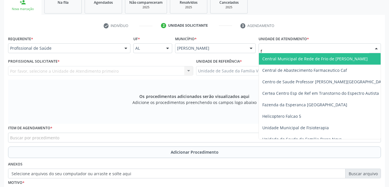
type input "fl"
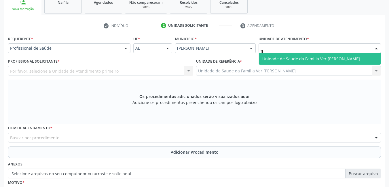
click at [274, 58] on span "Unidade de Saude da Familia Ver [PERSON_NAME]" at bounding box center [311, 58] width 98 height 5
click at [274, 58] on div "Requerente * Profissional de Saúde Profissional de Saúde Paciente Nenhum result…" at bounding box center [194, 126] width 372 height 183
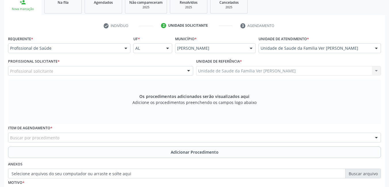
click at [173, 70] on div "Profissional solicitante" at bounding box center [100, 71] width 185 height 10
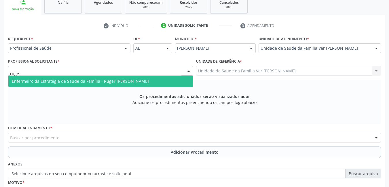
type input "ruger"
click at [160, 79] on span "Enfermeiro da Estratégia de Saúde da Família - Ruger [PERSON_NAME]" at bounding box center [100, 82] width 184 height 12
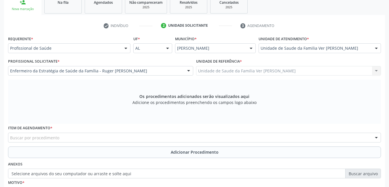
click at [118, 134] on div "Buscar por procedimento" at bounding box center [194, 138] width 372 height 10
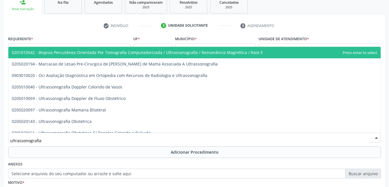
type input "ultrassonografia o"
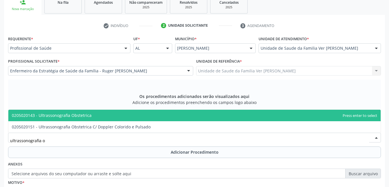
click at [113, 114] on span "0205020143 - Ultrassonografia Obstetrica" at bounding box center [194, 116] width 372 height 12
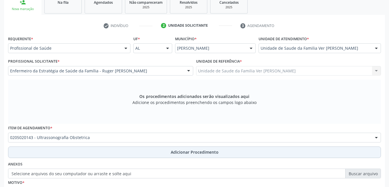
click at [138, 155] on button "Adicionar Procedimento" at bounding box center [194, 153] width 372 height 12
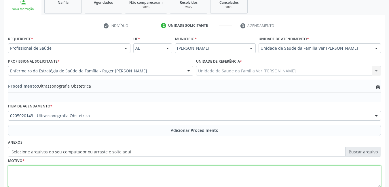
click at [115, 168] on textarea at bounding box center [194, 177] width 372 height 22
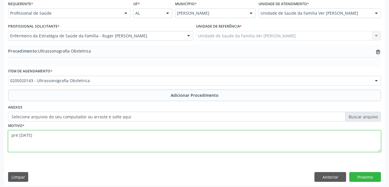
scroll to position [136, 0]
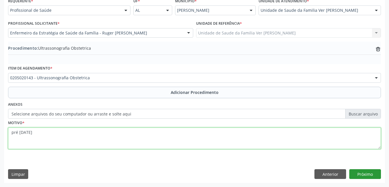
type textarea "pré [DATE]"
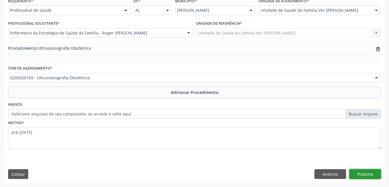
click at [372, 173] on button "Próximo" at bounding box center [365, 174] width 32 height 10
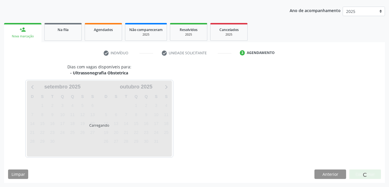
scroll to position [88, 0]
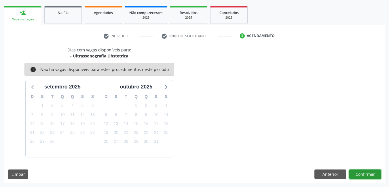
click at [367, 174] on button "Confirmar" at bounding box center [365, 175] width 32 height 10
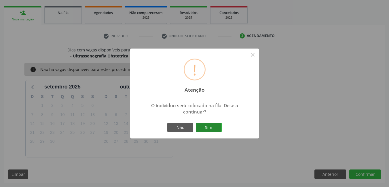
click at [213, 128] on button "Sim" at bounding box center [209, 128] width 26 height 10
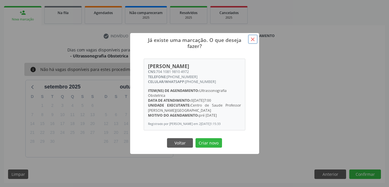
click at [253, 36] on button "×" at bounding box center [253, 40] width 10 height 10
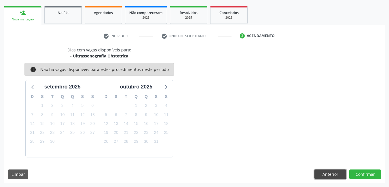
click at [330, 171] on button "Anterior" at bounding box center [330, 175] width 32 height 10
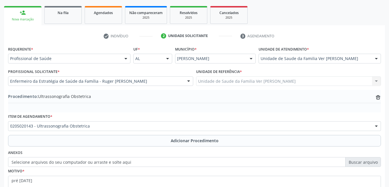
scroll to position [136, 0]
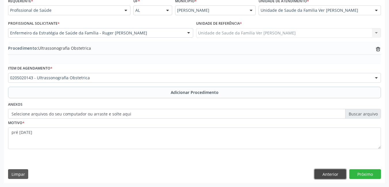
click at [336, 175] on button "Anterior" at bounding box center [330, 174] width 32 height 10
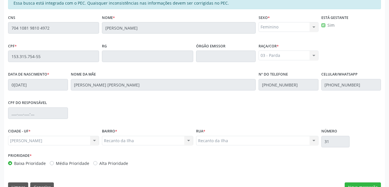
scroll to position [149, 0]
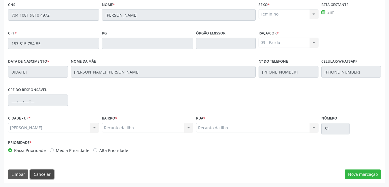
click at [42, 173] on button "Cancelar" at bounding box center [42, 175] width 24 height 10
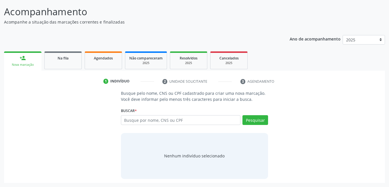
scroll to position [43, 0]
click at [171, 121] on input "text" at bounding box center [181, 120] width 120 height 10
type input "70050135796855"
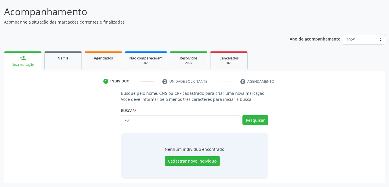
type input "7"
type input "700501385796855"
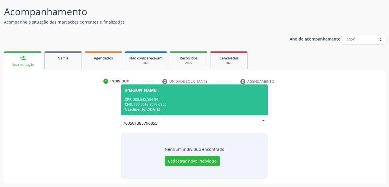
click at [209, 106] on div "CNS: 700 5013 8579 6855" at bounding box center [195, 104] width 140 height 5
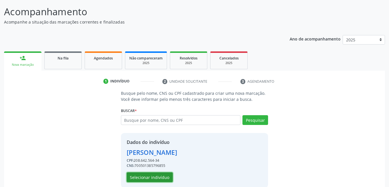
click at [156, 177] on button "Selecionar indivíduo" at bounding box center [150, 178] width 46 height 10
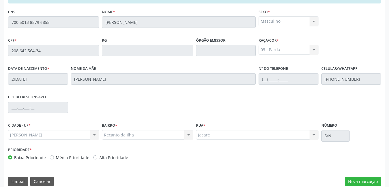
scroll to position [149, 0]
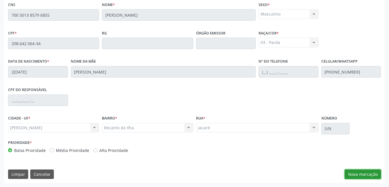
click at [363, 176] on button "Nova marcação" at bounding box center [362, 175] width 36 height 10
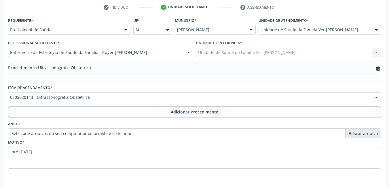
scroll to position [112, 0]
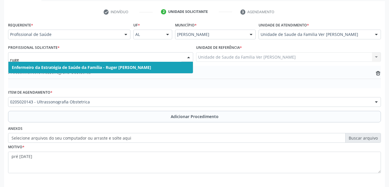
type input "ruger"
click at [151, 66] on span "Enfermeiro da Estratégia de Saúde da Família - Ruger [PERSON_NAME]" at bounding box center [81, 67] width 139 height 5
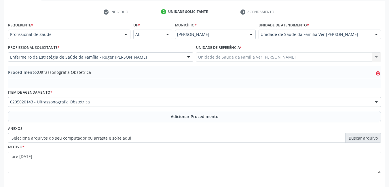
click at [380, 72] on icon at bounding box center [378, 73] width 4 height 3
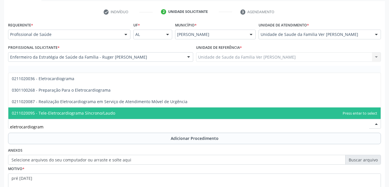
type input "eletrocardiograma"
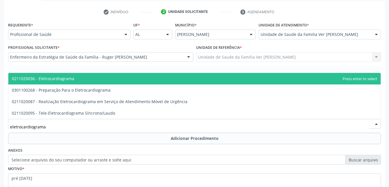
click at [146, 78] on span "0211020036 - Eletrocardiograma" at bounding box center [194, 79] width 372 height 12
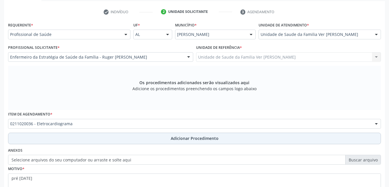
click at [147, 135] on button "Adicionar Procedimento" at bounding box center [194, 139] width 372 height 12
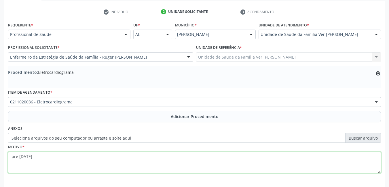
click at [131, 154] on textarea "pré [DATE]" at bounding box center [194, 163] width 372 height 22
type textarea "p"
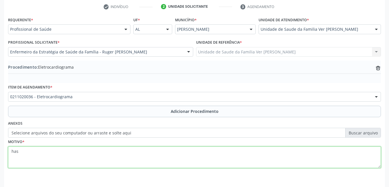
scroll to position [136, 0]
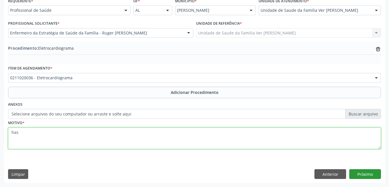
type textarea "has"
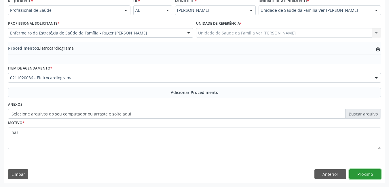
click at [366, 177] on button "Próximo" at bounding box center [365, 174] width 32 height 10
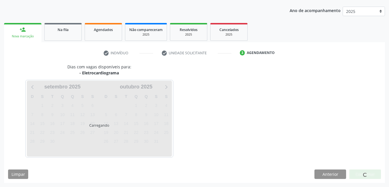
click at [366, 177] on div at bounding box center [365, 174] width 4 height 6
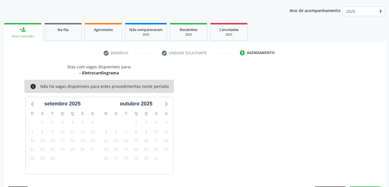
scroll to position [88, 0]
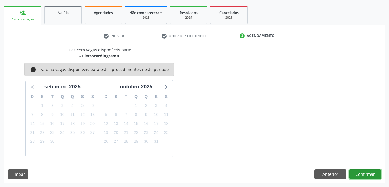
click at [366, 176] on button "Confirmar" at bounding box center [365, 175] width 32 height 10
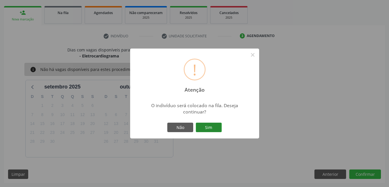
click at [219, 126] on button "Sim" at bounding box center [209, 128] width 26 height 10
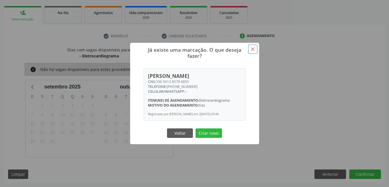
click at [252, 46] on button "×" at bounding box center [253, 49] width 10 height 10
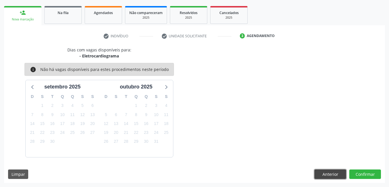
click at [322, 177] on button "Anterior" at bounding box center [330, 175] width 32 height 10
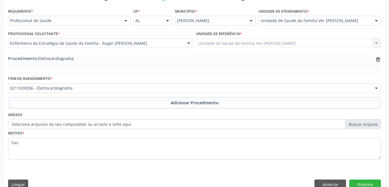
scroll to position [136, 0]
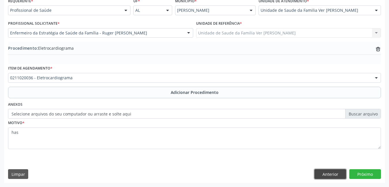
click at [323, 177] on button "Anterior" at bounding box center [330, 174] width 32 height 10
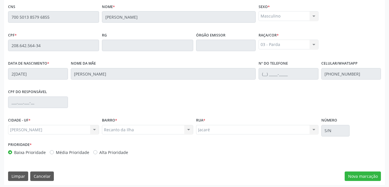
scroll to position [149, 0]
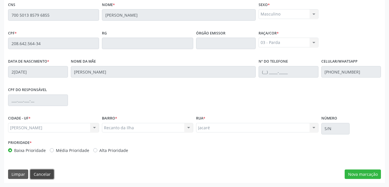
click at [51, 172] on button "Cancelar" at bounding box center [42, 175] width 24 height 10
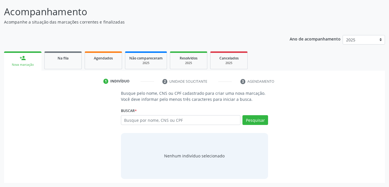
scroll to position [43, 0]
click at [229, 118] on input "text" at bounding box center [181, 120] width 120 height 10
type input "06453516446"
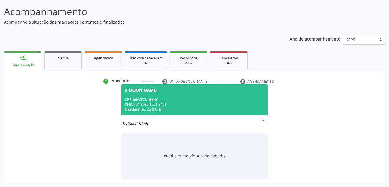
click at [226, 111] on div "Nascimento: 2[DATE]" at bounding box center [195, 109] width 140 height 5
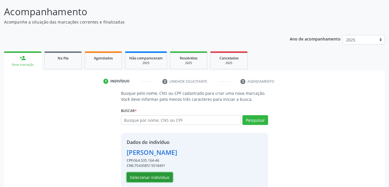
click at [149, 176] on button "Selecionar indivíduo" at bounding box center [150, 178] width 46 height 10
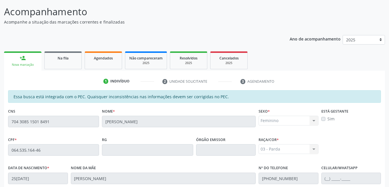
drag, startPoint x: 393, startPoint y: 93, endPoint x: 362, endPoint y: 165, distance: 78.2
click at [362, 165] on div "Celular/WhatsApp" at bounding box center [351, 174] width 60 height 20
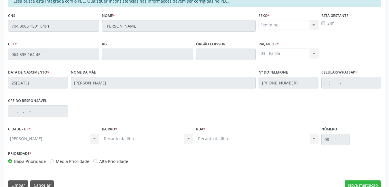
scroll to position [139, 0]
click at [367, 182] on button "Nova marcação" at bounding box center [362, 185] width 36 height 10
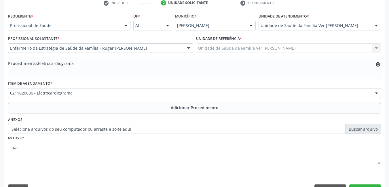
scroll to position [121, 0]
click at [379, 65] on icon "trash-outline icon" at bounding box center [378, 65] width 6 height 6
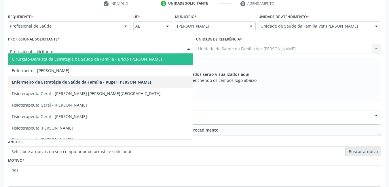
click at [177, 45] on div at bounding box center [100, 49] width 185 height 10
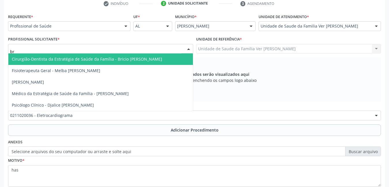
type input "bri"
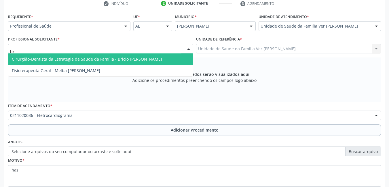
click at [172, 55] on span "Cirurgião-Dentista da Estratégia de Saúde da Família - Bricio [PERSON_NAME]" at bounding box center [100, 60] width 184 height 12
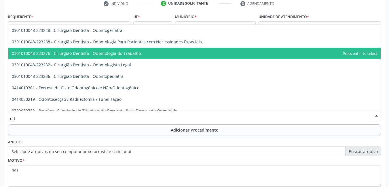
type input "o"
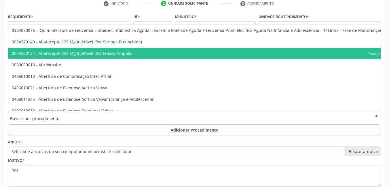
type input "o"
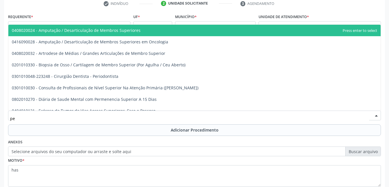
type input "p"
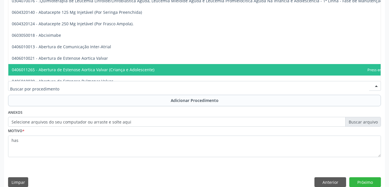
scroll to position [158, 0]
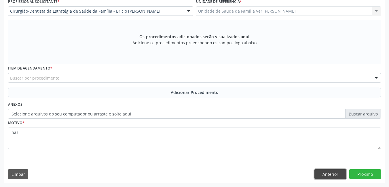
click at [337, 170] on button "Anterior" at bounding box center [330, 174] width 32 height 10
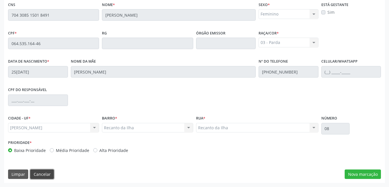
click at [40, 175] on button "Cancelar" at bounding box center [42, 175] width 24 height 10
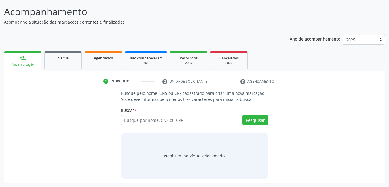
scroll to position [43, 0]
click at [219, 123] on input "text" at bounding box center [181, 120] width 120 height 10
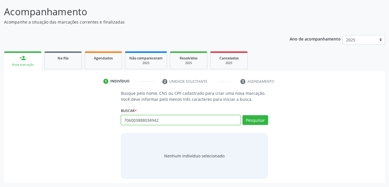
type input "706003888034942"
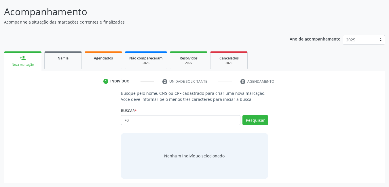
type input "7"
type input "layla maryeli"
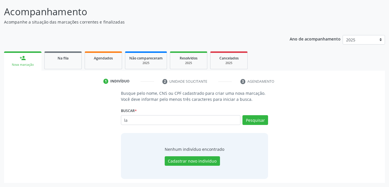
type input "l"
type input "706003888034942"
type input "7"
type input "700501385796855"
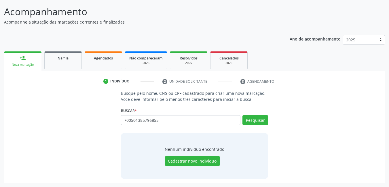
type input "700501385796855"
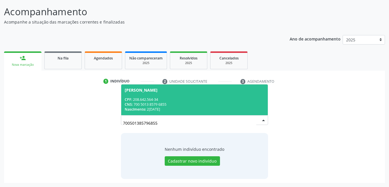
click at [203, 108] on div "Nascimento: 2[DATE]" at bounding box center [195, 109] width 140 height 5
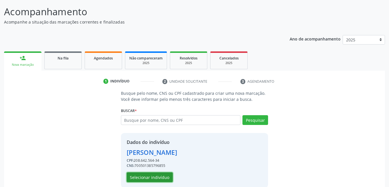
click at [152, 175] on button "Selecionar indivíduo" at bounding box center [150, 178] width 46 height 10
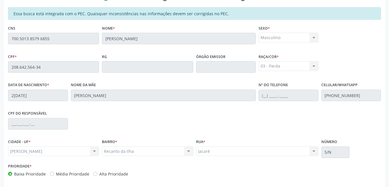
scroll to position [149, 0]
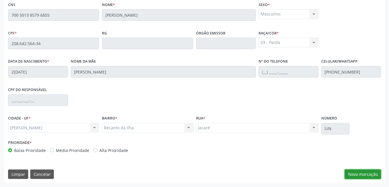
click at [364, 171] on button "Nova marcação" at bounding box center [362, 175] width 36 height 10
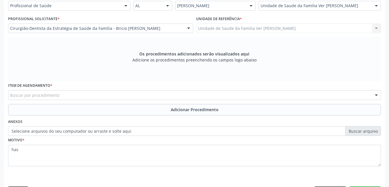
scroll to position [132, 0]
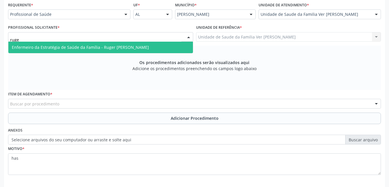
type input "ruger"
click at [149, 49] on span "Enfermeiro da Estratégia de Saúde da Família - Ruger [PERSON_NAME]" at bounding box center [80, 47] width 137 height 5
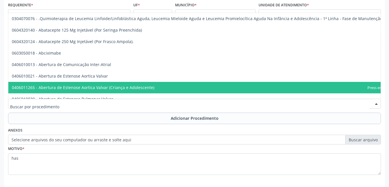
click at [126, 105] on div at bounding box center [194, 104] width 372 height 10
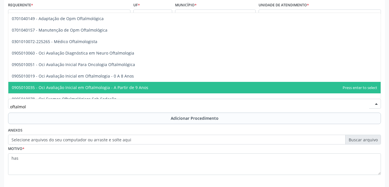
type input "oftalmolo"
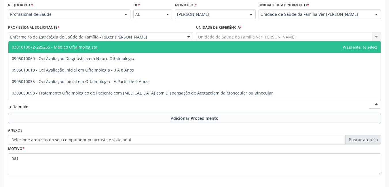
click at [115, 49] on span "0301010072-225265 - Médico Oftalmologista" at bounding box center [194, 47] width 372 height 12
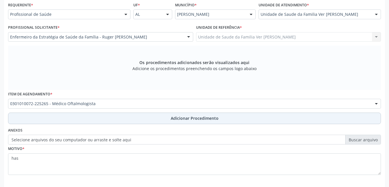
click at [109, 116] on button "Adicionar Procedimento" at bounding box center [194, 119] width 372 height 12
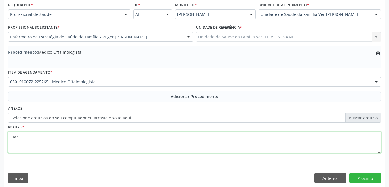
click at [87, 152] on textarea "has" at bounding box center [194, 143] width 372 height 22
type textarea "h"
type textarea "sem justificativa"
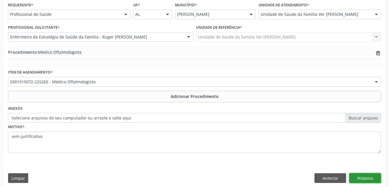
click at [364, 179] on button "Próximo" at bounding box center [365, 178] width 32 height 10
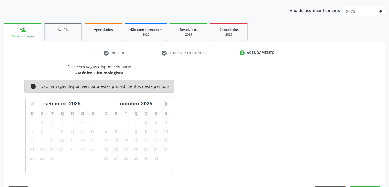
scroll to position [88, 0]
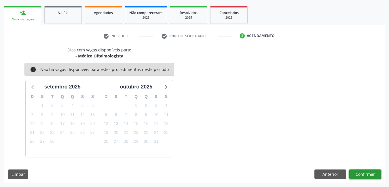
click at [364, 177] on button "Confirmar" at bounding box center [365, 175] width 32 height 10
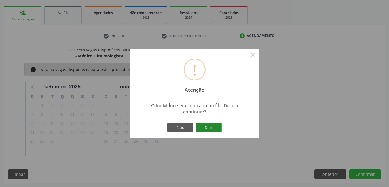
click at [212, 123] on button "Sim" at bounding box center [209, 128] width 26 height 10
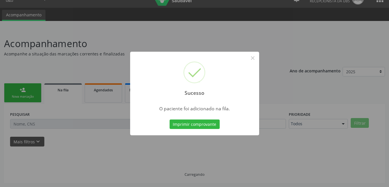
scroll to position [11, 0]
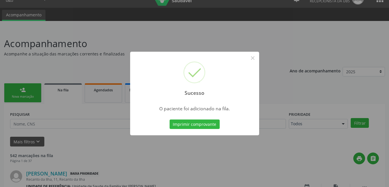
click at [212, 123] on button "Imprimir comprovante" at bounding box center [194, 125] width 50 height 10
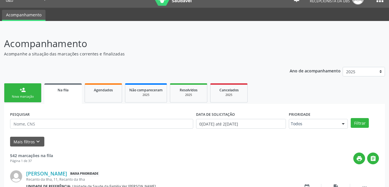
click at [29, 86] on link "person_add Nova marcação" at bounding box center [22, 92] width 37 height 19
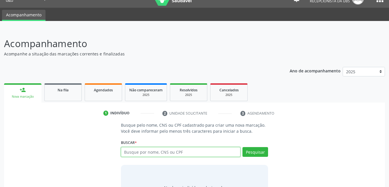
click at [193, 151] on input "text" at bounding box center [181, 152] width 120 height 10
